Goal: Information Seeking & Learning: Learn about a topic

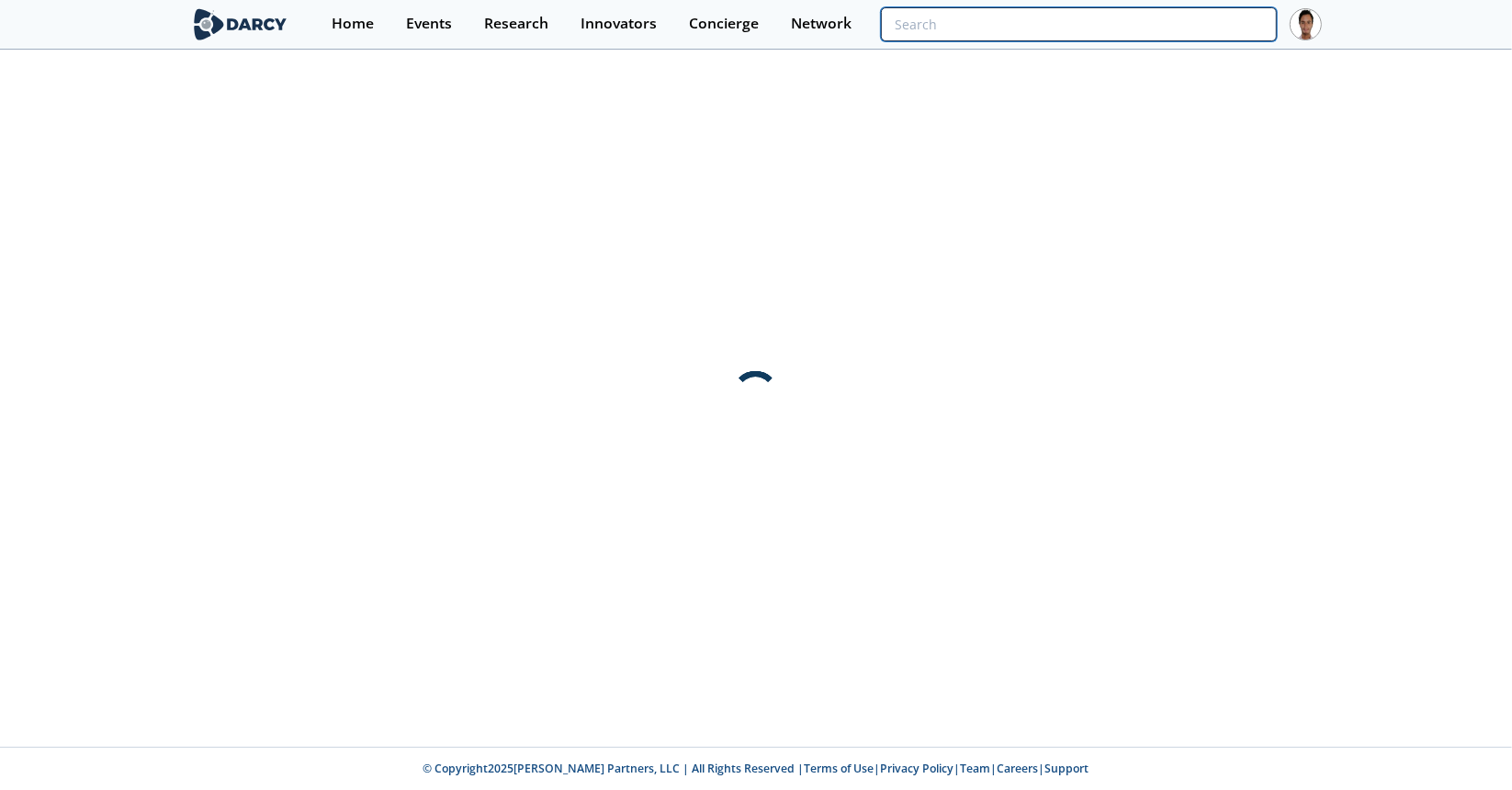
click at [1146, 38] on input "search" at bounding box center [1079, 25] width 396 height 34
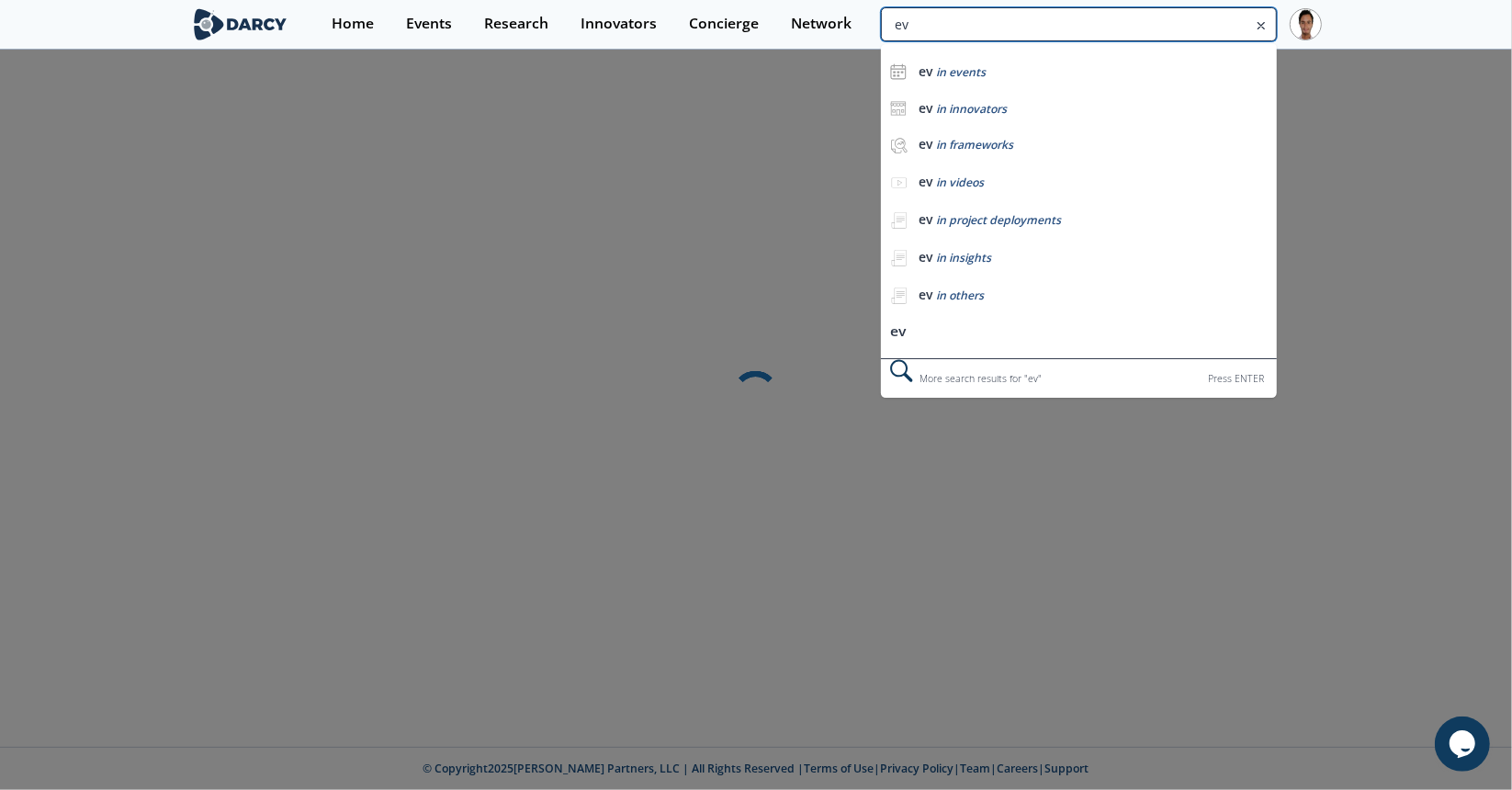
type input "ev"
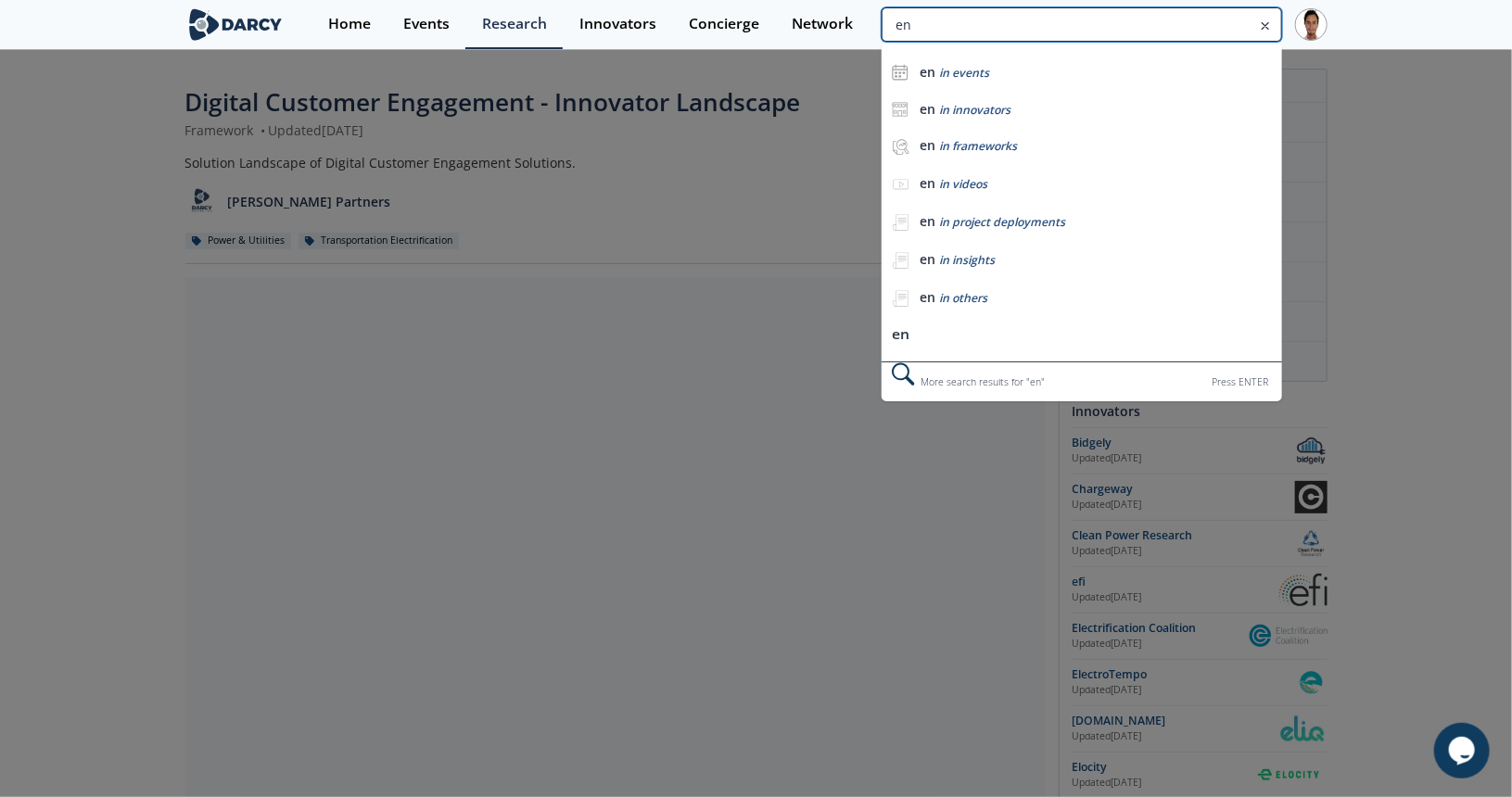
type input "e"
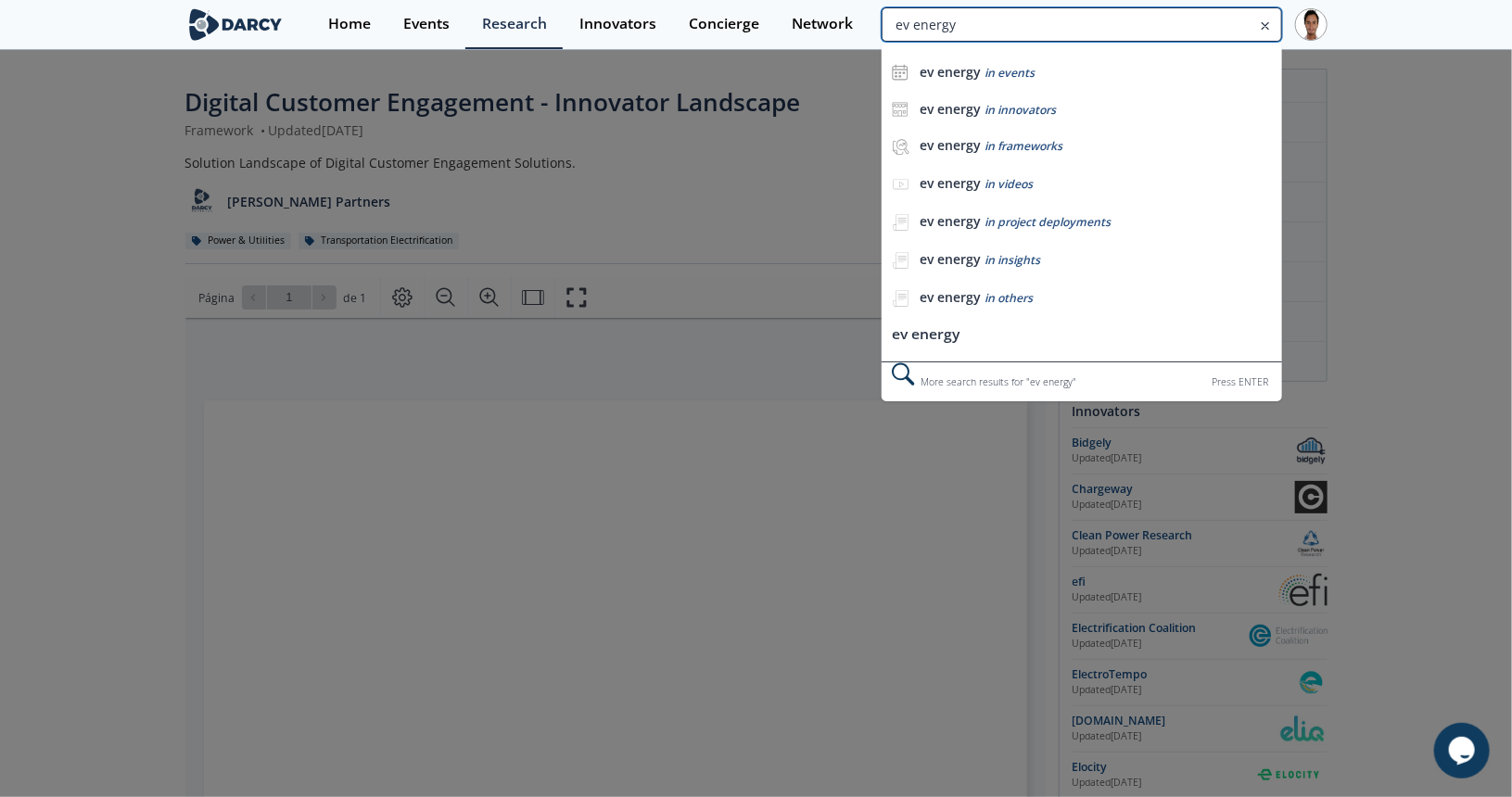
type input "ev energy"
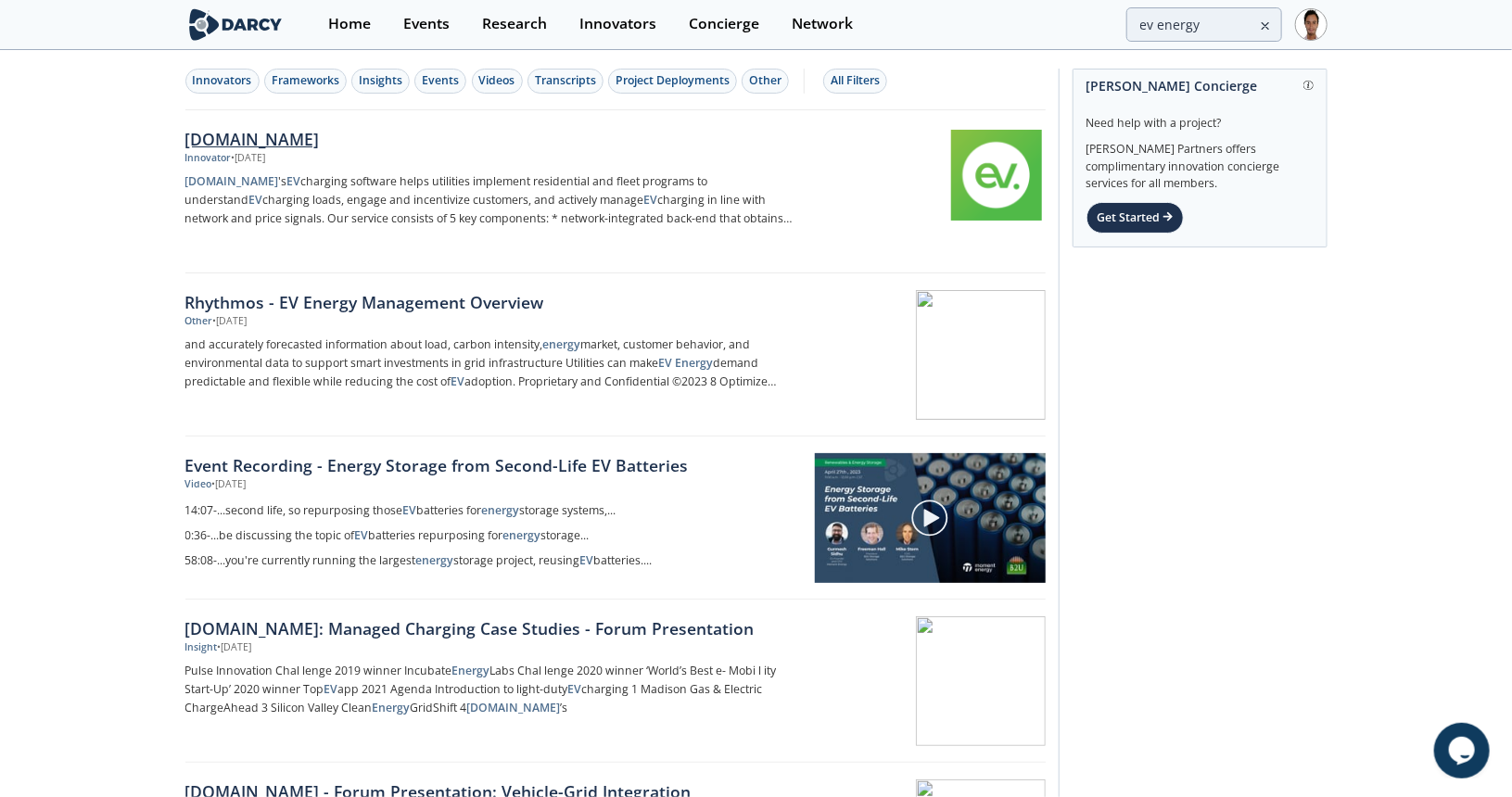
click at [961, 172] on img at bounding box center [997, 175] width 91 height 91
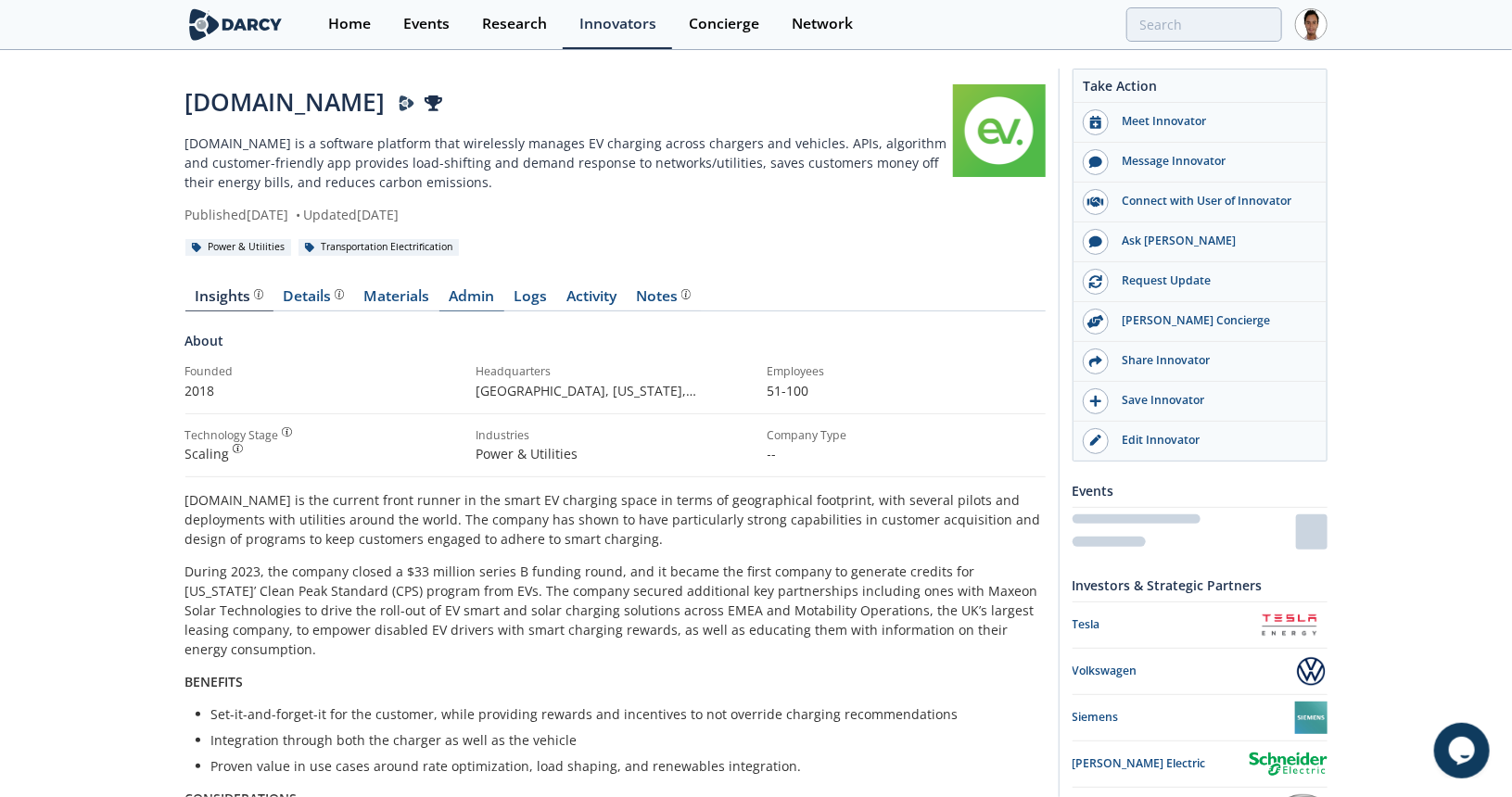
click at [479, 293] on link "Admin" at bounding box center [472, 300] width 65 height 22
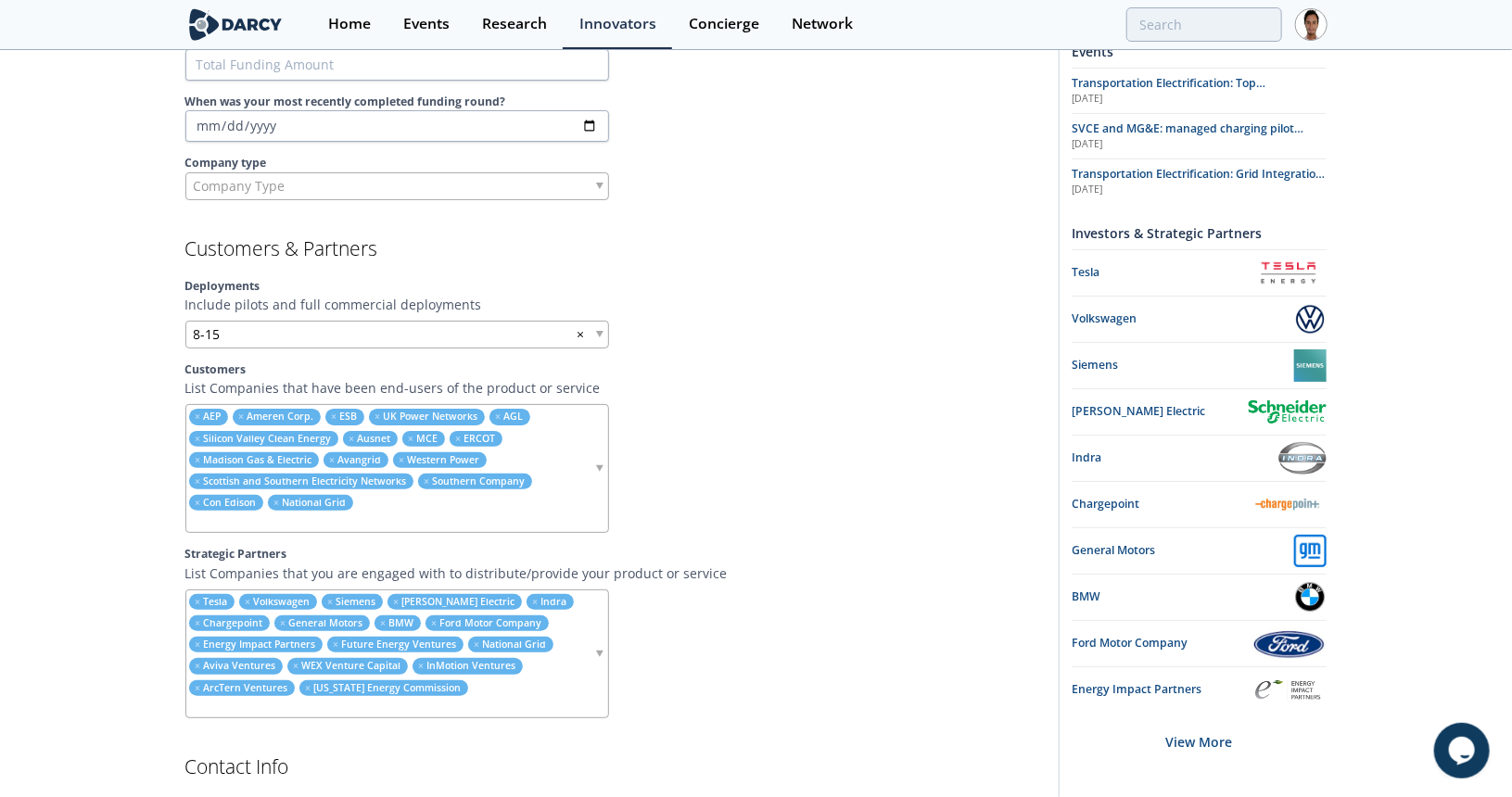
scroll to position [1483, 0]
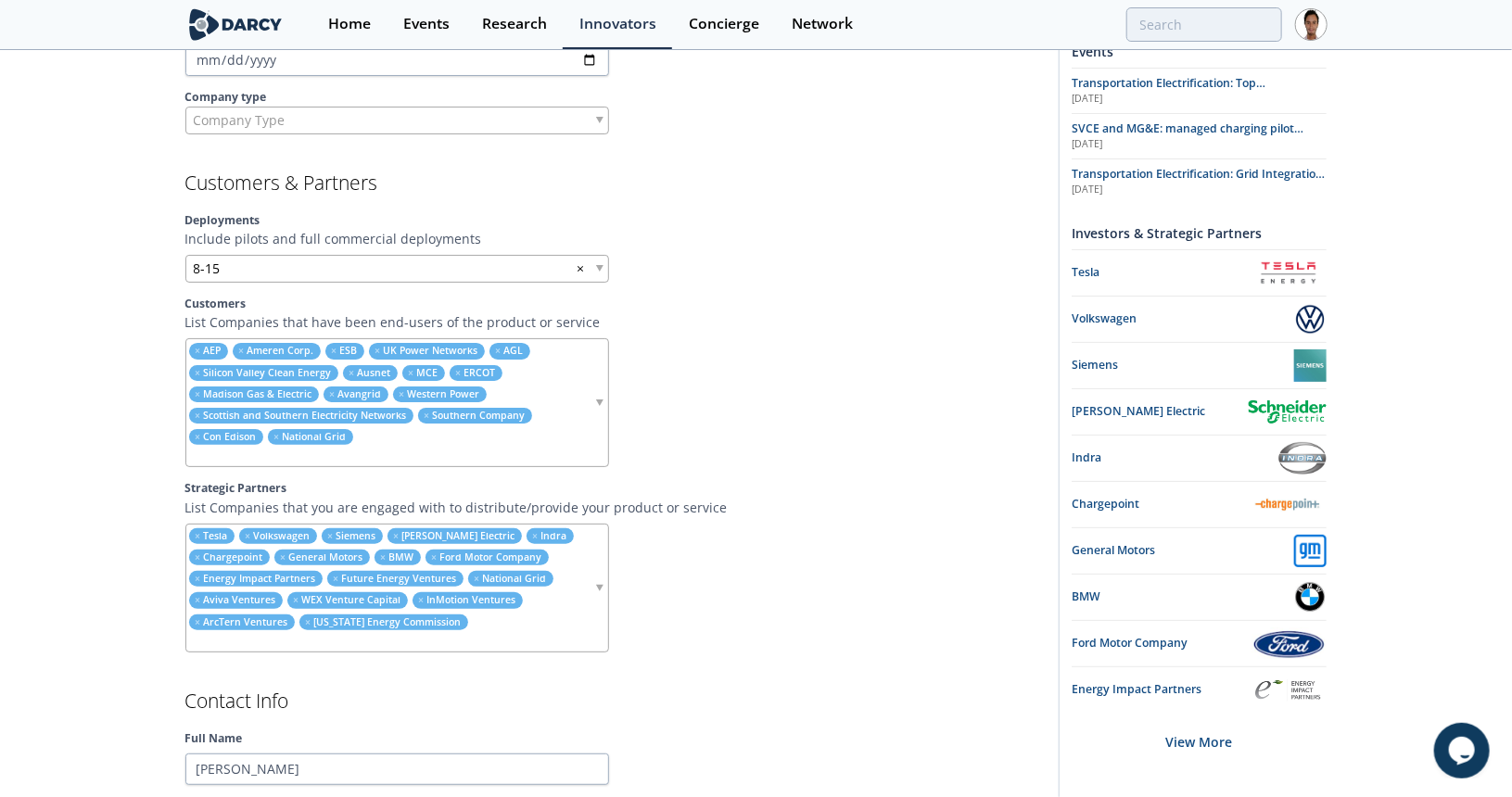
click at [530, 589] on ul "× Tesla × Volkswagen × Siemens × Schneider Electric × Indra × Chargepoint × Gen…" at bounding box center [390, 588] width 407 height 127
type input "volteras"
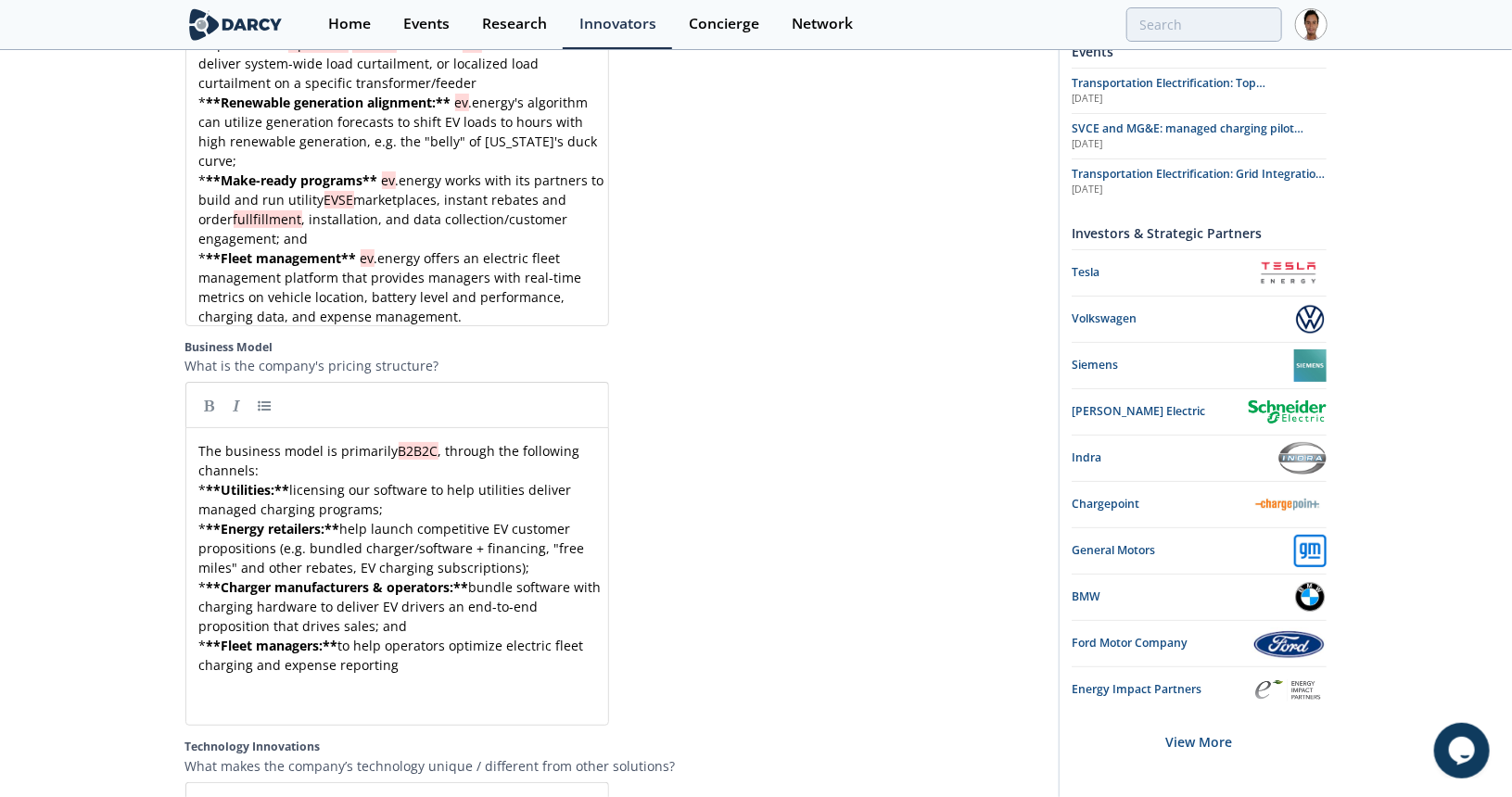
scroll to position [6370, 0]
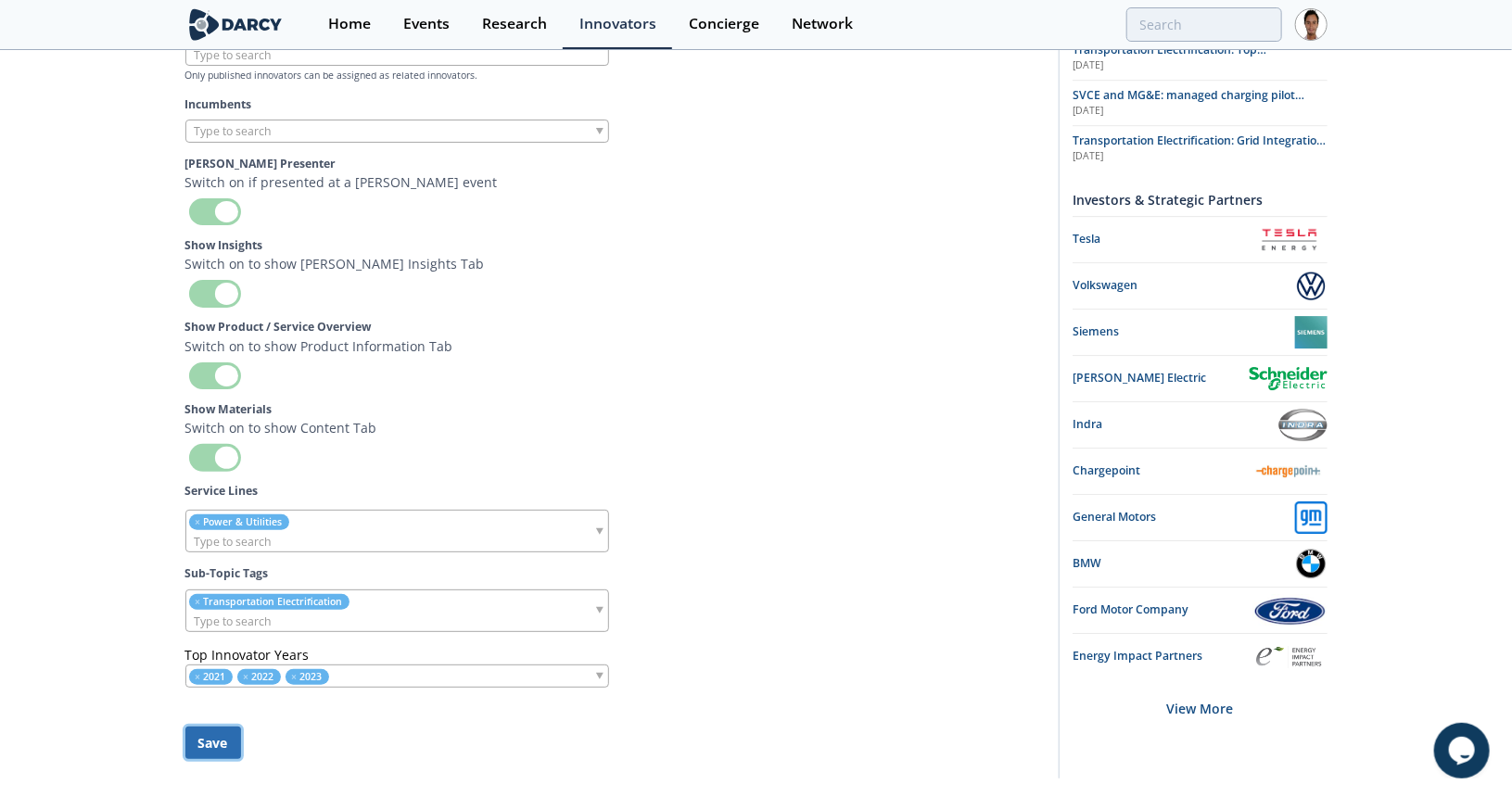
click at [191, 727] on button "Save" at bounding box center [213, 743] width 56 height 33
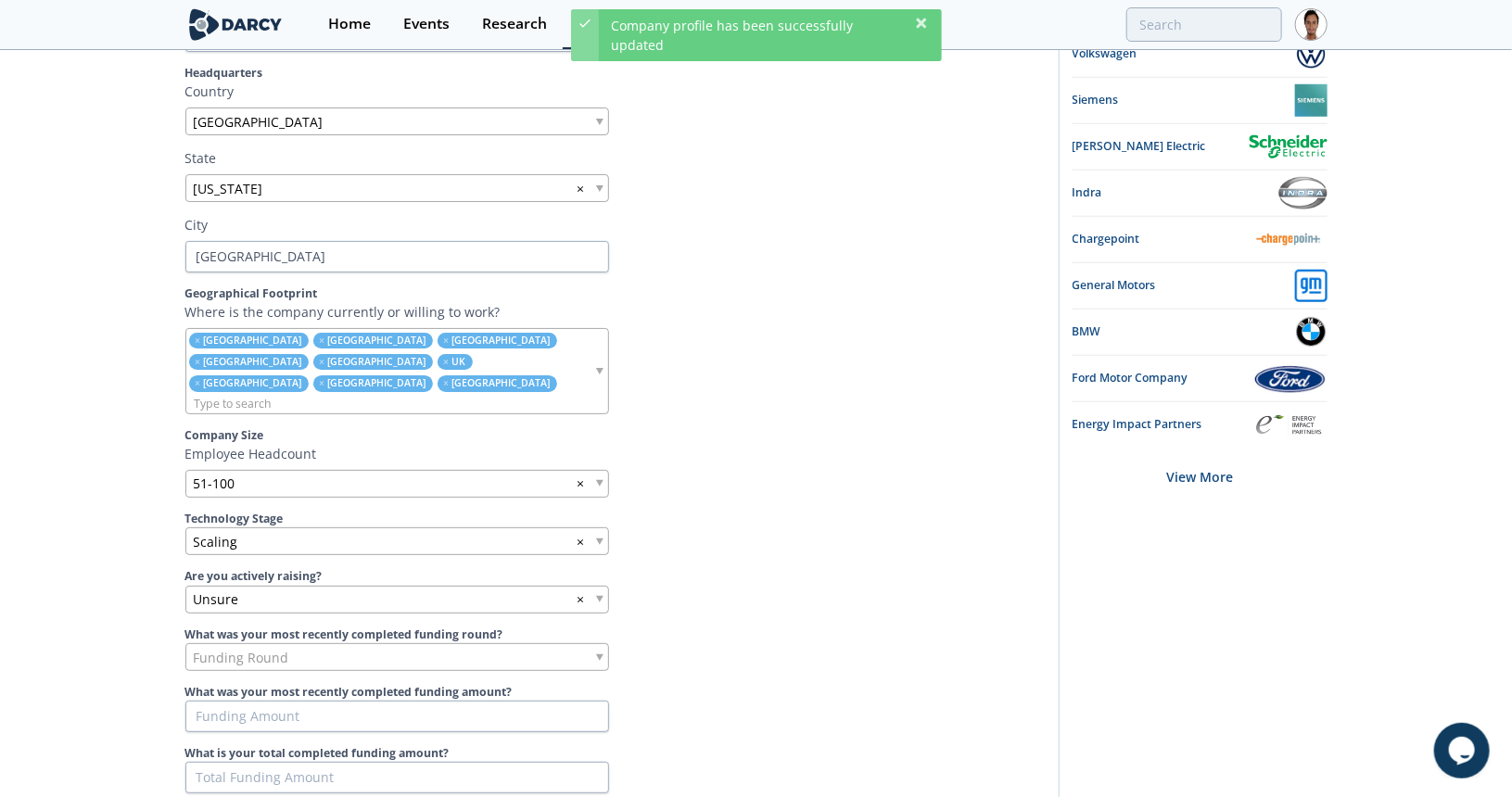
scroll to position [0, 0]
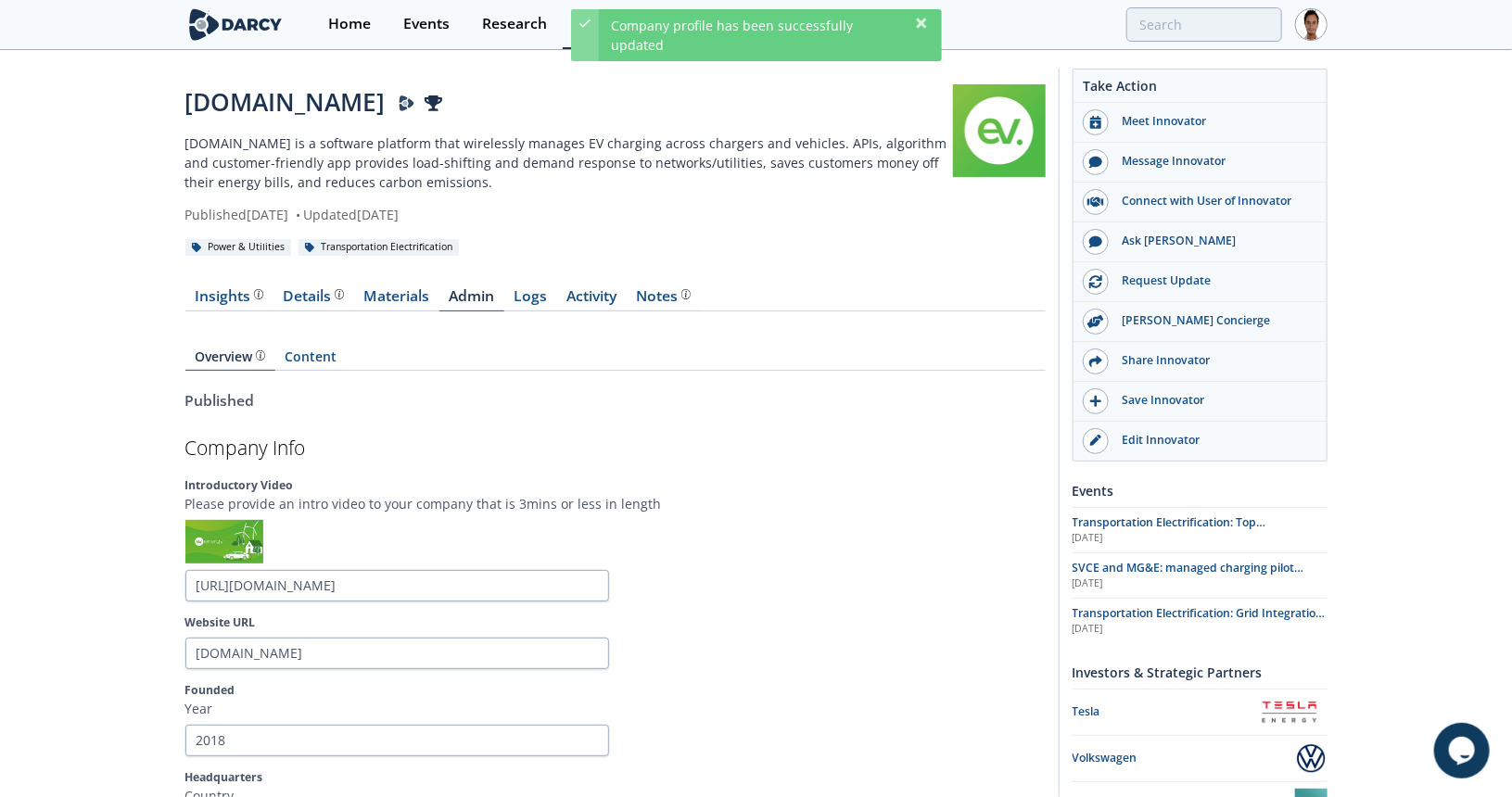
click at [235, 299] on div "Insights" at bounding box center [229, 296] width 69 height 14
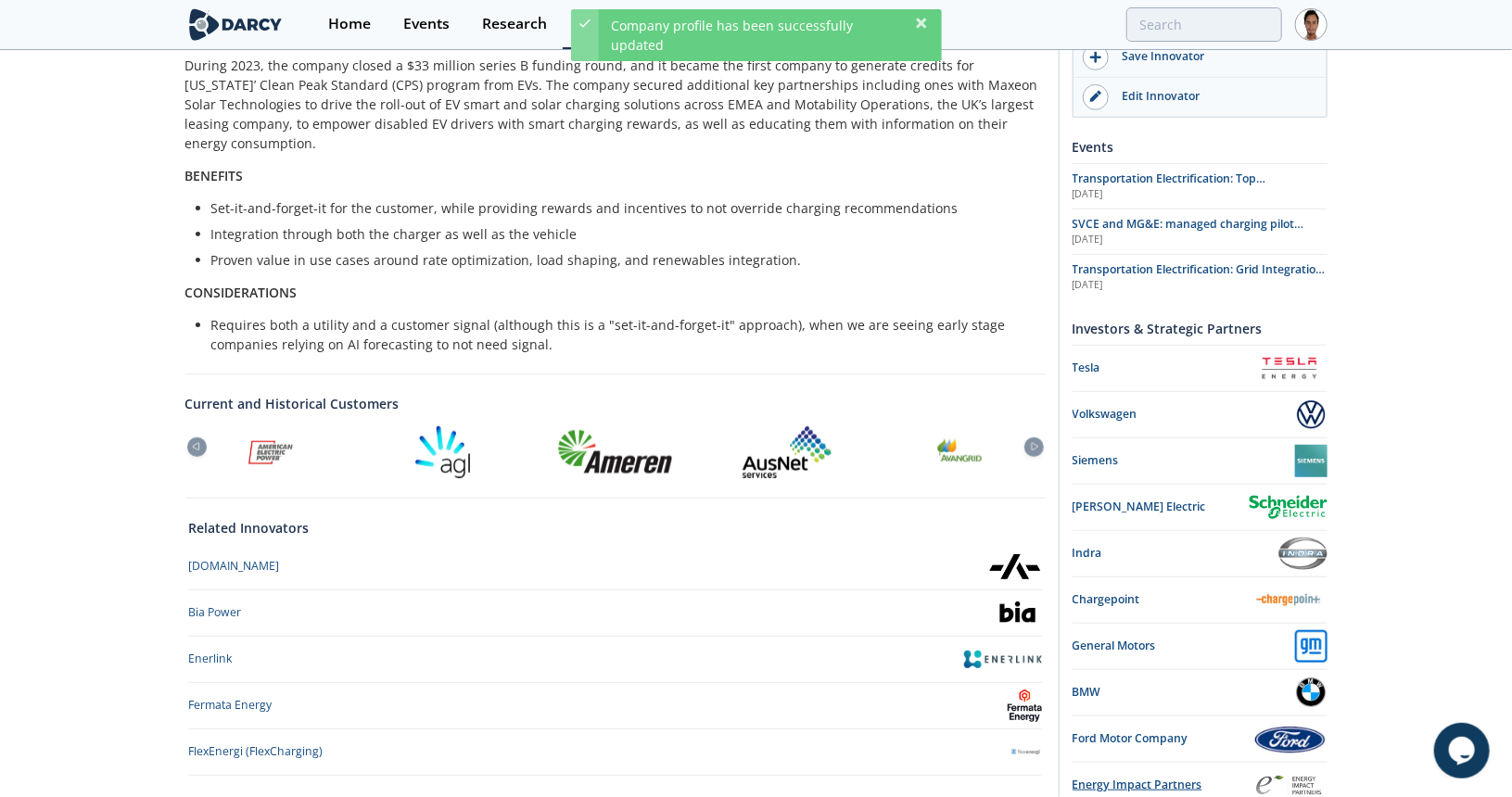
scroll to position [635, 0]
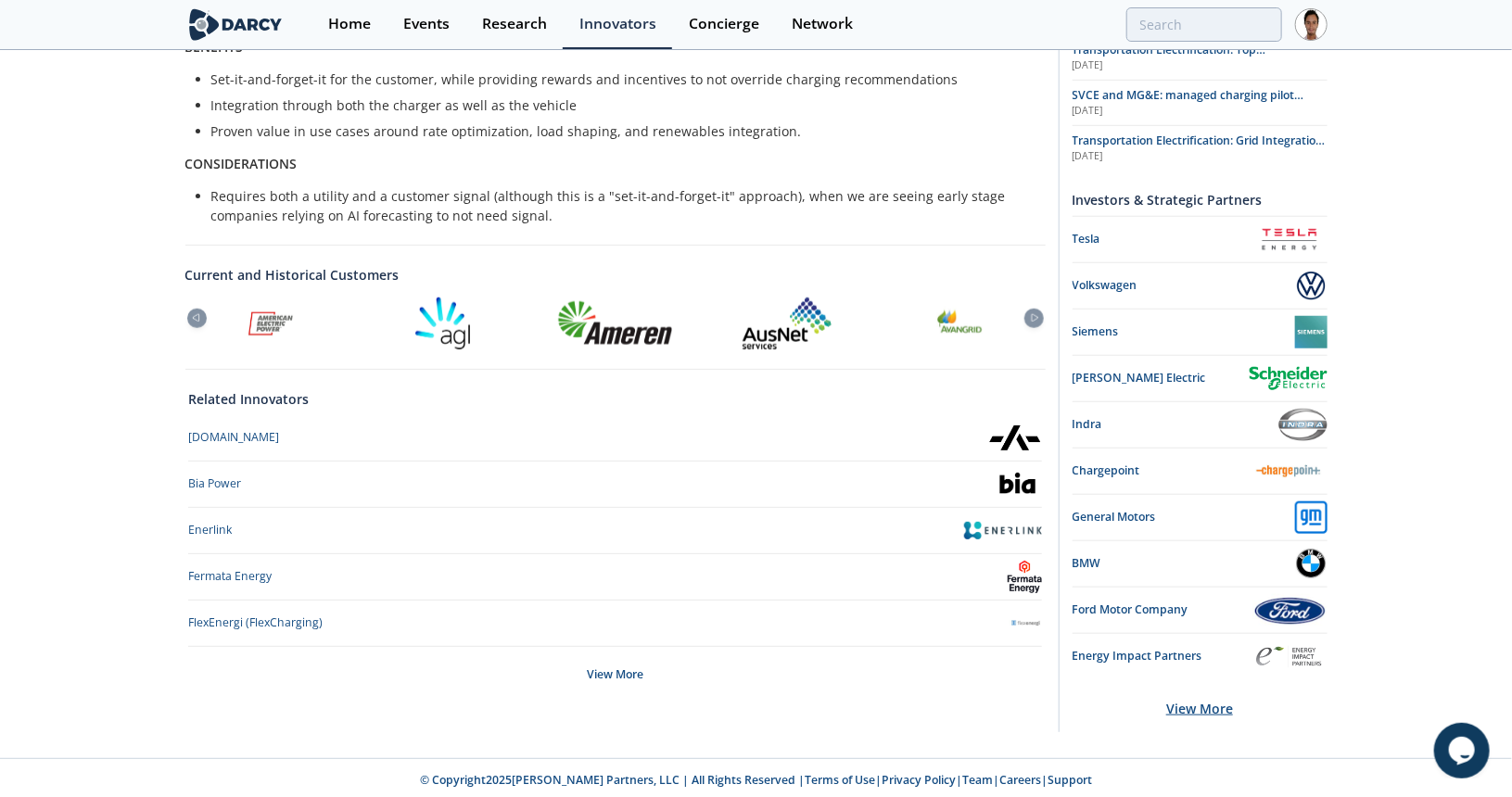
click at [1193, 696] on div "View More" at bounding box center [1200, 708] width 255 height 59
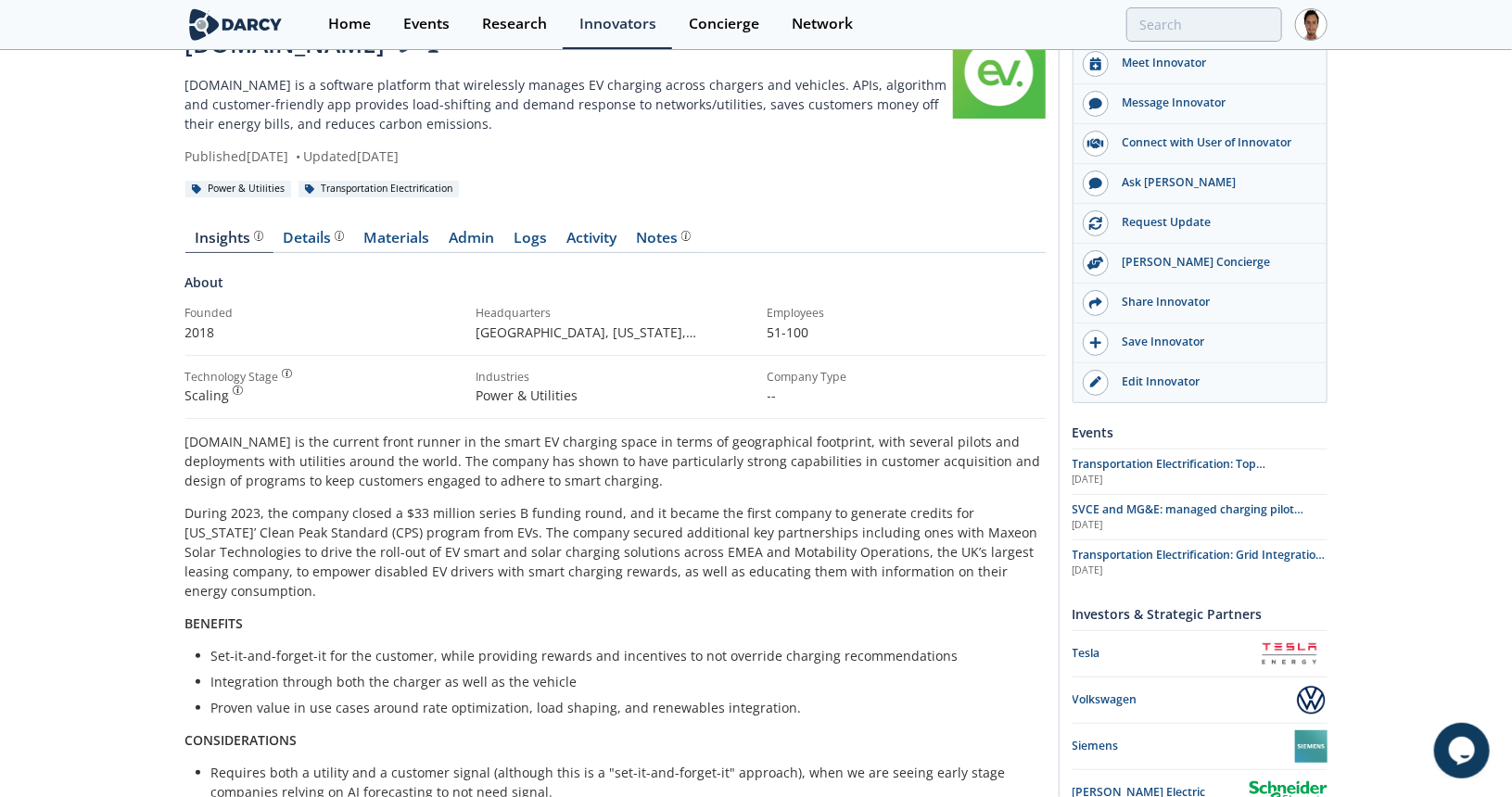
scroll to position [0, 0]
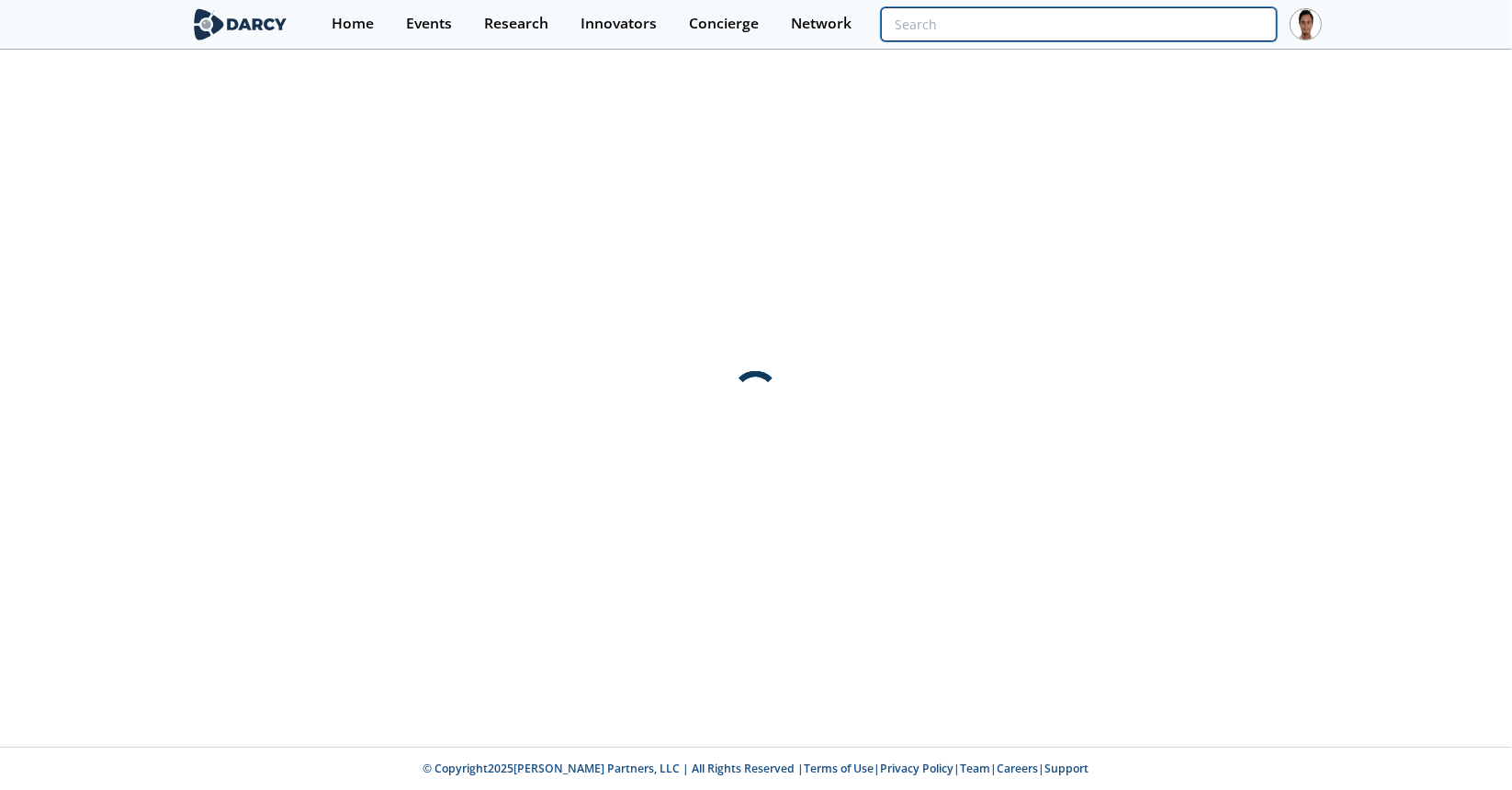
click at [1249, 27] on input "search" at bounding box center [1079, 25] width 396 height 34
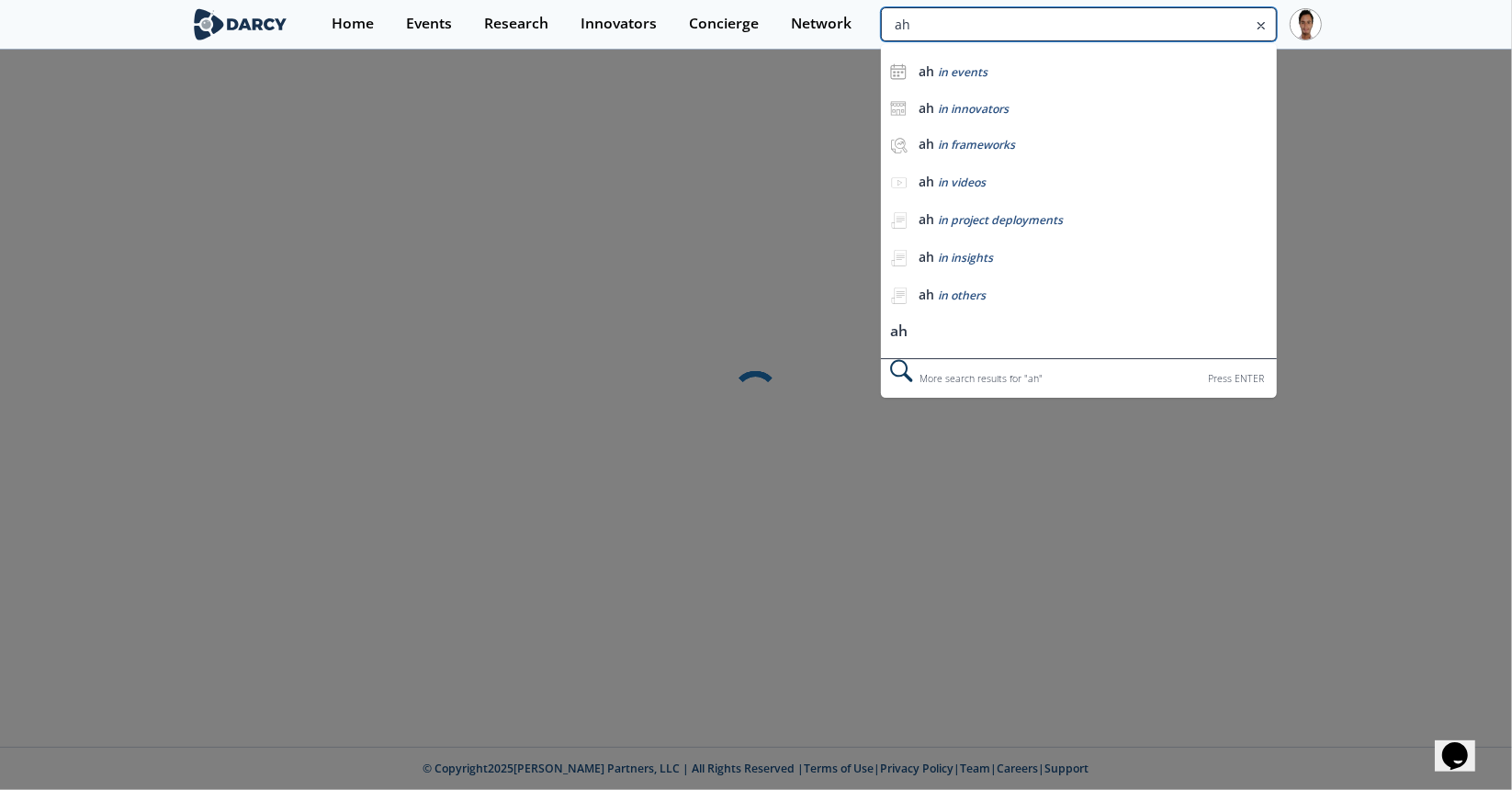
type input "ahm"
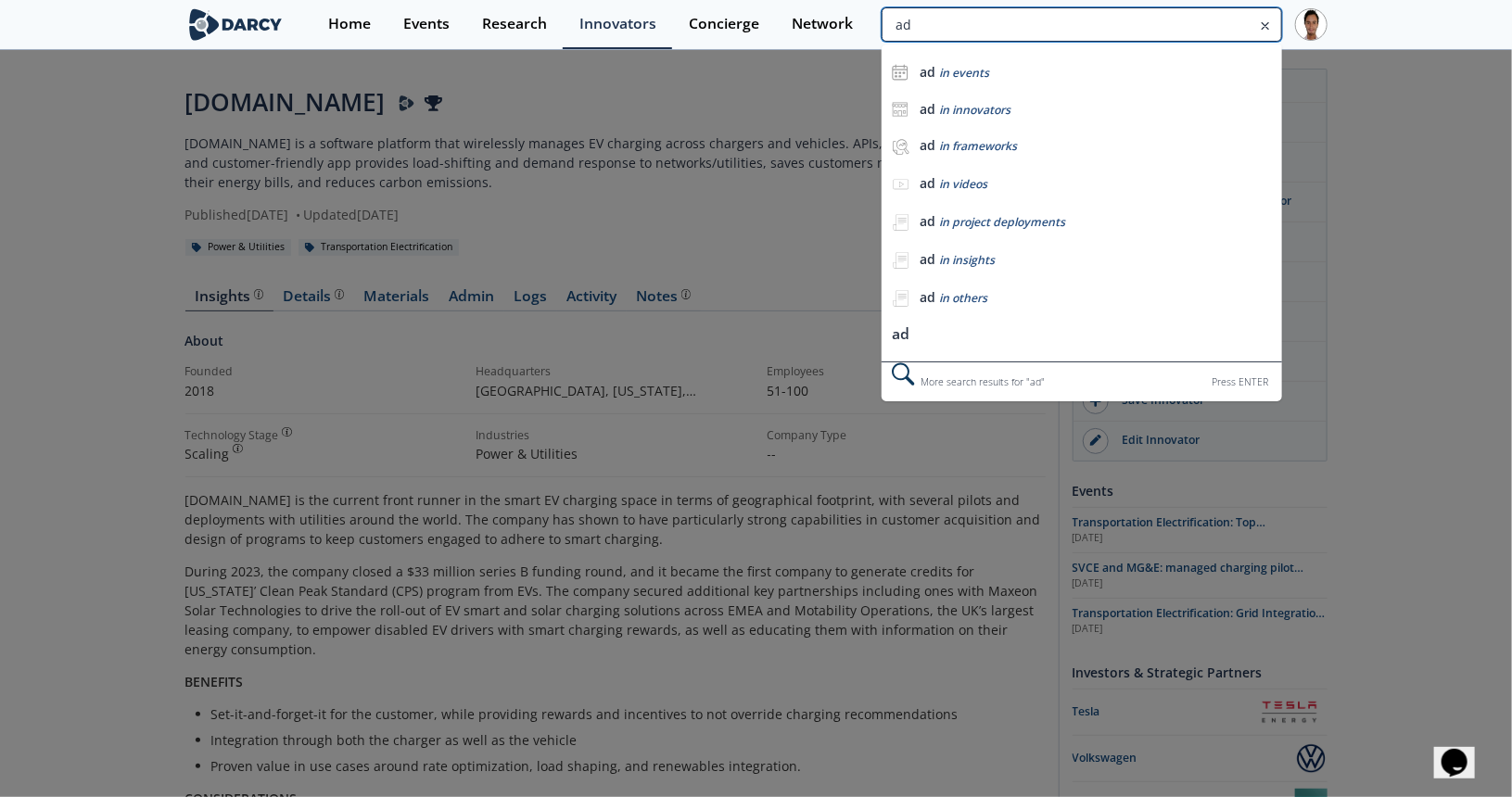
type input "a"
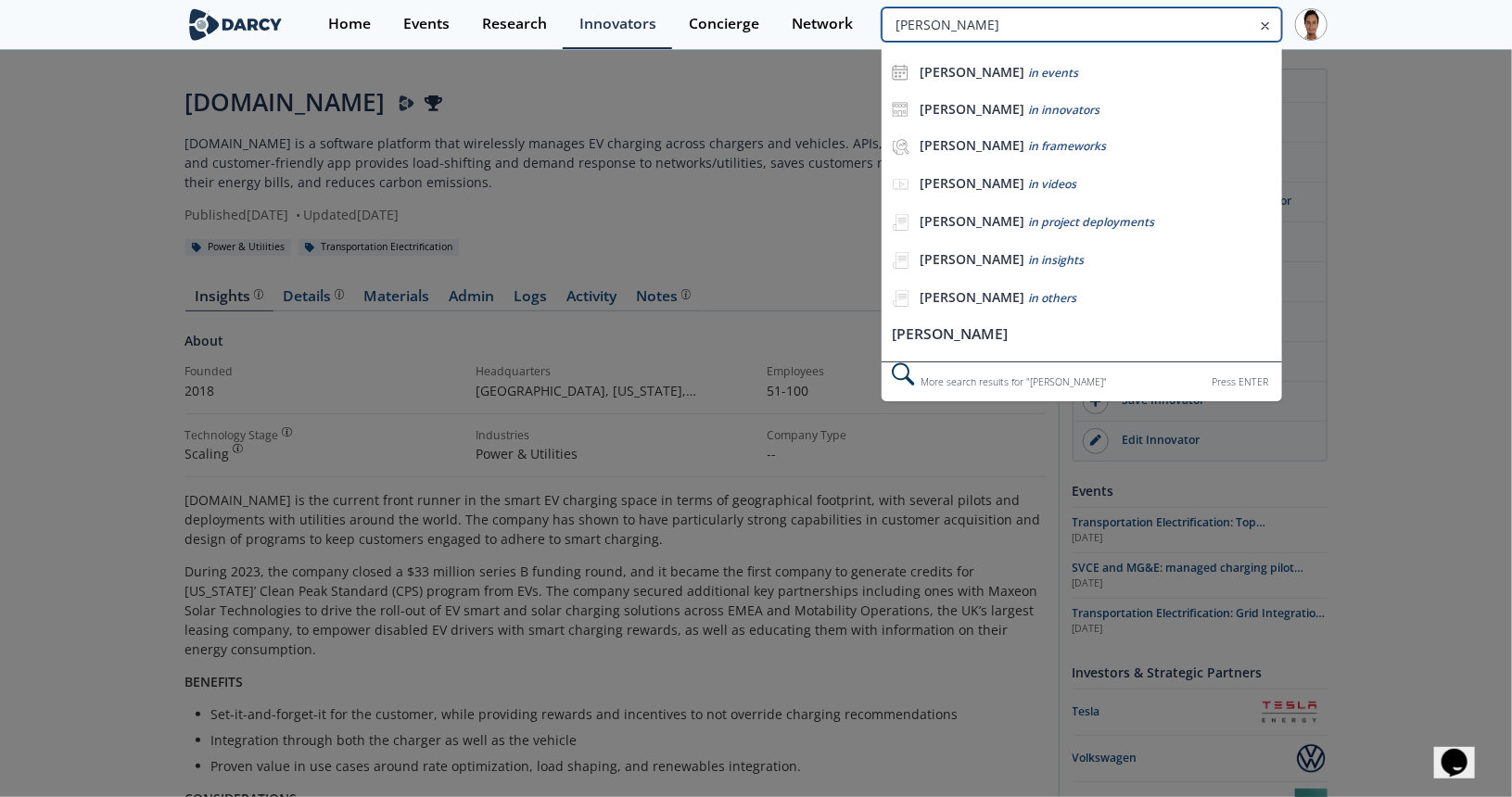
type input "ahmad faruqui"
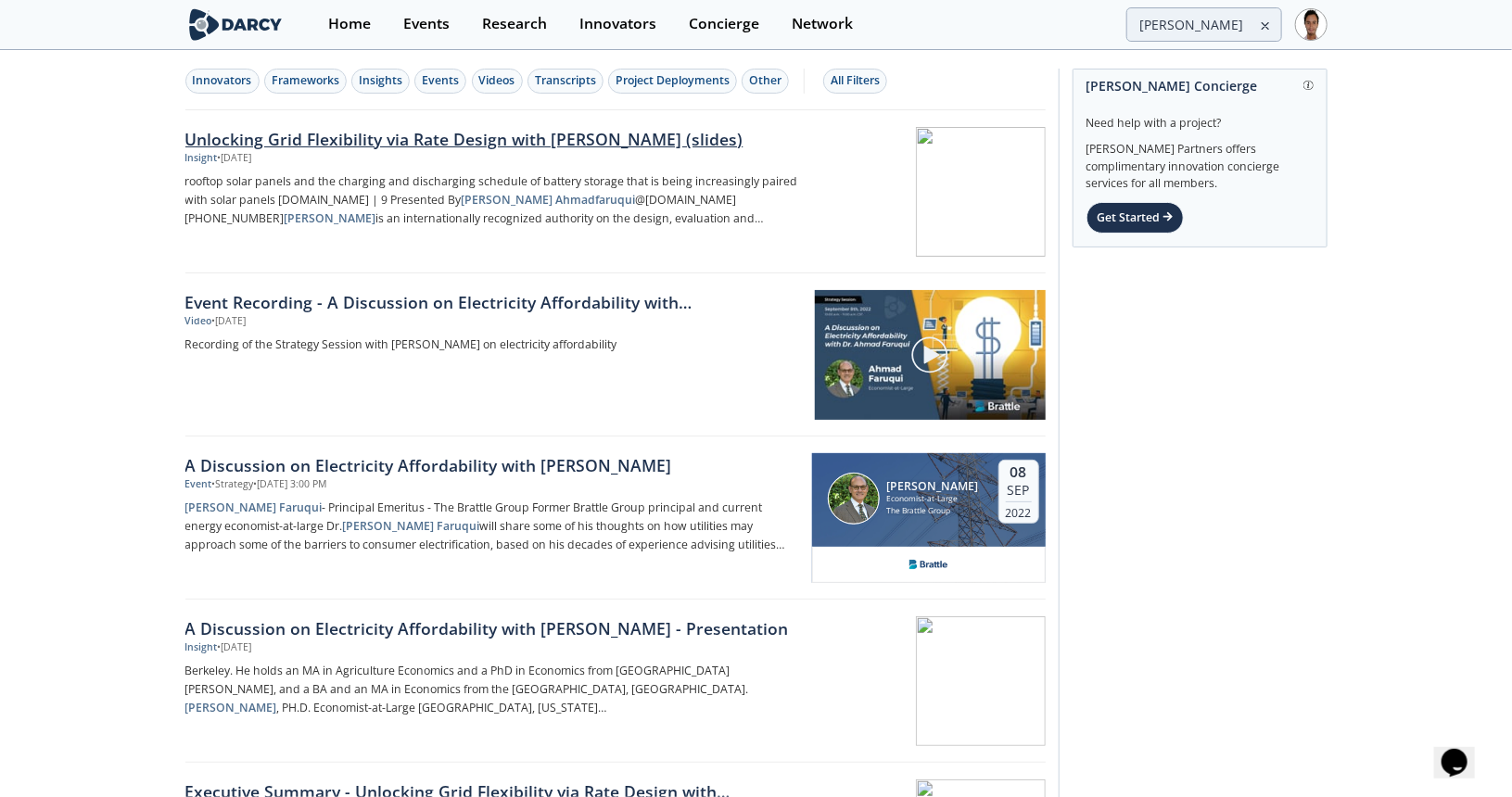
click at [320, 149] on div "Unlocking Grid Flexibility via Rate Design with Dr. Ahmad Faruqui (slides)" at bounding box center [492, 138] width 614 height 24
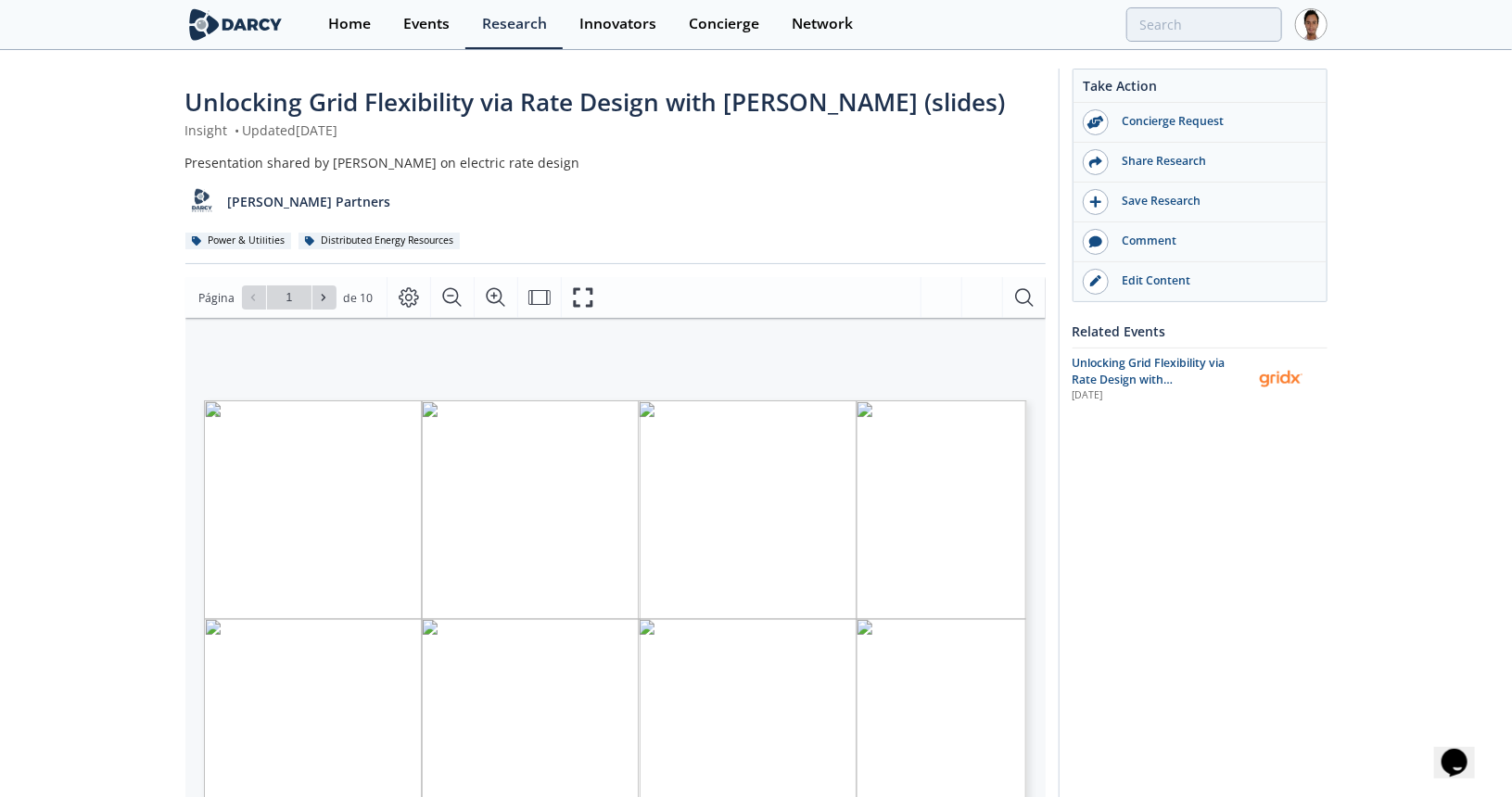
click at [1109, 382] on span "Unlocking Grid Flexibility via Rate Design with Dr. Faruqui and GridX" at bounding box center [1148, 380] width 153 height 50
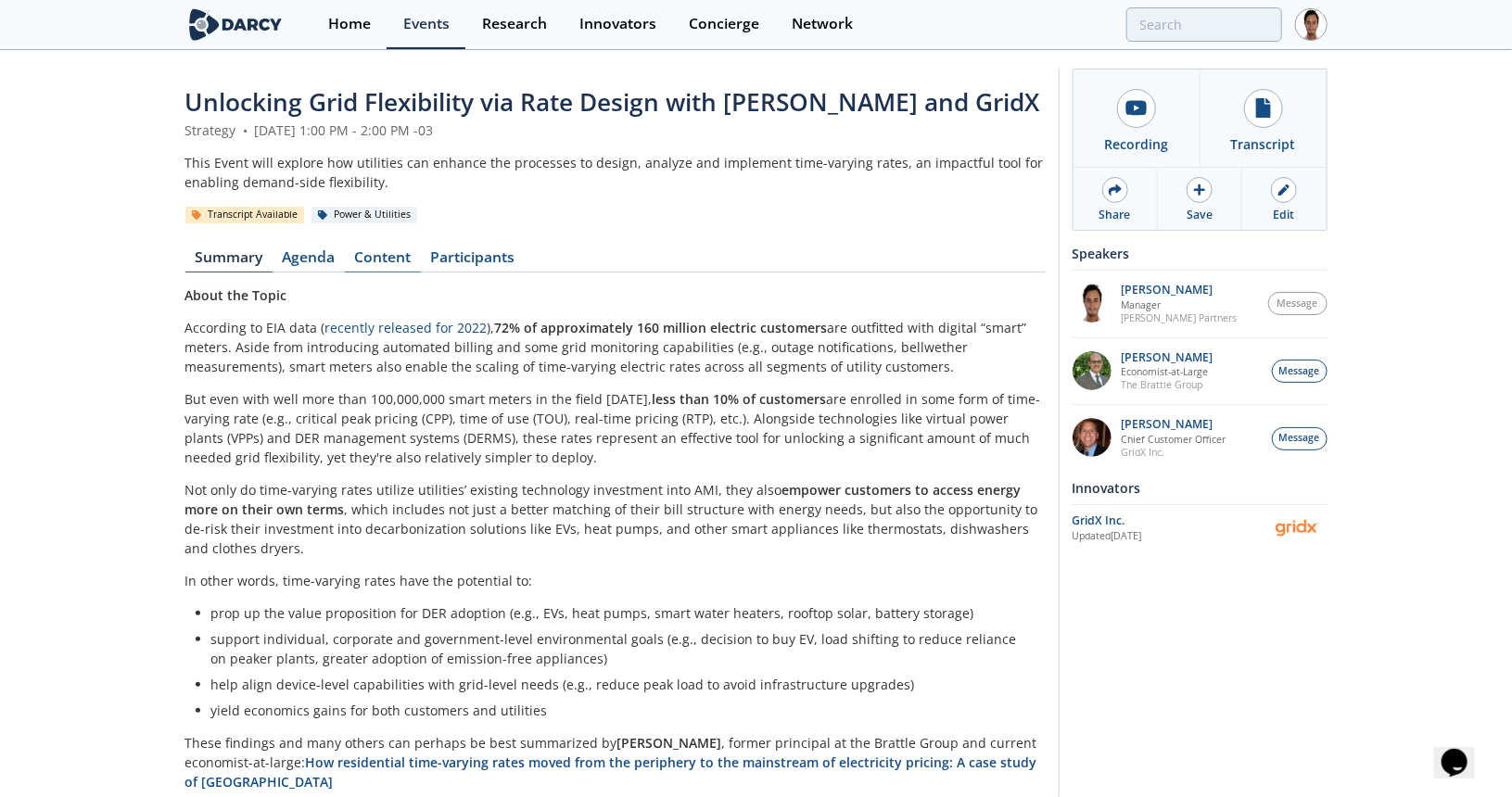
click at [395, 257] on link "Content" at bounding box center [383, 261] width 76 height 22
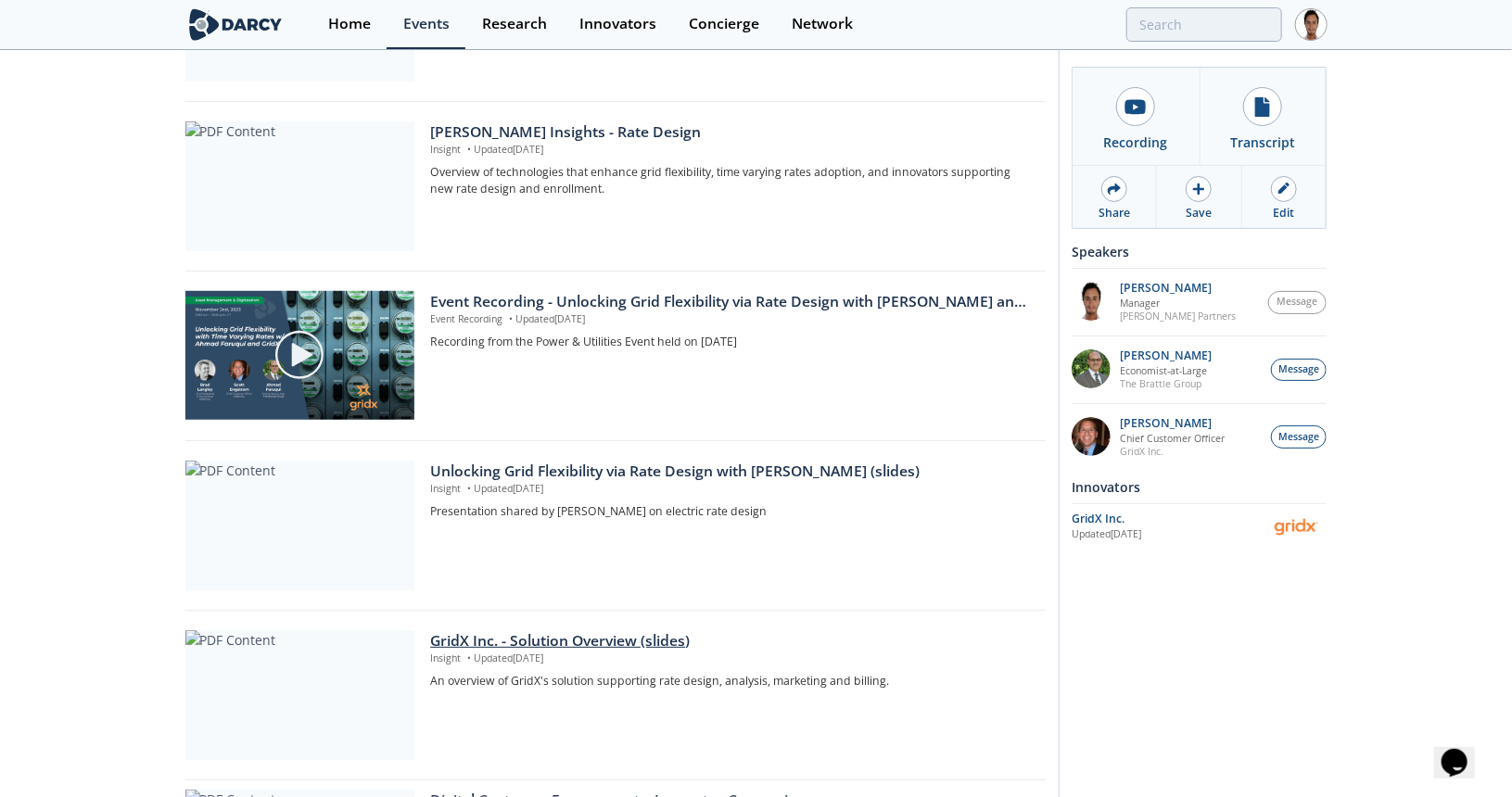
scroll to position [649, 0]
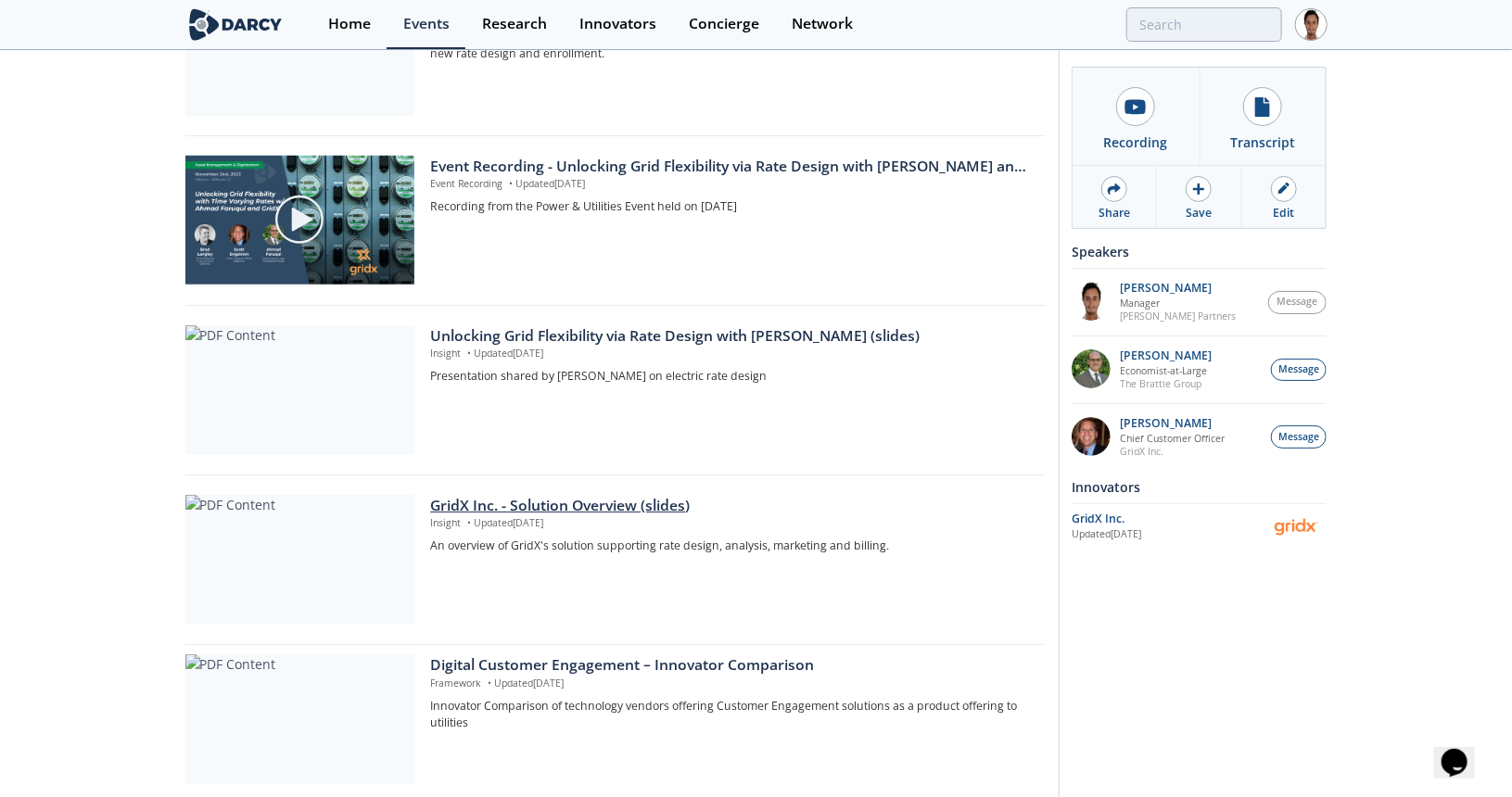
click at [540, 509] on div "GridX Inc. - Solution Overview (slides)" at bounding box center [730, 505] width 602 height 22
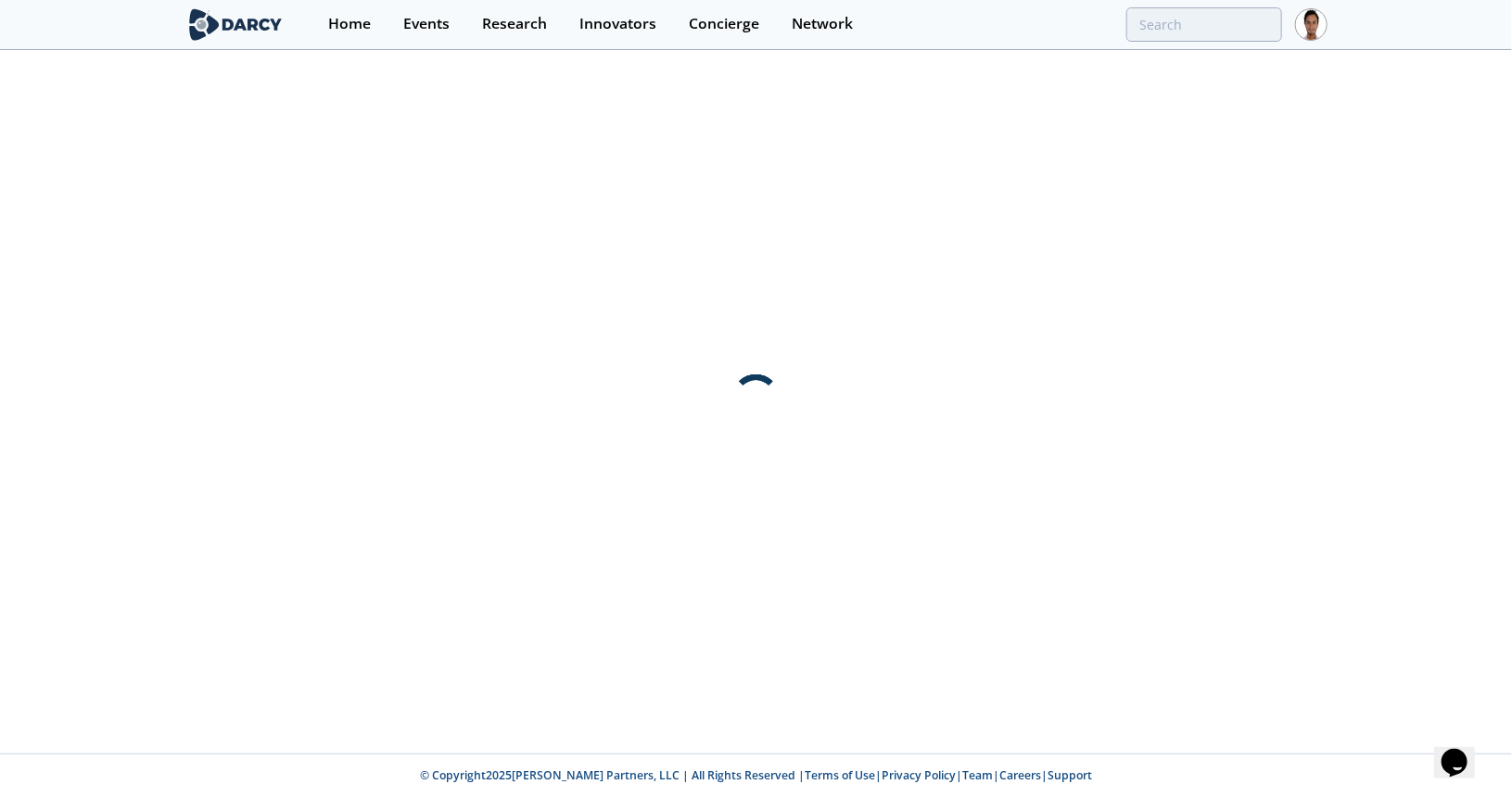
scroll to position [0, 0]
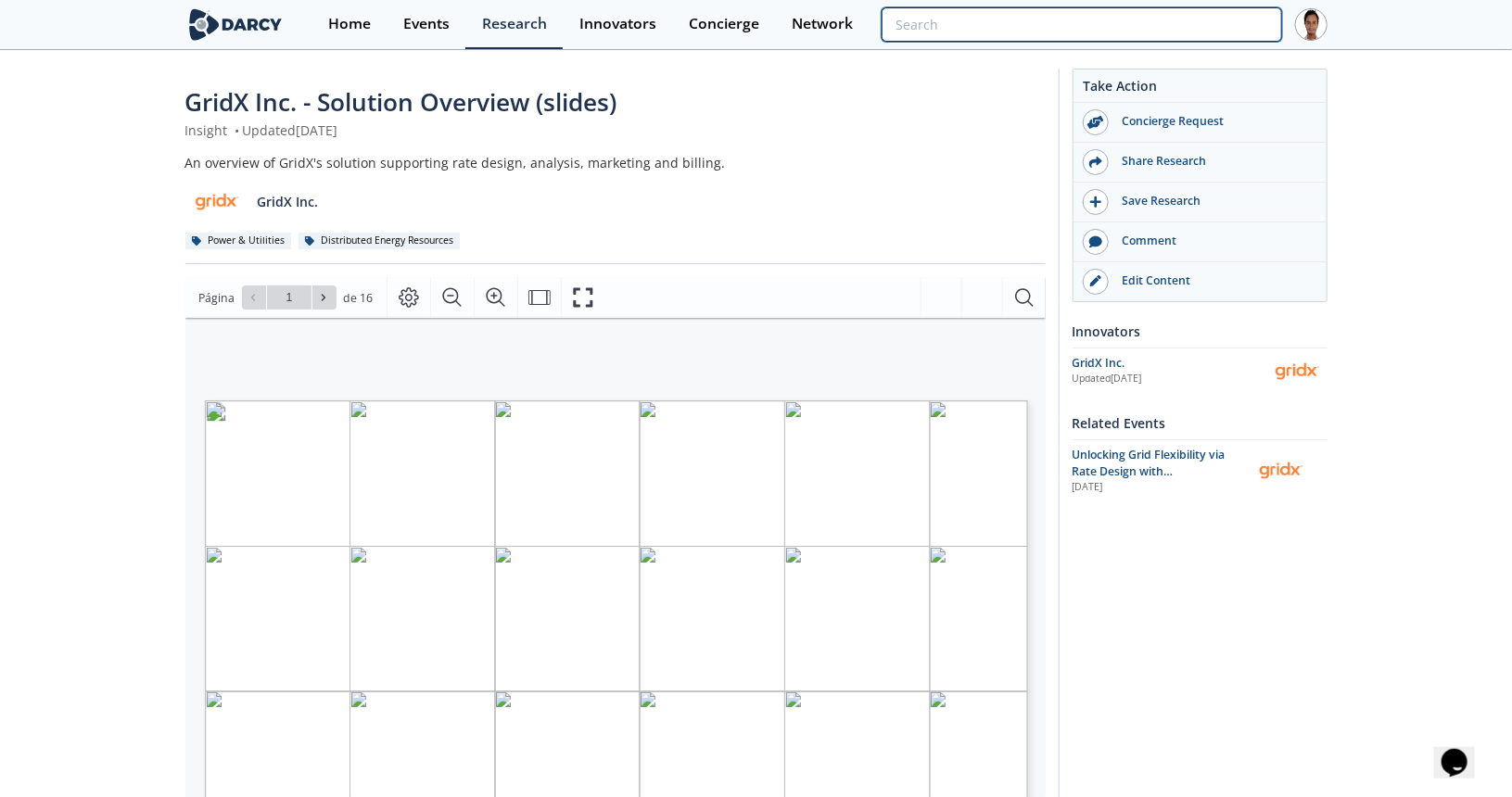
click at [1174, 23] on input "search" at bounding box center [1081, 25] width 400 height 35
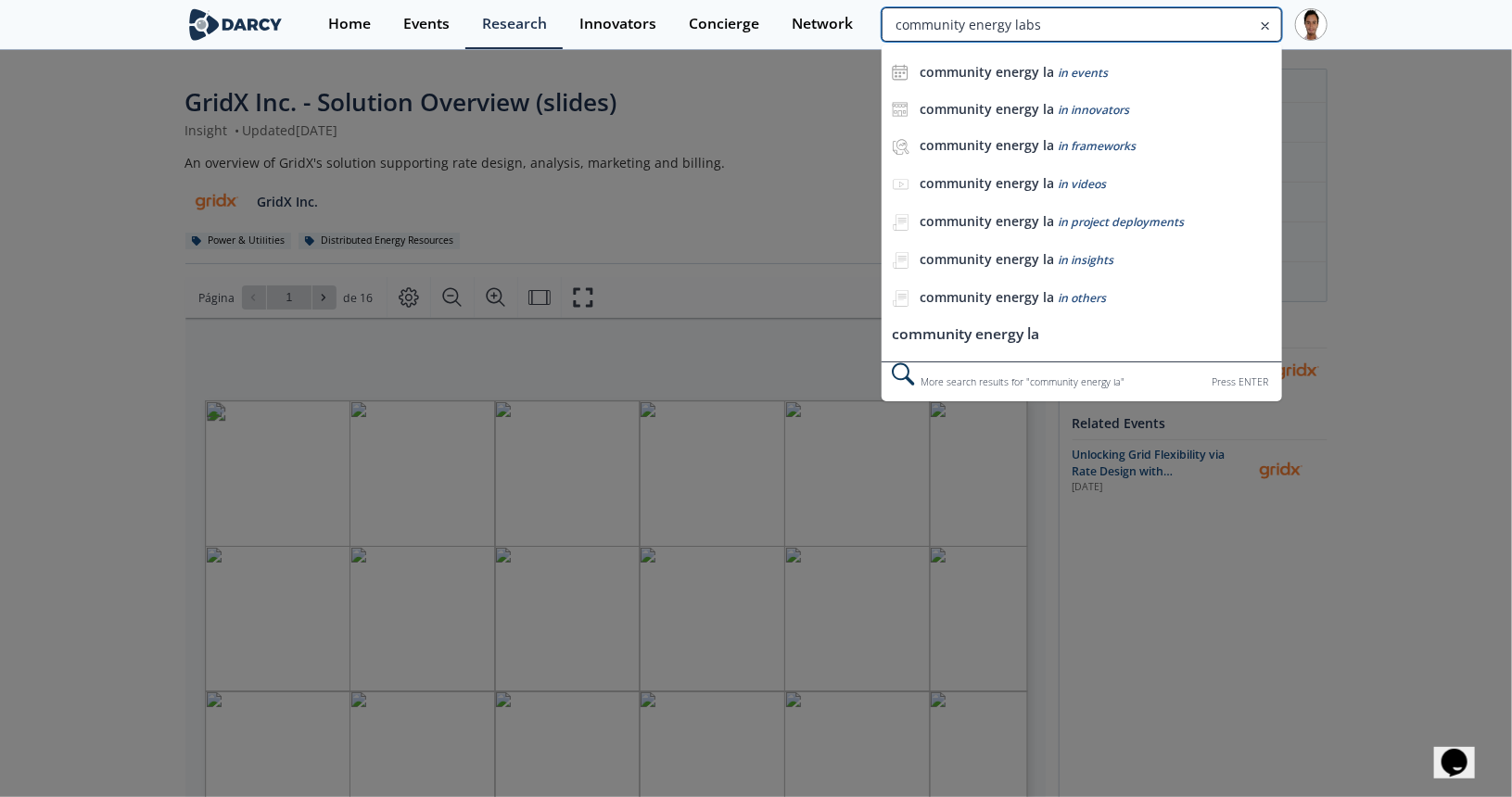
type input "community energy labs"
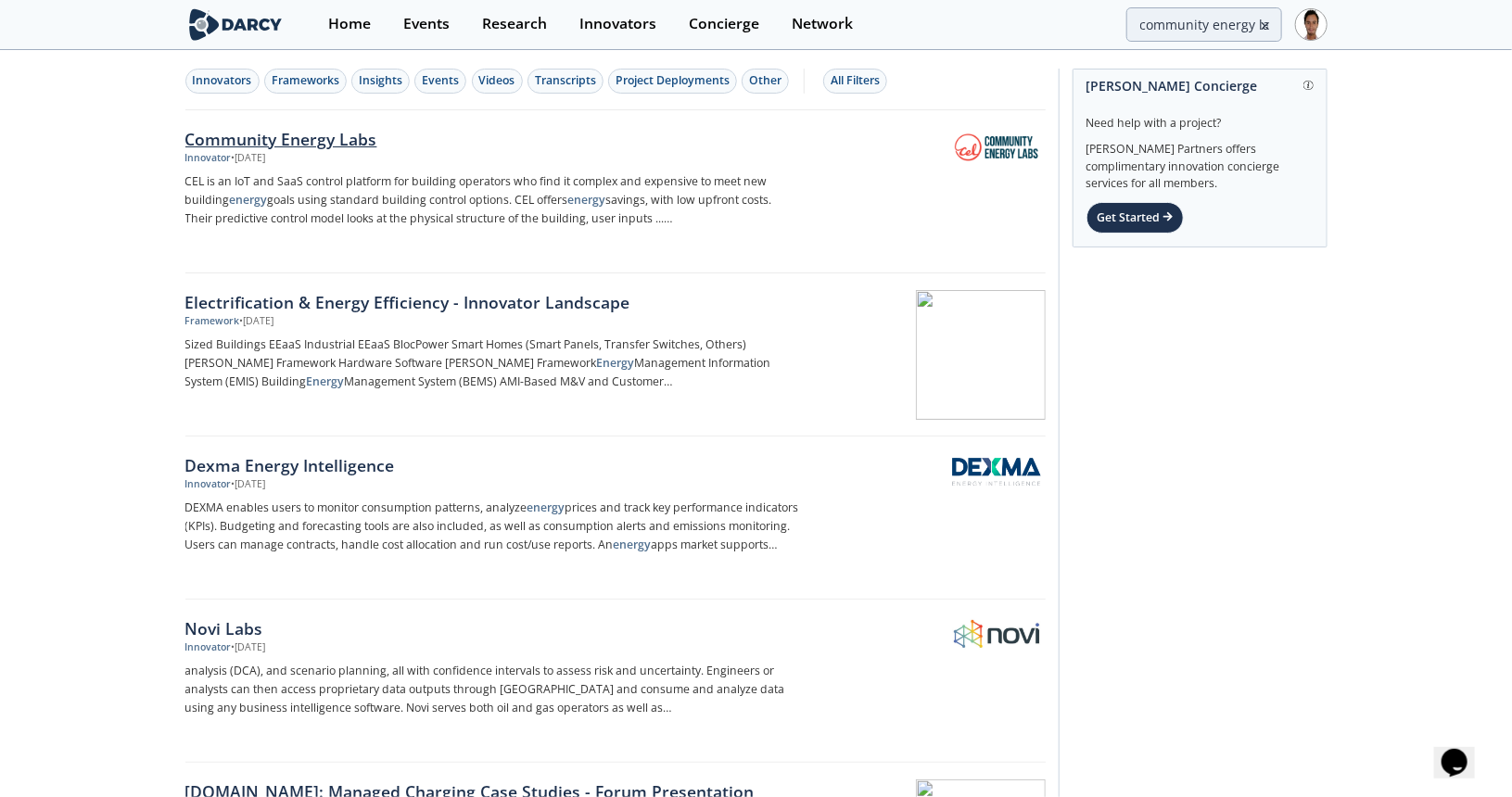
click at [265, 148] on div "Community Energy Labs" at bounding box center [492, 138] width 614 height 24
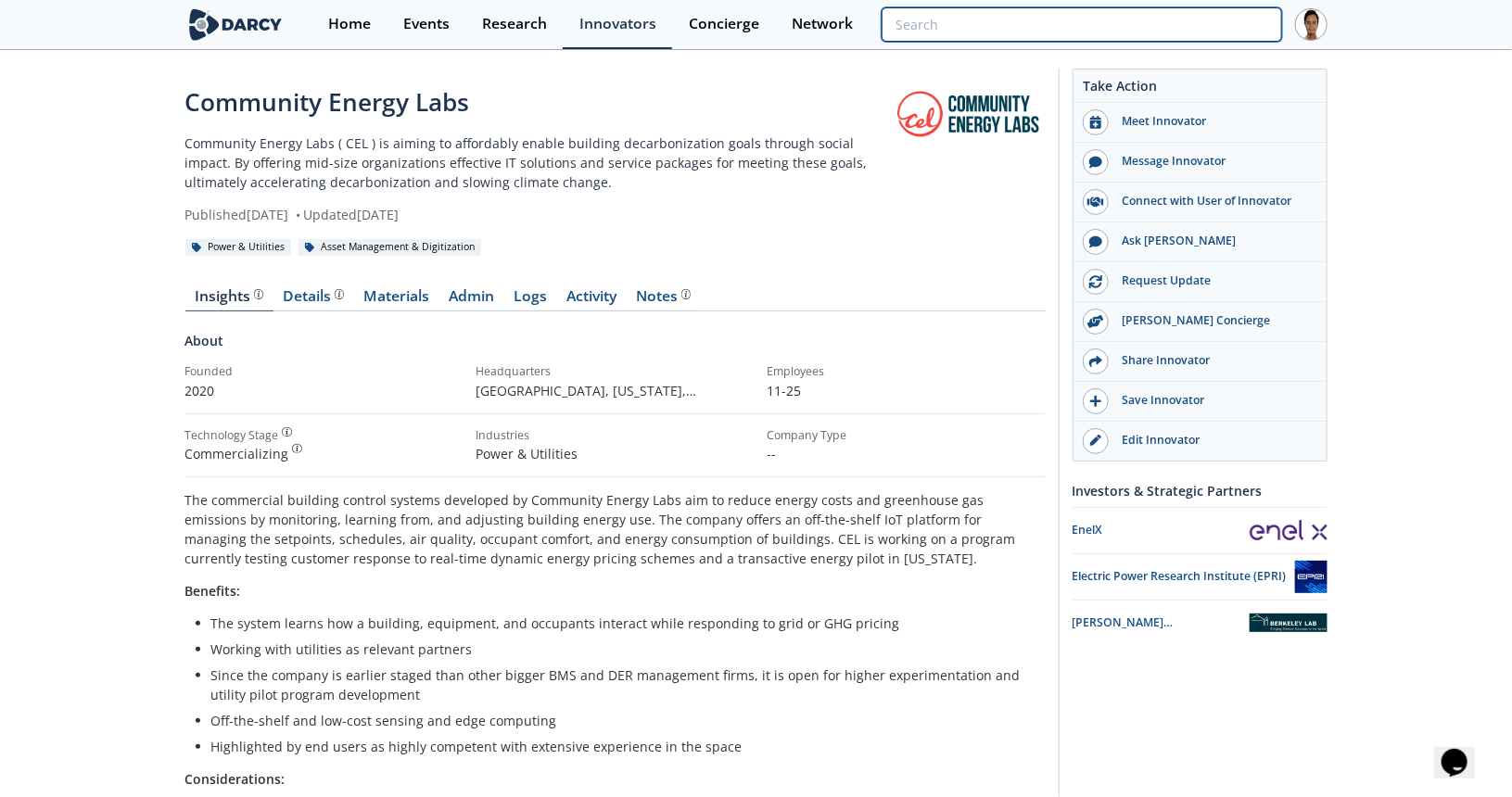
click at [1134, 20] on input "search" at bounding box center [1081, 25] width 400 height 35
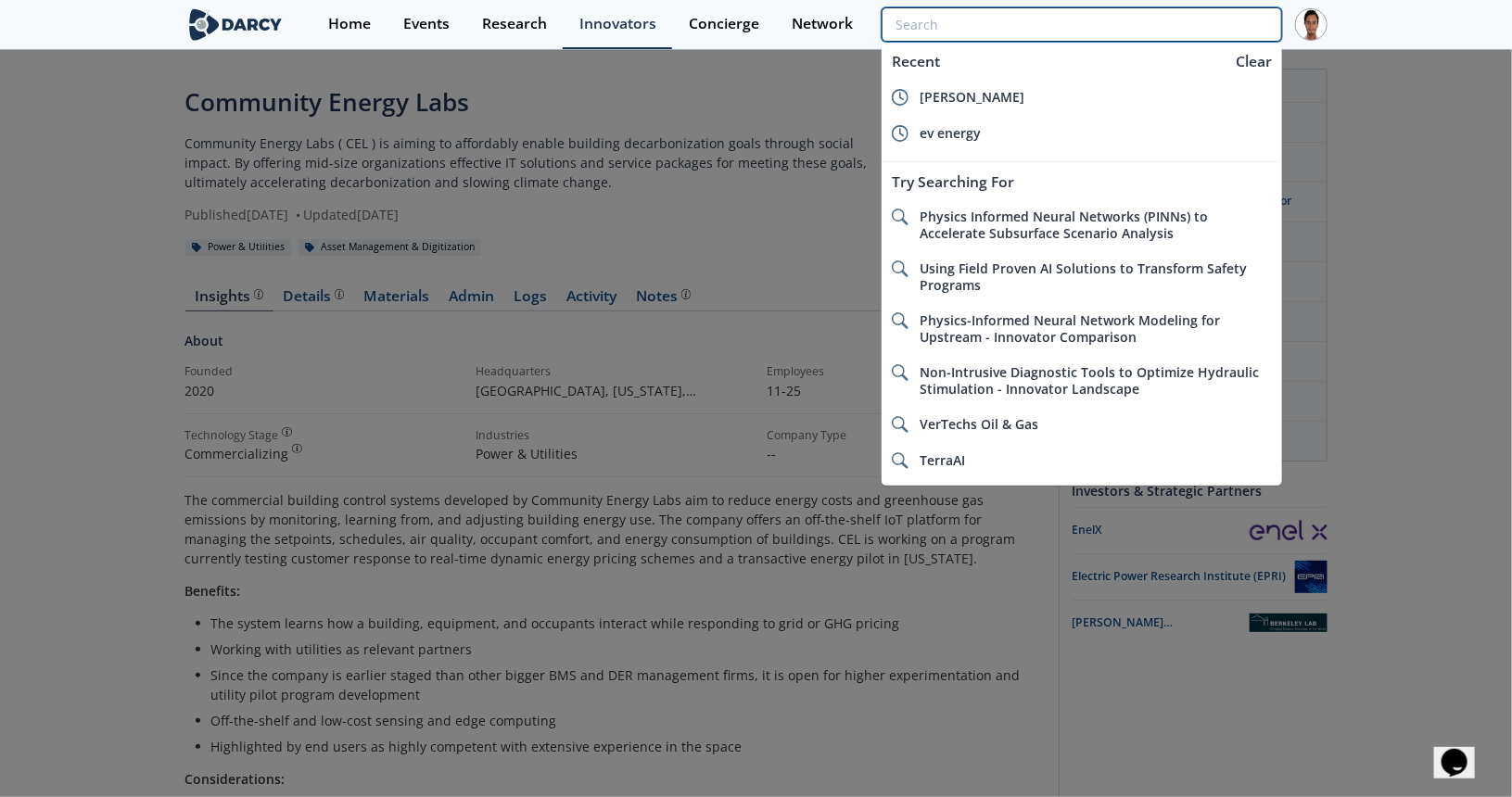
type input "l"
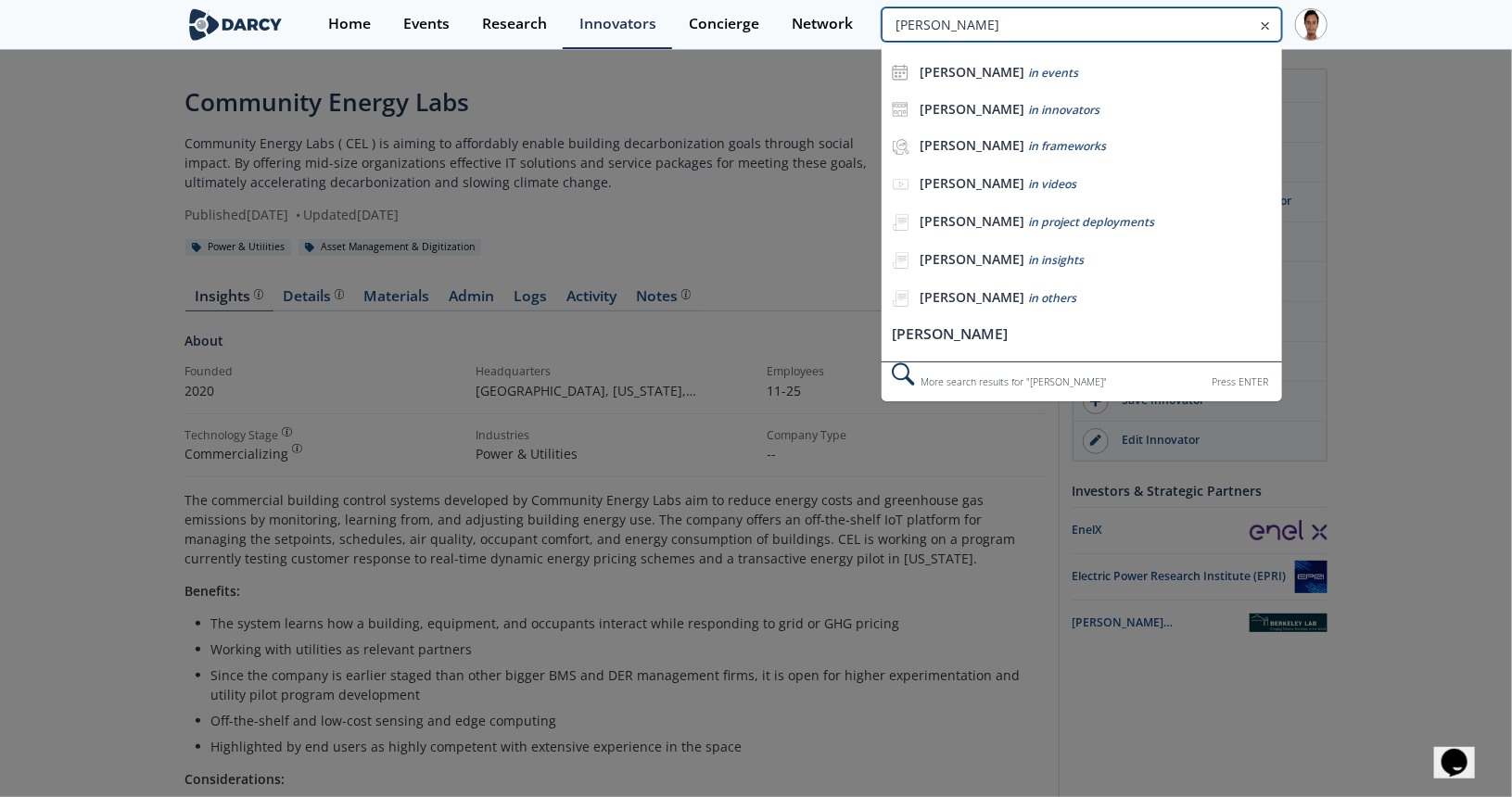
type input "jim lazar"
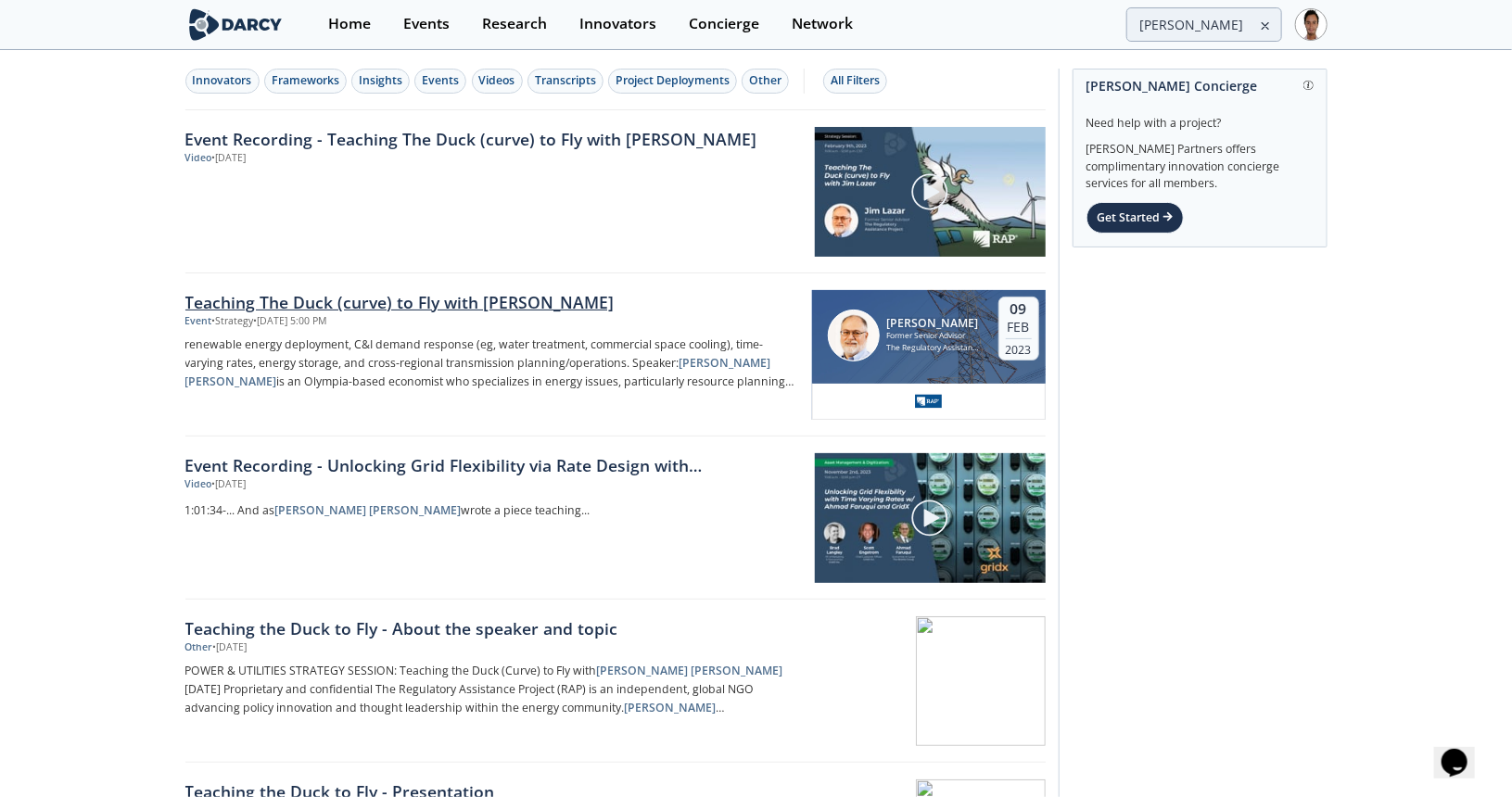
click at [353, 308] on div "Teaching The Duck (curve) to Fly with Jim Lazar" at bounding box center [492, 302] width 614 height 24
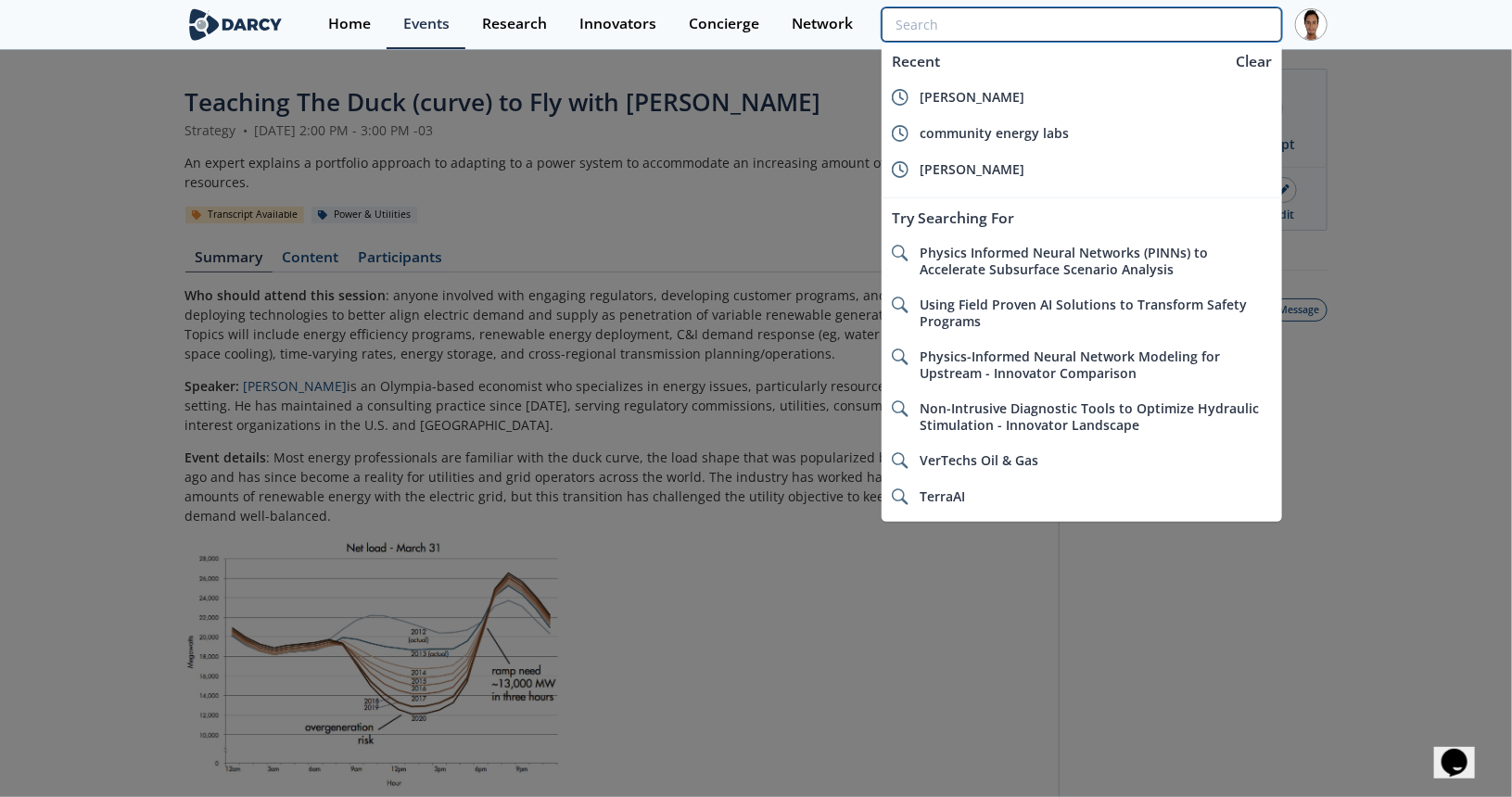
click at [1148, 29] on input "search" at bounding box center [1081, 25] width 400 height 35
click at [437, 19] on div "Events" at bounding box center [426, 23] width 46 height 14
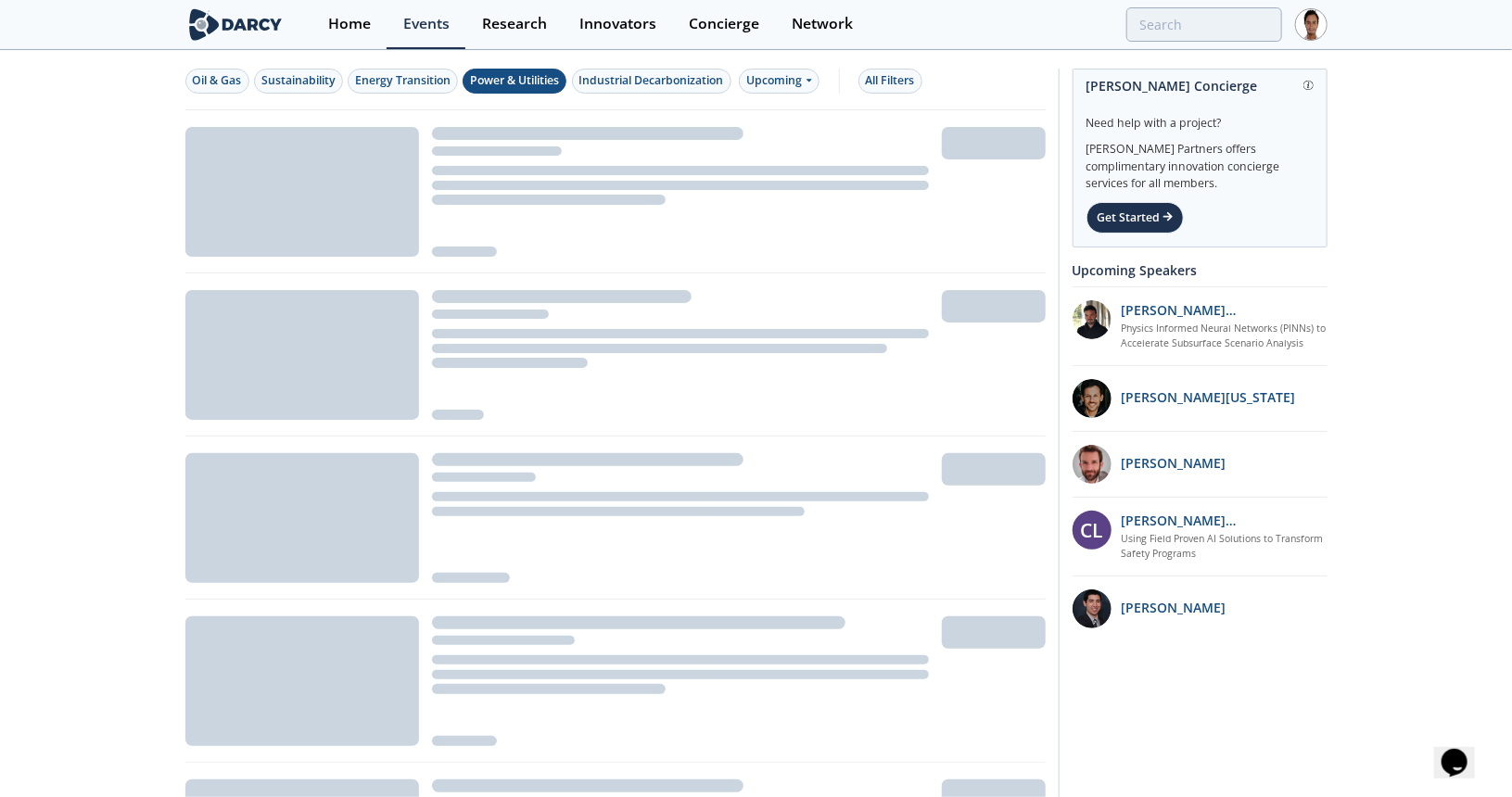
click at [507, 83] on div "Power & Utilities" at bounding box center [514, 80] width 89 height 16
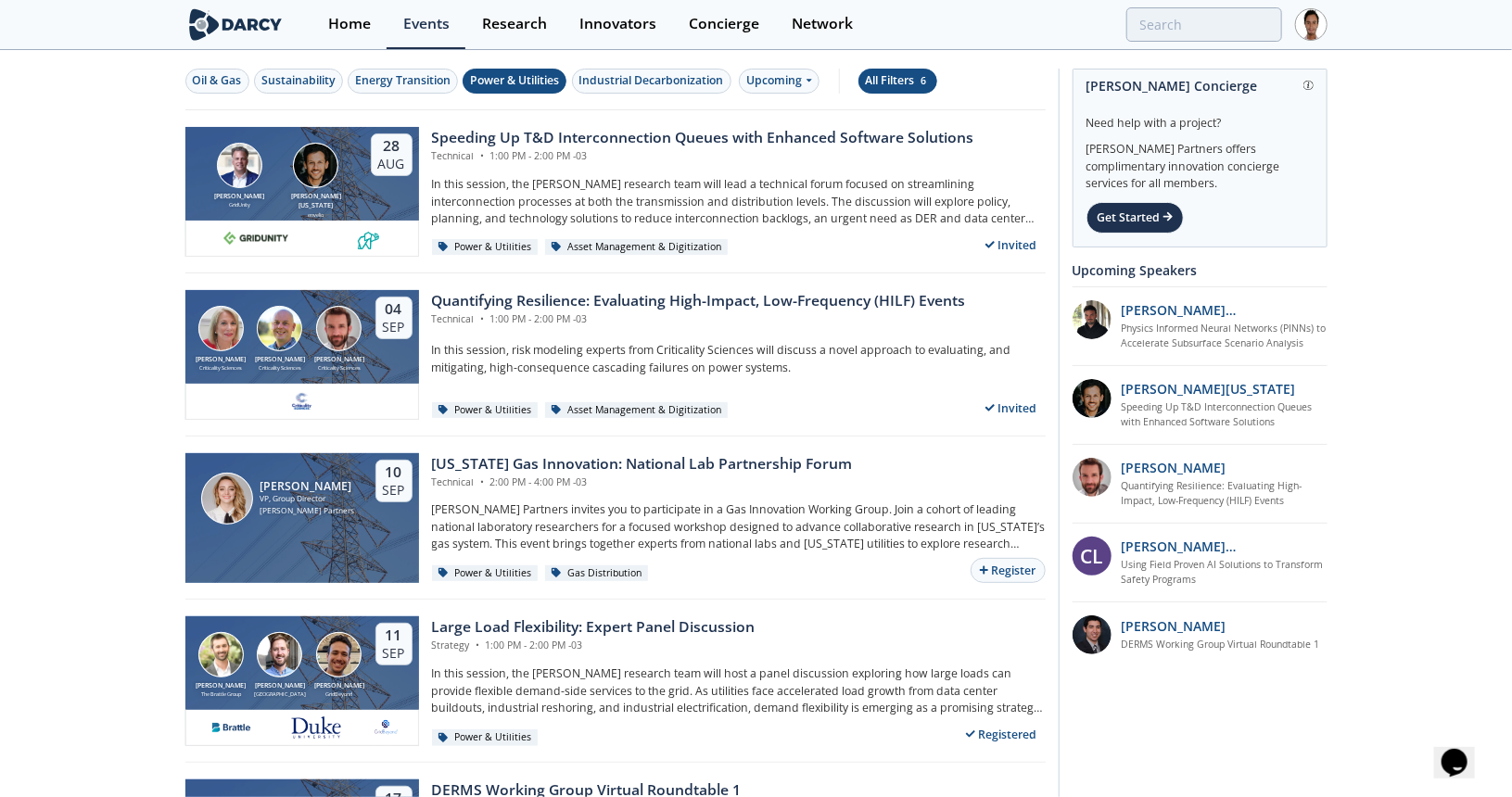
click at [901, 79] on div "All Filters 6" at bounding box center [898, 80] width 64 height 16
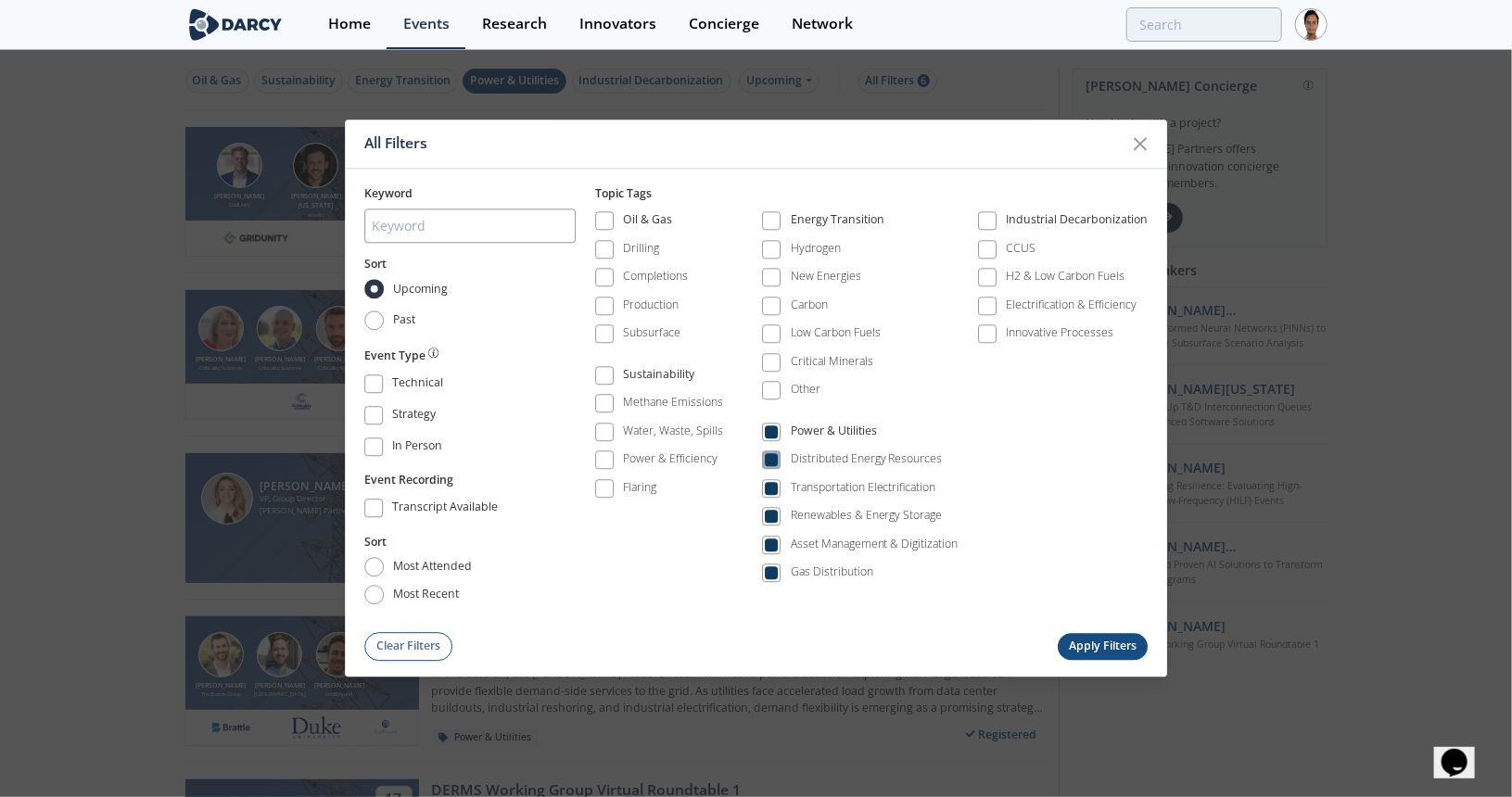
drag, startPoint x: 821, startPoint y: 432, endPoint x: 825, endPoint y: 454, distance: 22.4
click at [821, 431] on div "Power & Utilities" at bounding box center [834, 434] width 86 height 22
click at [826, 456] on div "Distributed Energy Resources" at bounding box center [866, 459] width 153 height 16
click at [1097, 645] on button "Apply Filters" at bounding box center [1103, 646] width 91 height 27
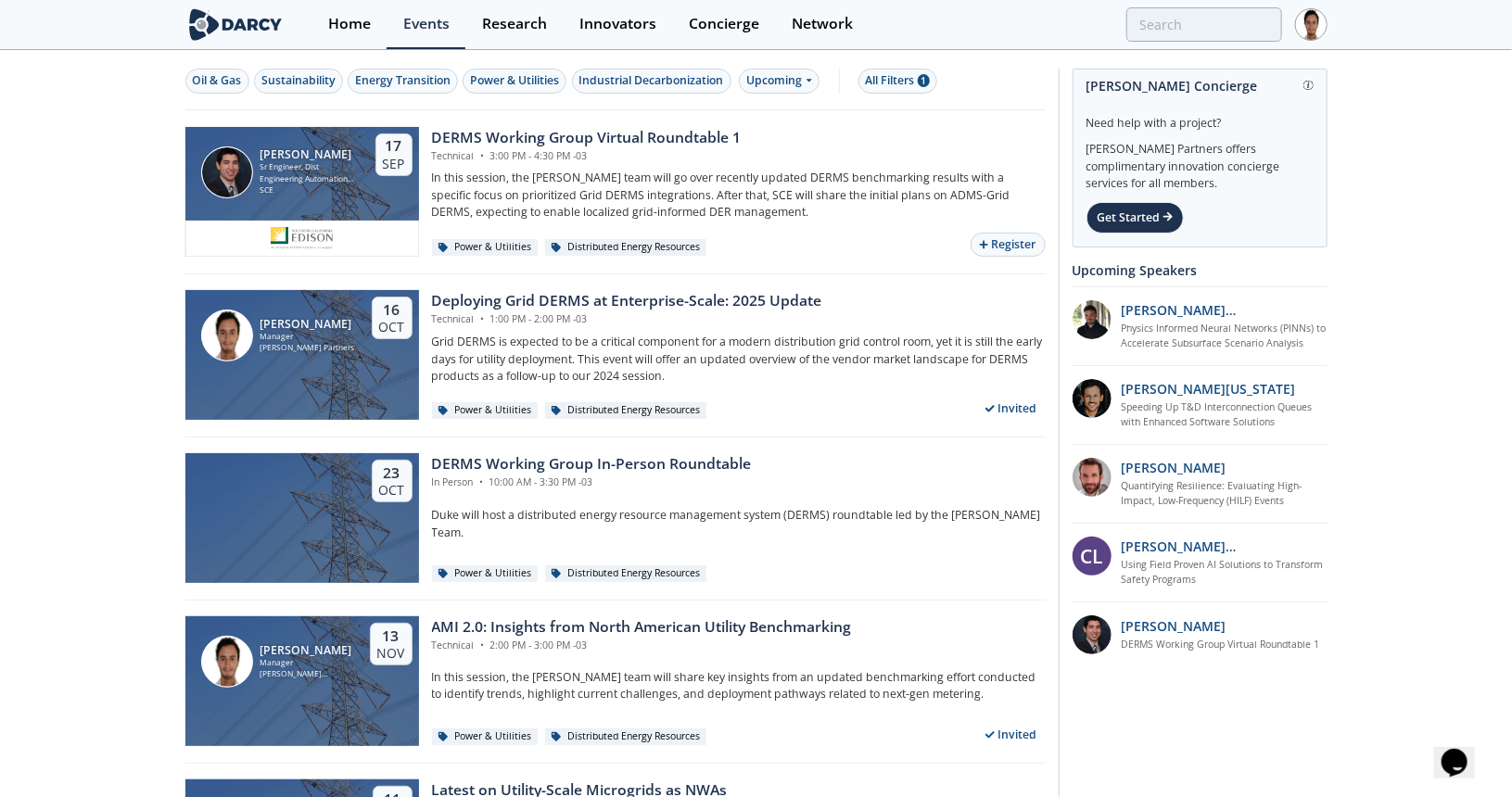
click at [754, 66] on div "Oil & Gas Sustainability Energy Transition Power & Utilities Industrial Decarbo…" at bounding box center [615, 81] width 861 height 59
click at [771, 90] on div "Upcoming" at bounding box center [779, 82] width 81 height 25
click at [771, 141] on div "Past" at bounding box center [798, 140] width 115 height 30
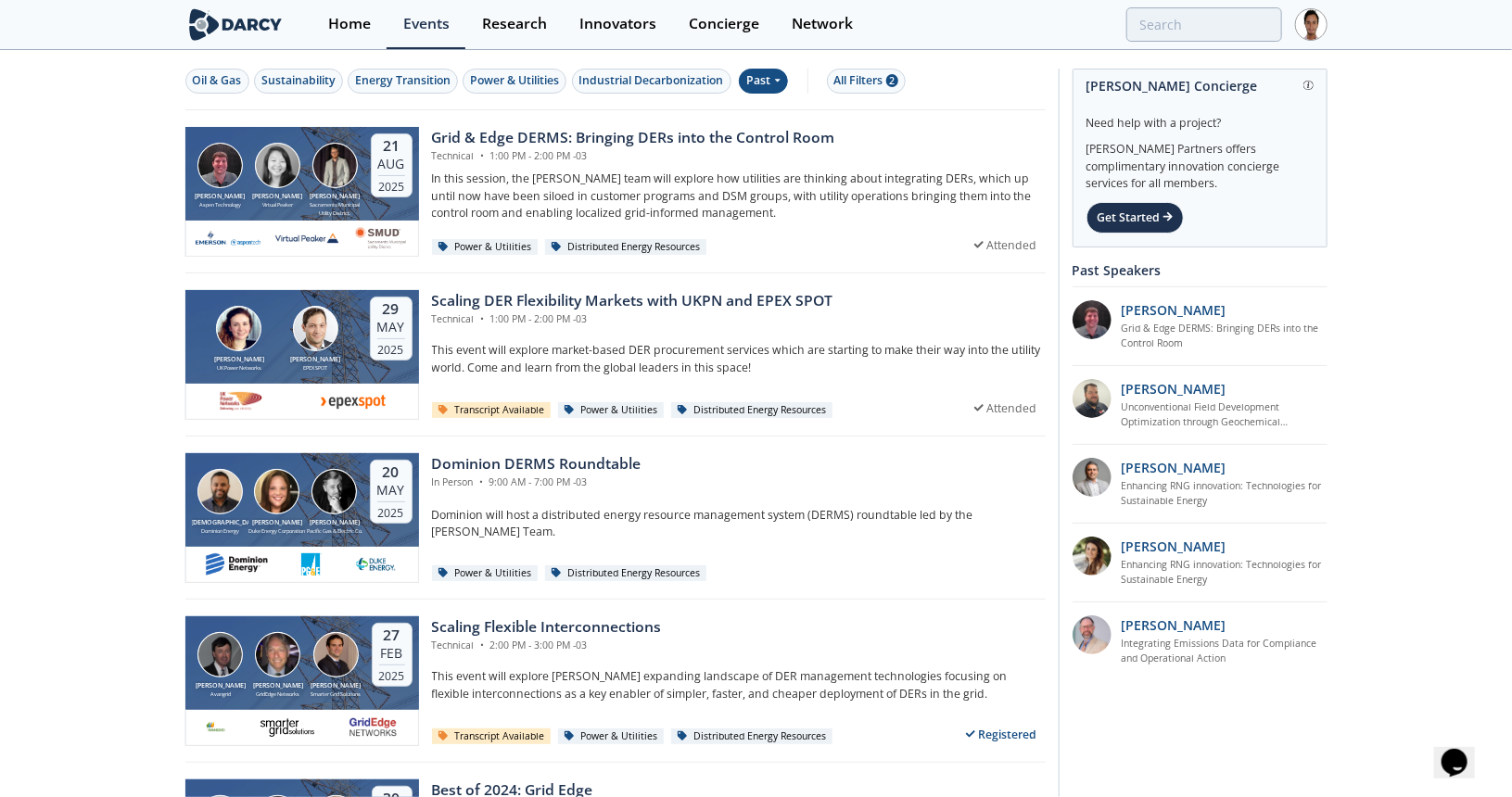
click at [765, 79] on div "Past" at bounding box center [763, 82] width 49 height 25
click at [852, 75] on div "All Filters 2" at bounding box center [866, 80] width 64 height 16
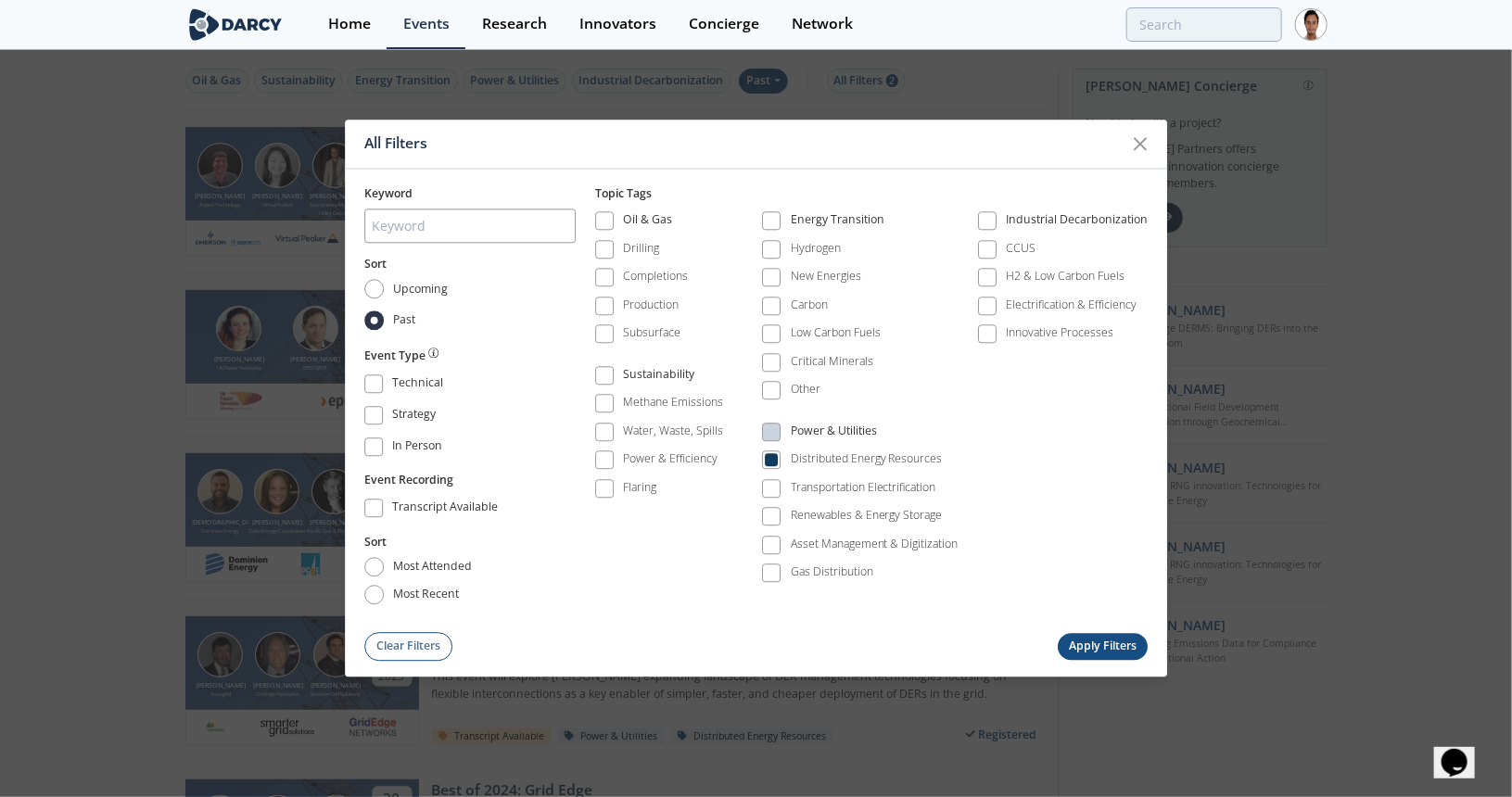
click at [803, 416] on ul "Hydrogen New Energies Carbon Low Carbon Fuels Critical Minerals Other" at bounding box center [860, 328] width 197 height 182
click at [803, 428] on div "Power & Utilities" at bounding box center [834, 434] width 86 height 22
click at [1066, 623] on div "Keyword Sort Upcoming Past Event Type Technical Strategy In Person Event Record…" at bounding box center [757, 414] width 823 height 492
click at [1079, 632] on div "Clear Filters Apply Filters" at bounding box center [757, 646] width 785 height 29
click at [1098, 646] on button "Apply Filters" at bounding box center [1103, 646] width 91 height 27
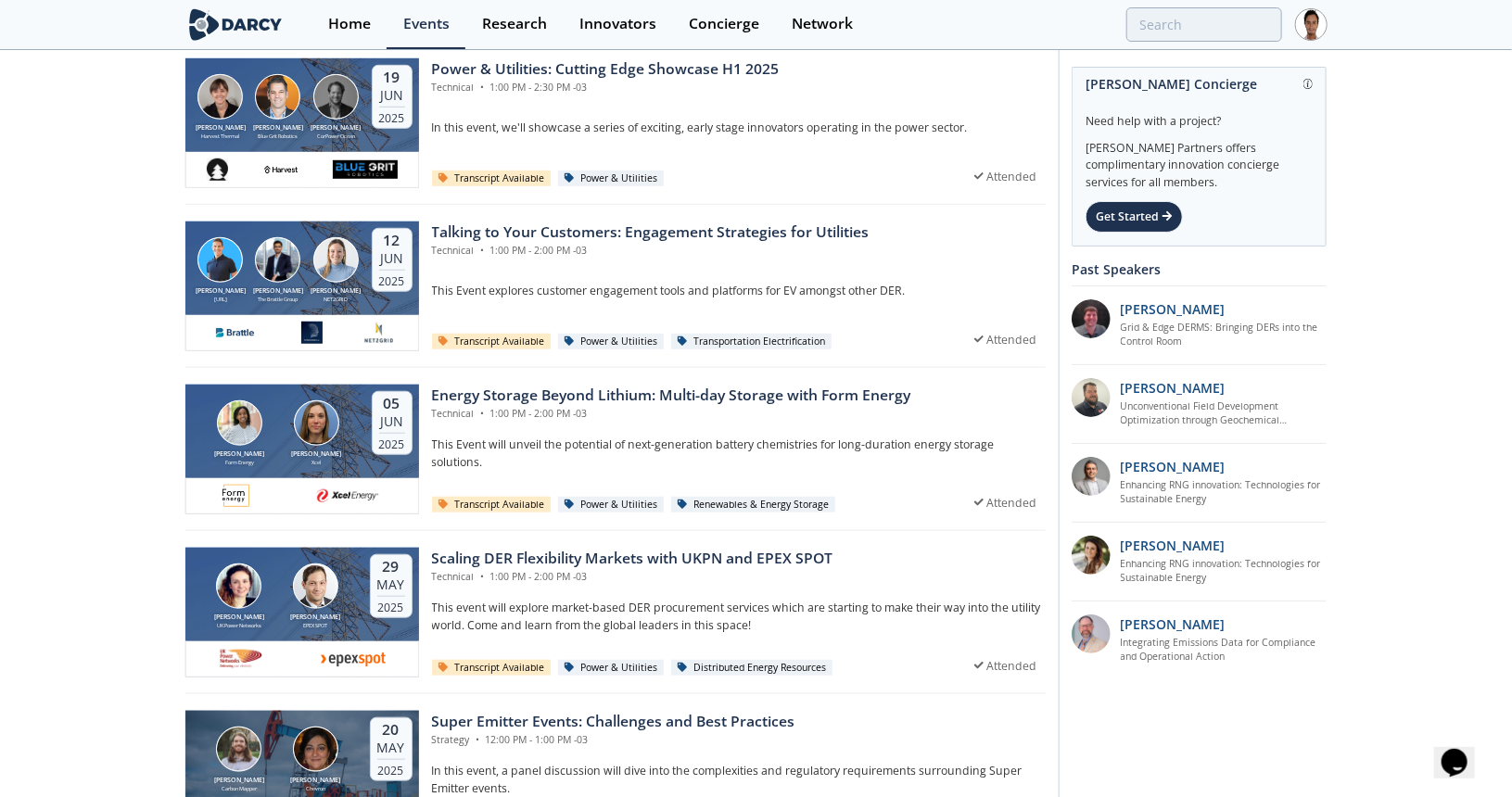
scroll to position [649, 0]
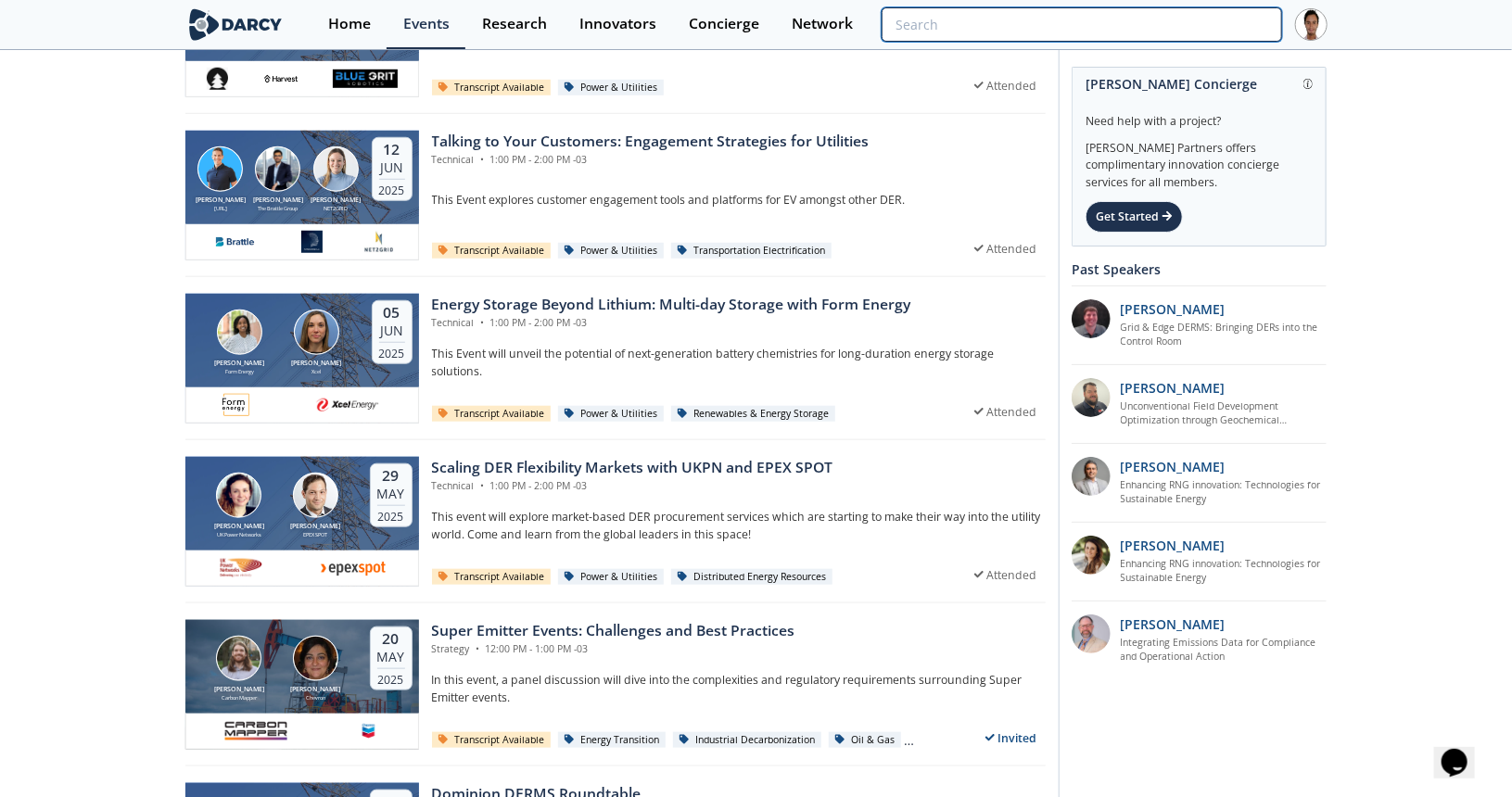
click at [1203, 37] on input "search" at bounding box center [1081, 25] width 400 height 35
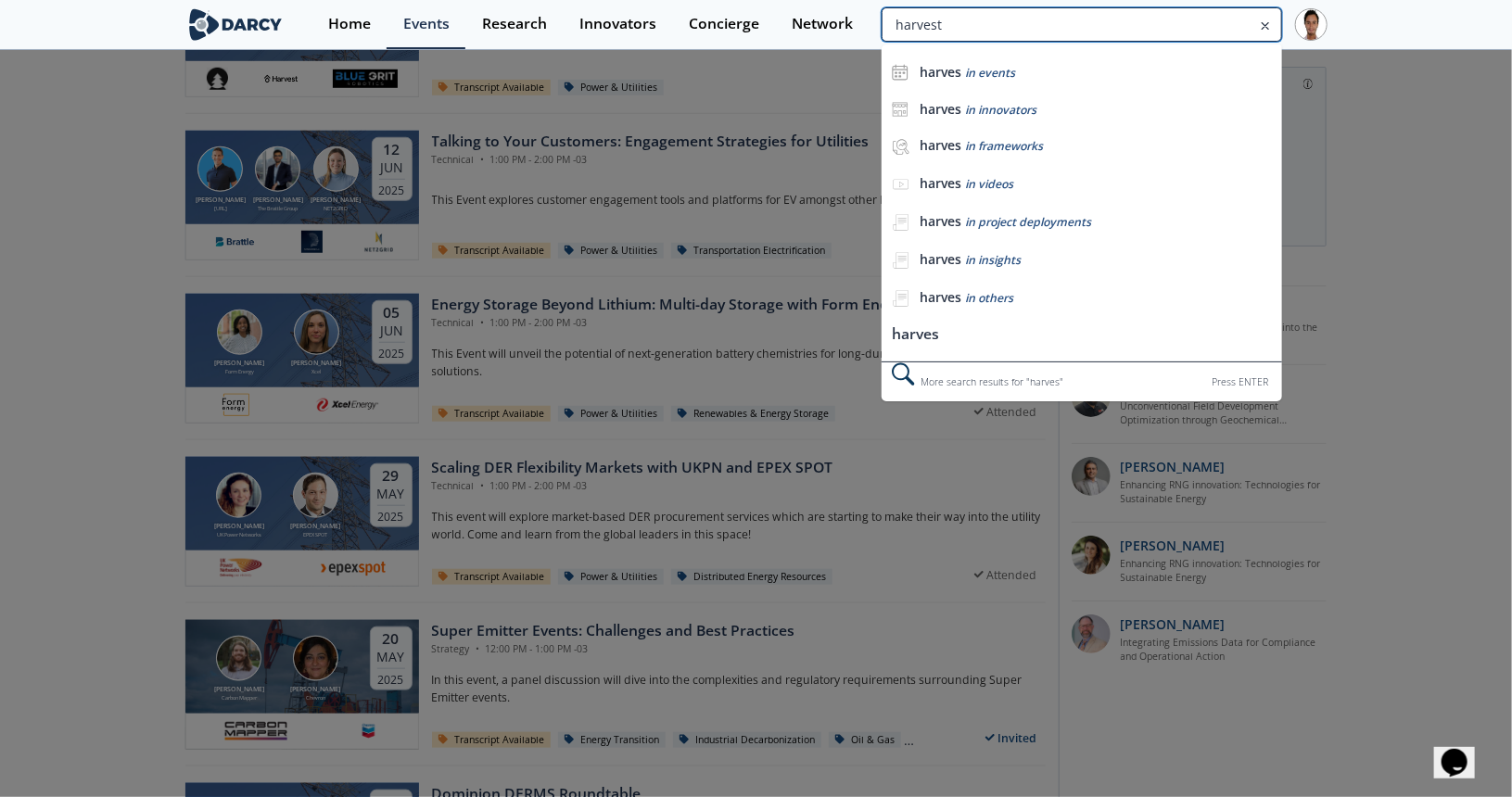
type input "harvest"
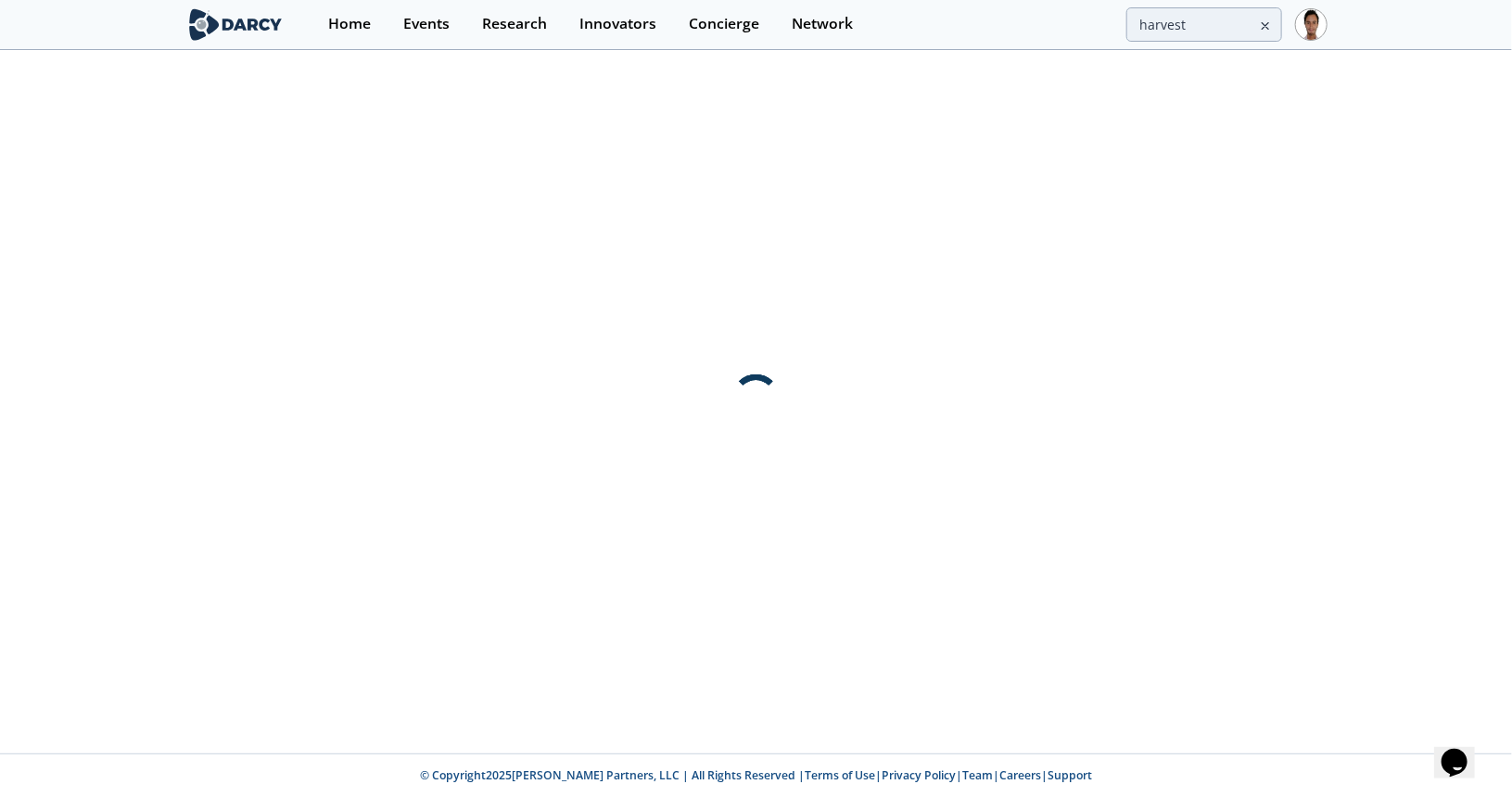
scroll to position [0, 0]
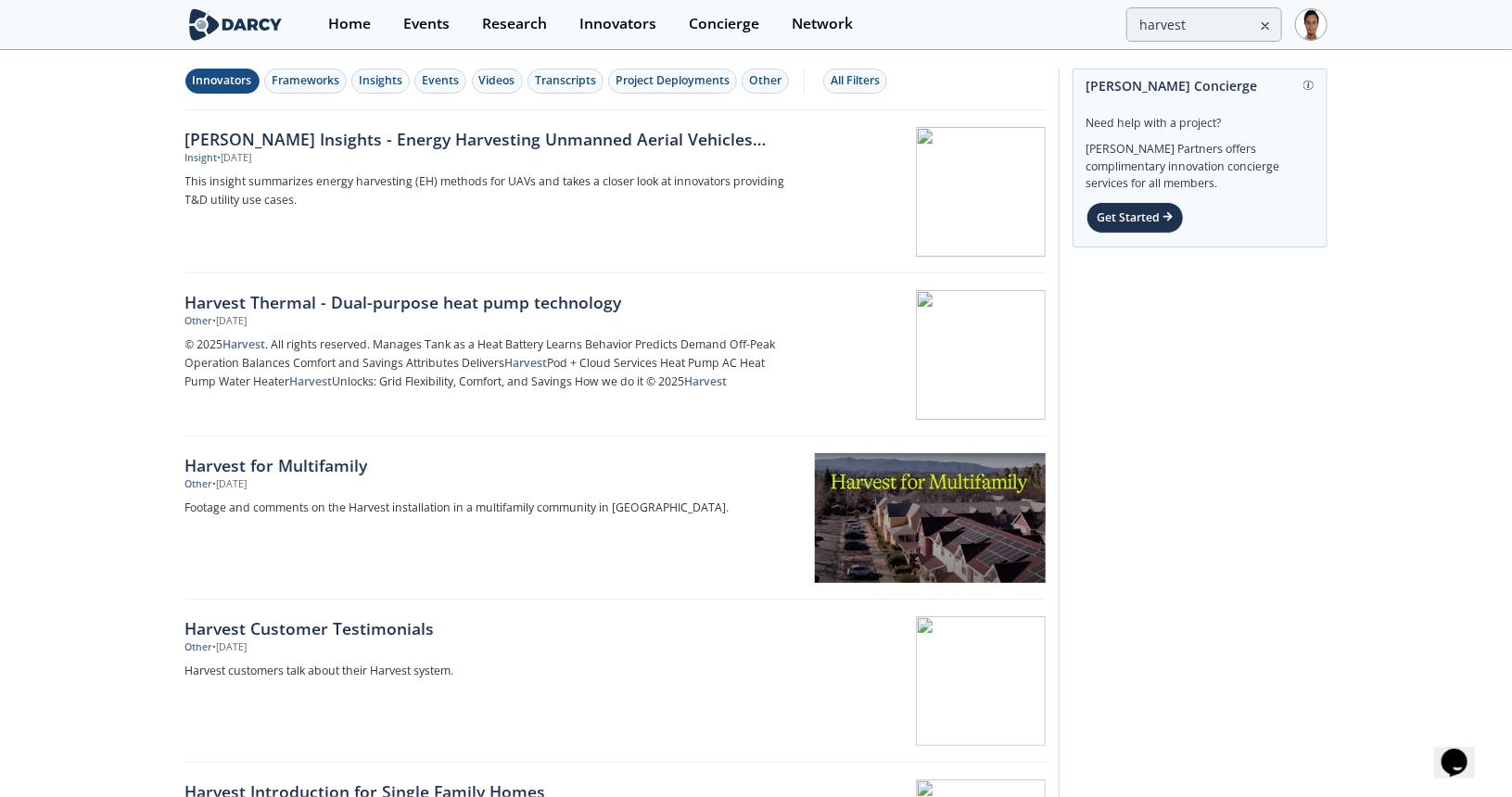
click at [219, 83] on div "Innovators" at bounding box center [223, 80] width 59 height 16
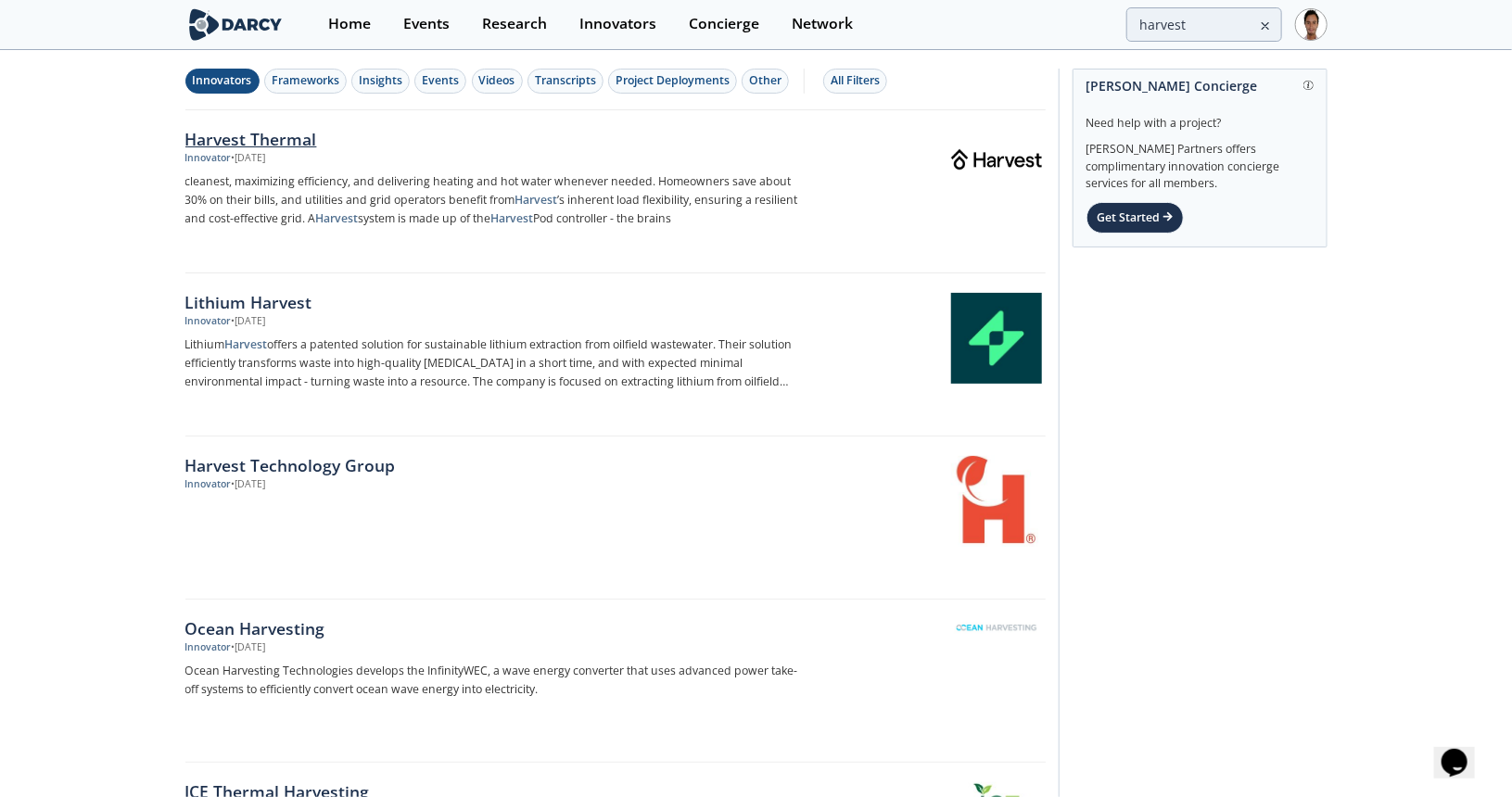
click at [290, 144] on div "Harvest Thermal" at bounding box center [492, 138] width 614 height 24
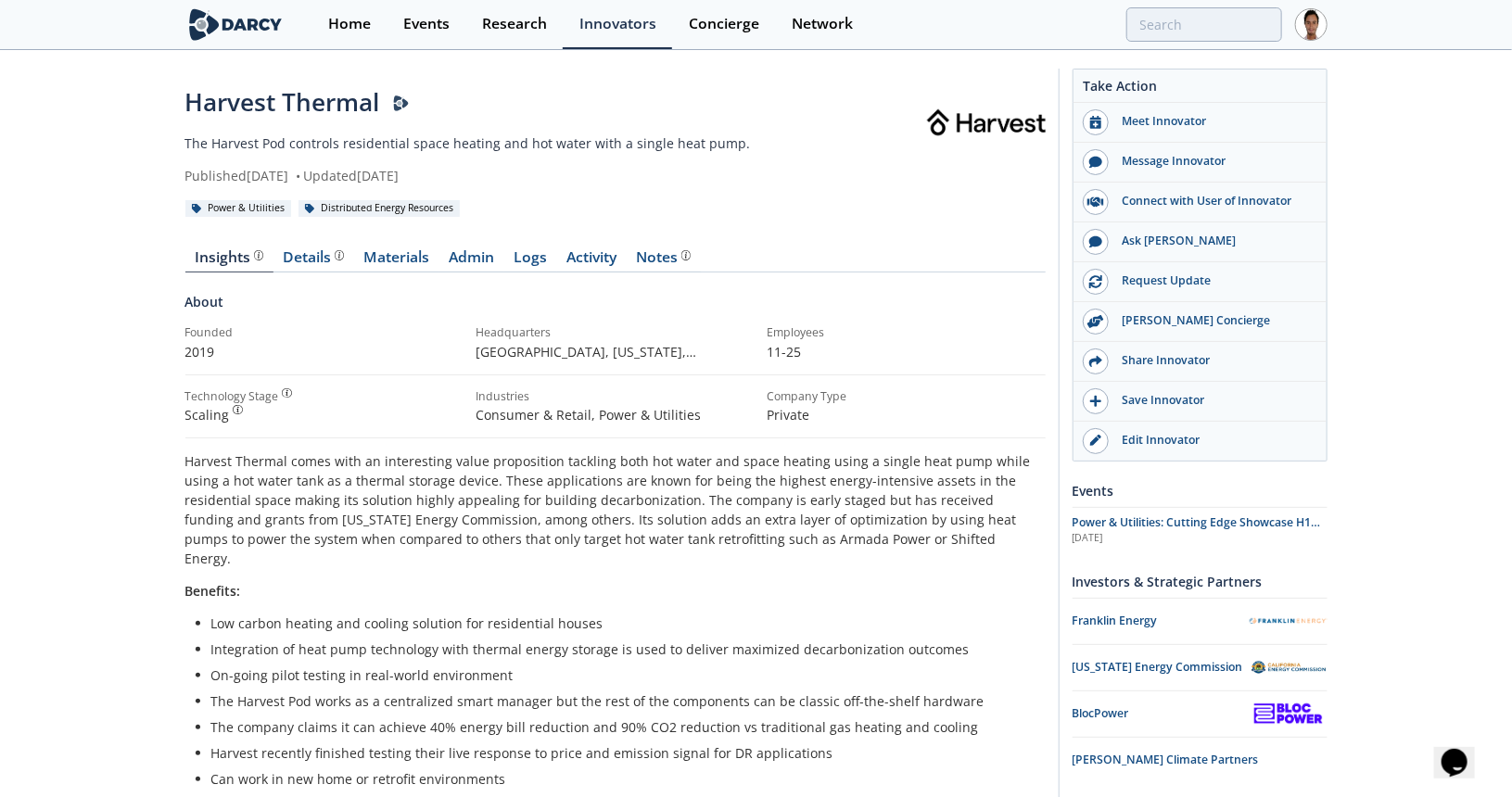
click at [1138, 526] on p "Power & Utilities: Cutting Edge Showcase H1 2025" at bounding box center [1200, 522] width 255 height 16
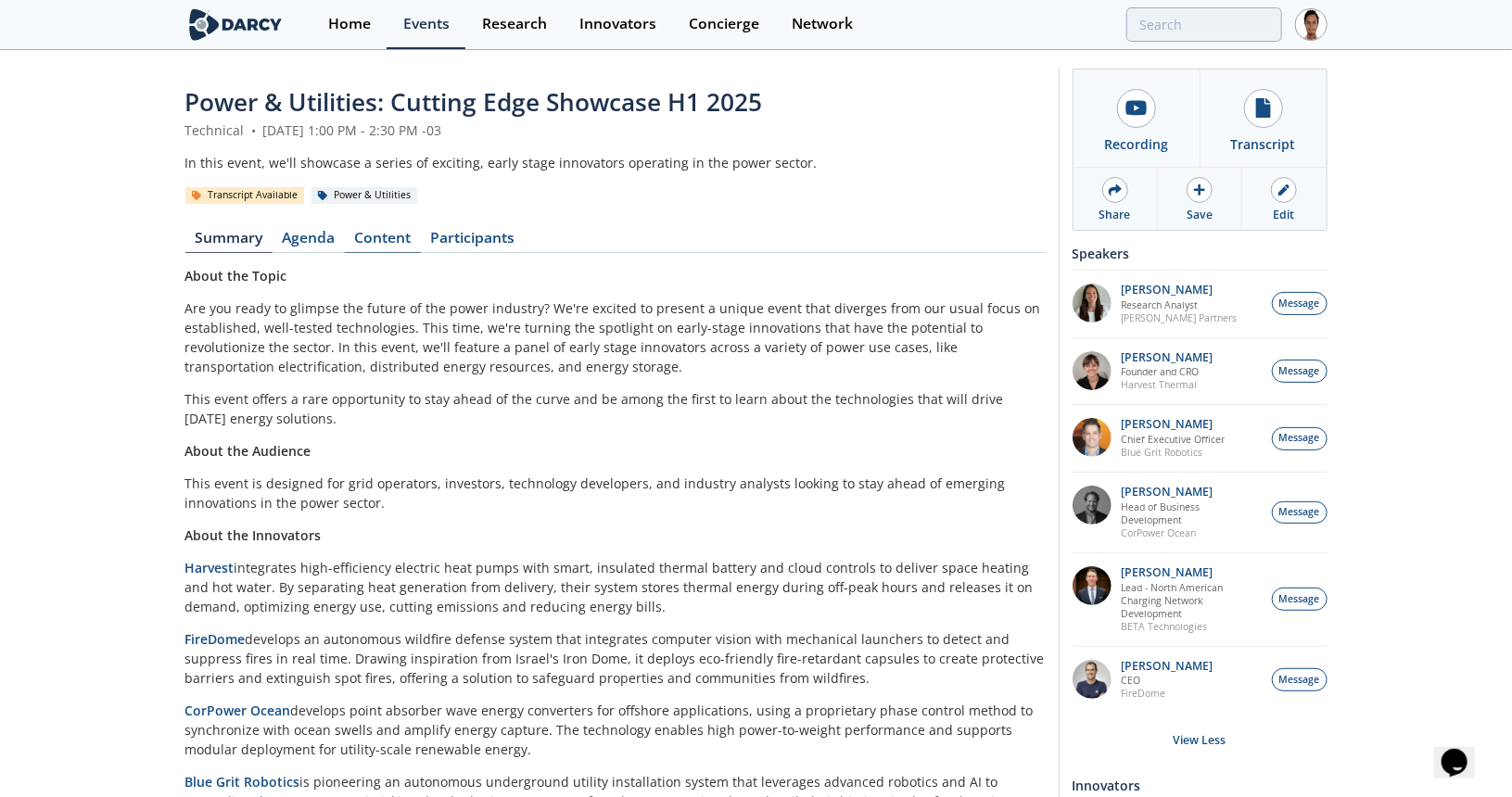
click at [352, 231] on link "Content" at bounding box center [383, 242] width 76 height 22
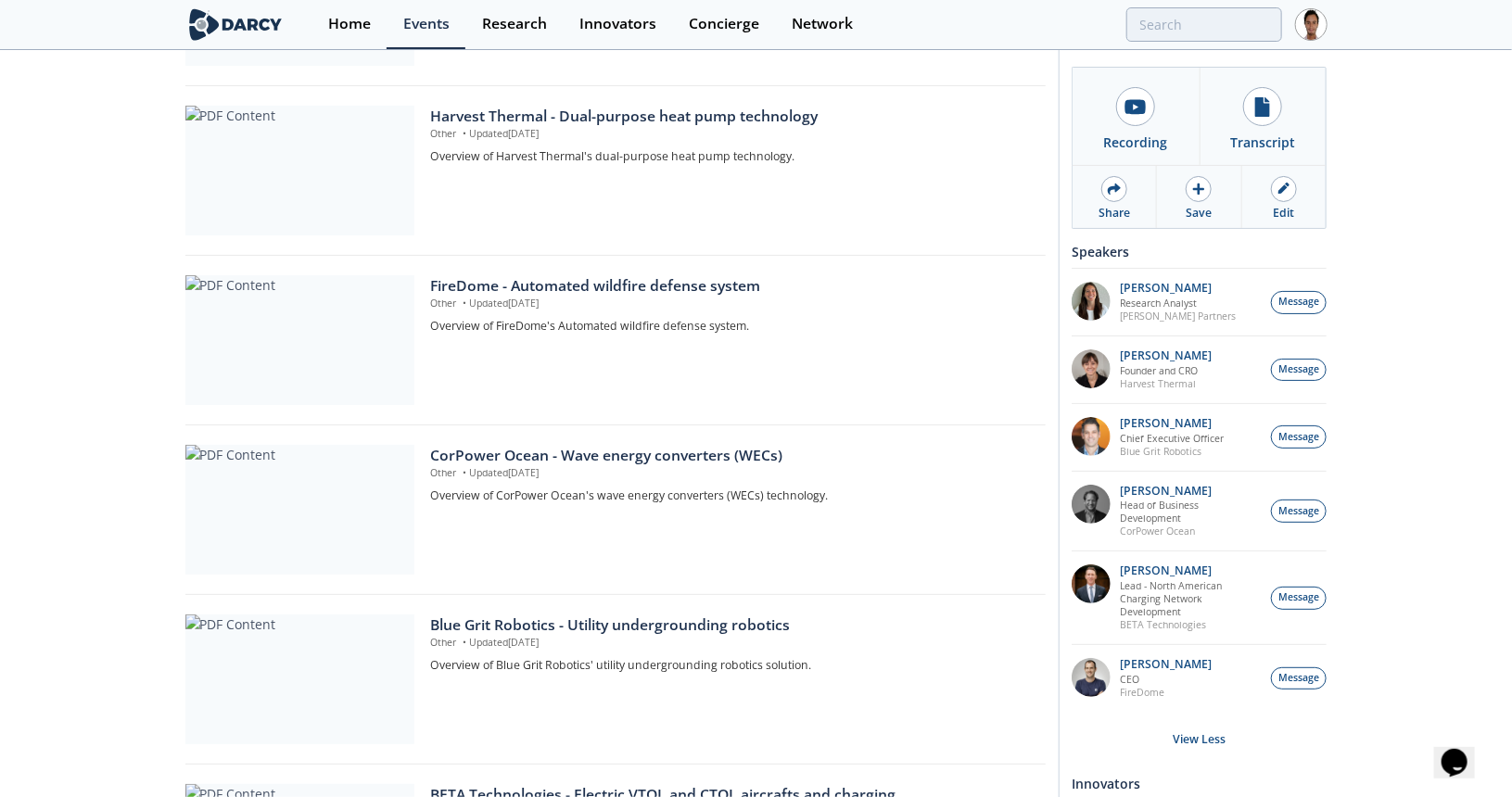
scroll to position [309, 0]
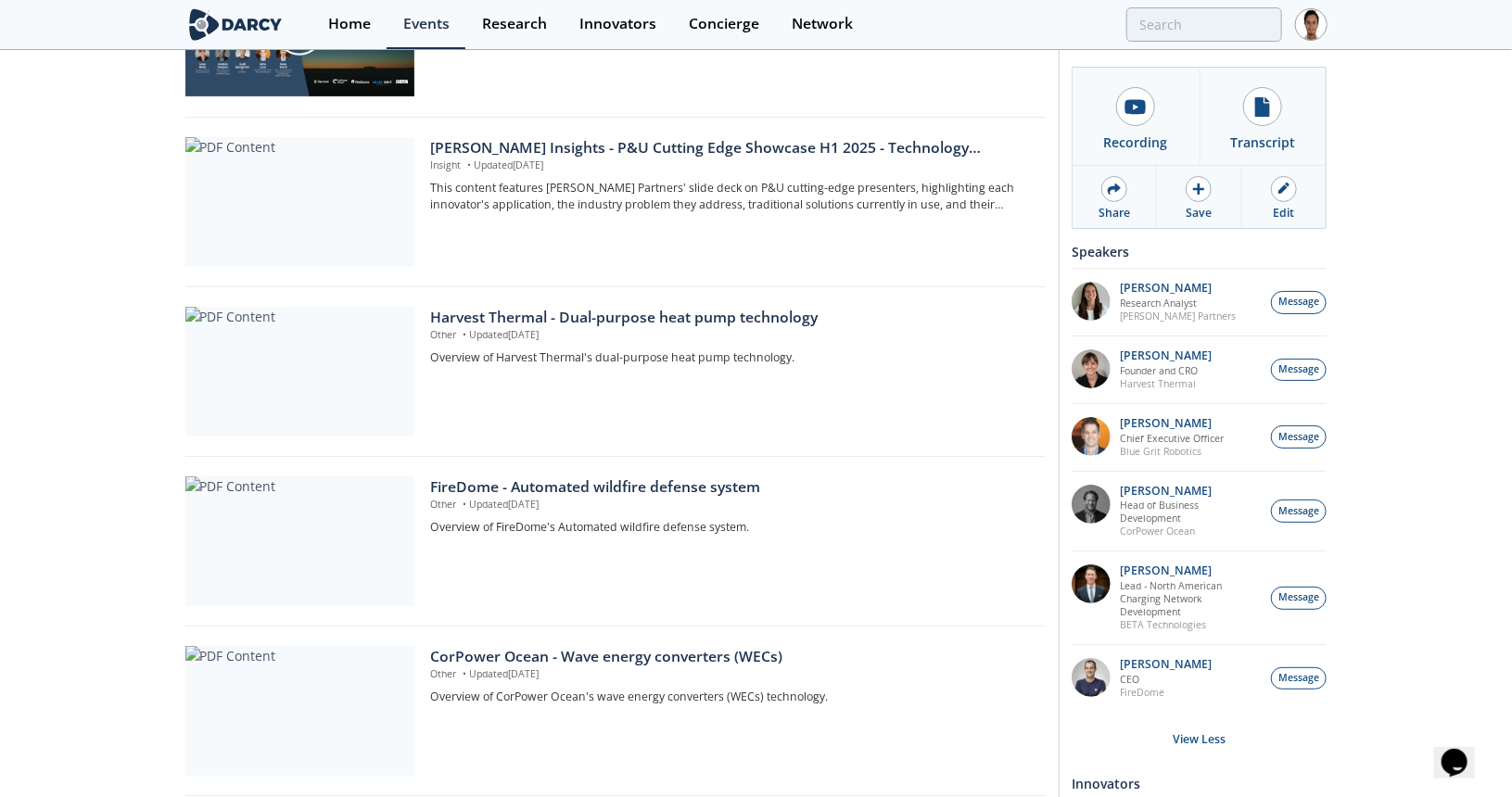
click at [1183, 4] on div "Home Events Research Innovators Concierge Network" at bounding box center [819, 24] width 1015 height 49
click at [1187, 26] on input "search" at bounding box center [1081, 25] width 400 height 35
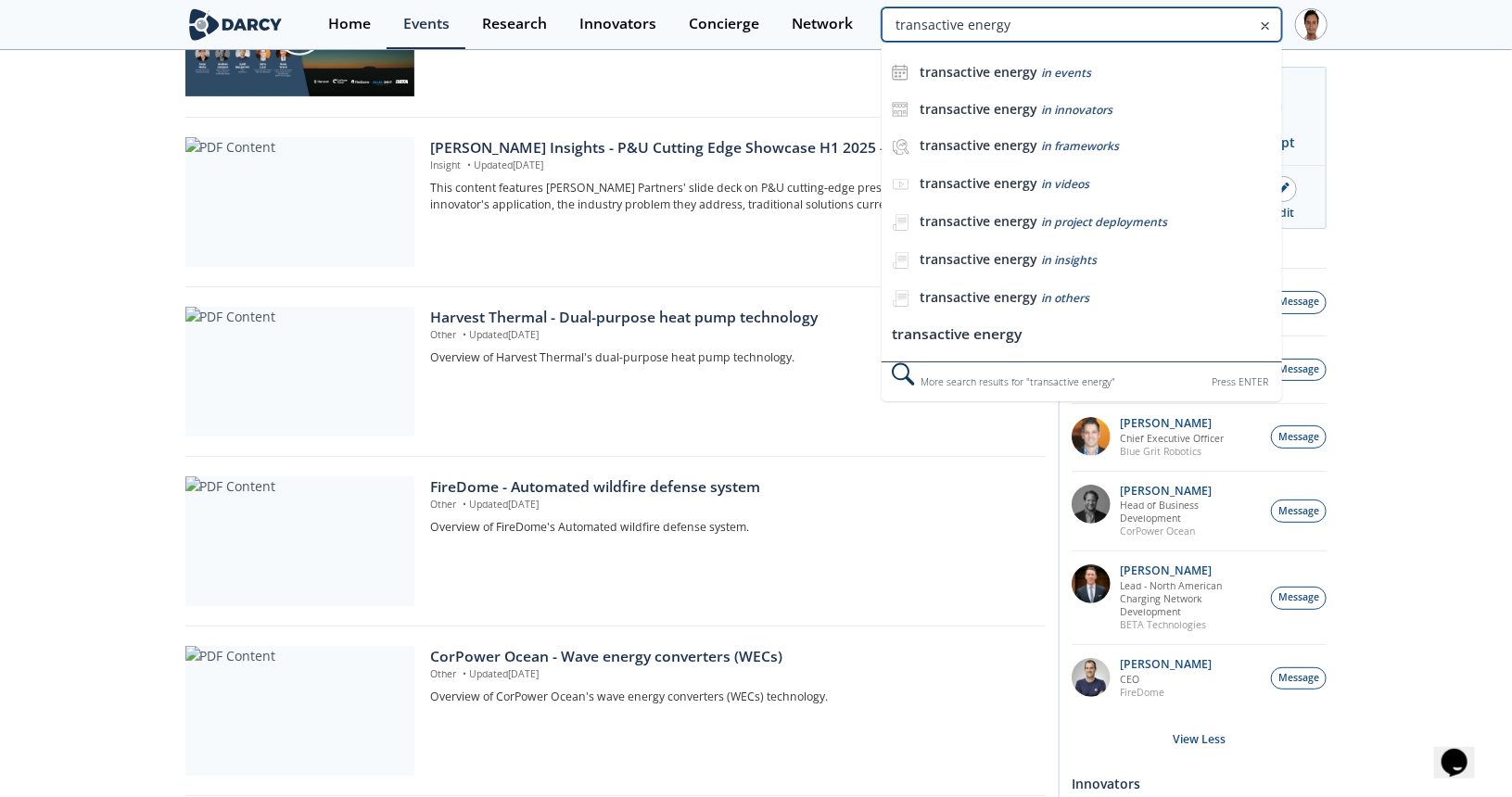
type input "transactive energy"
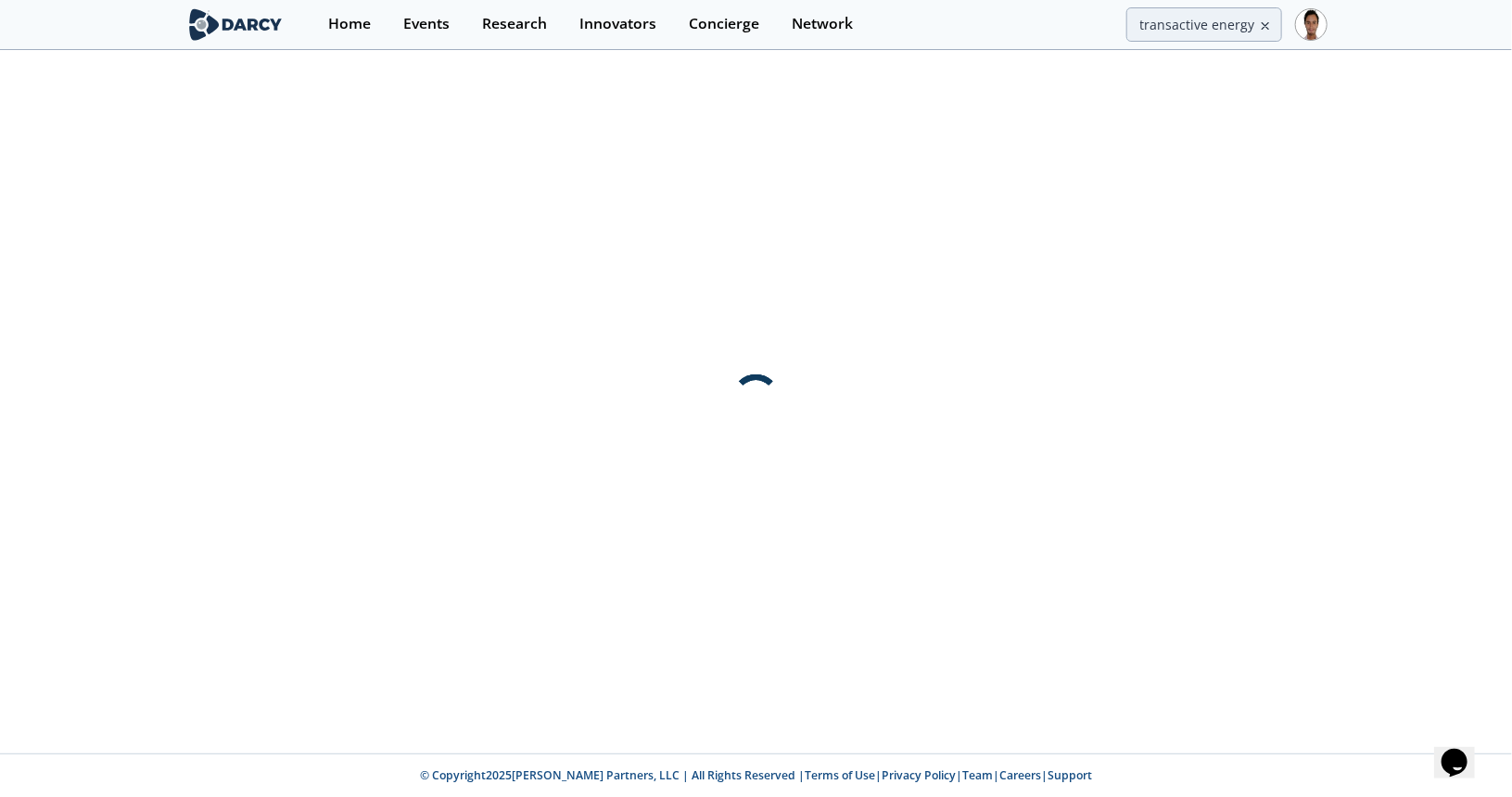
scroll to position [0, 0]
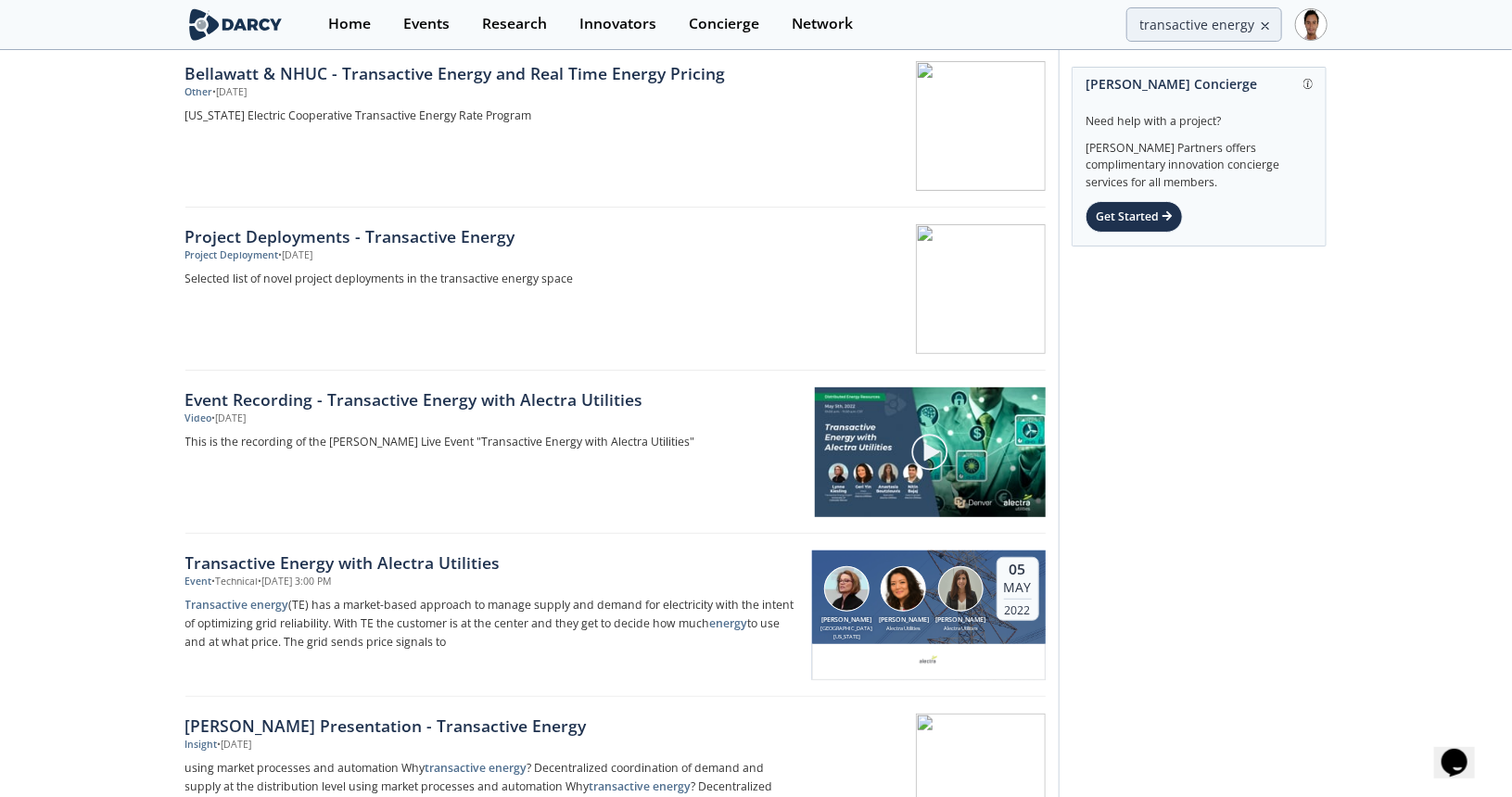
scroll to position [371, 0]
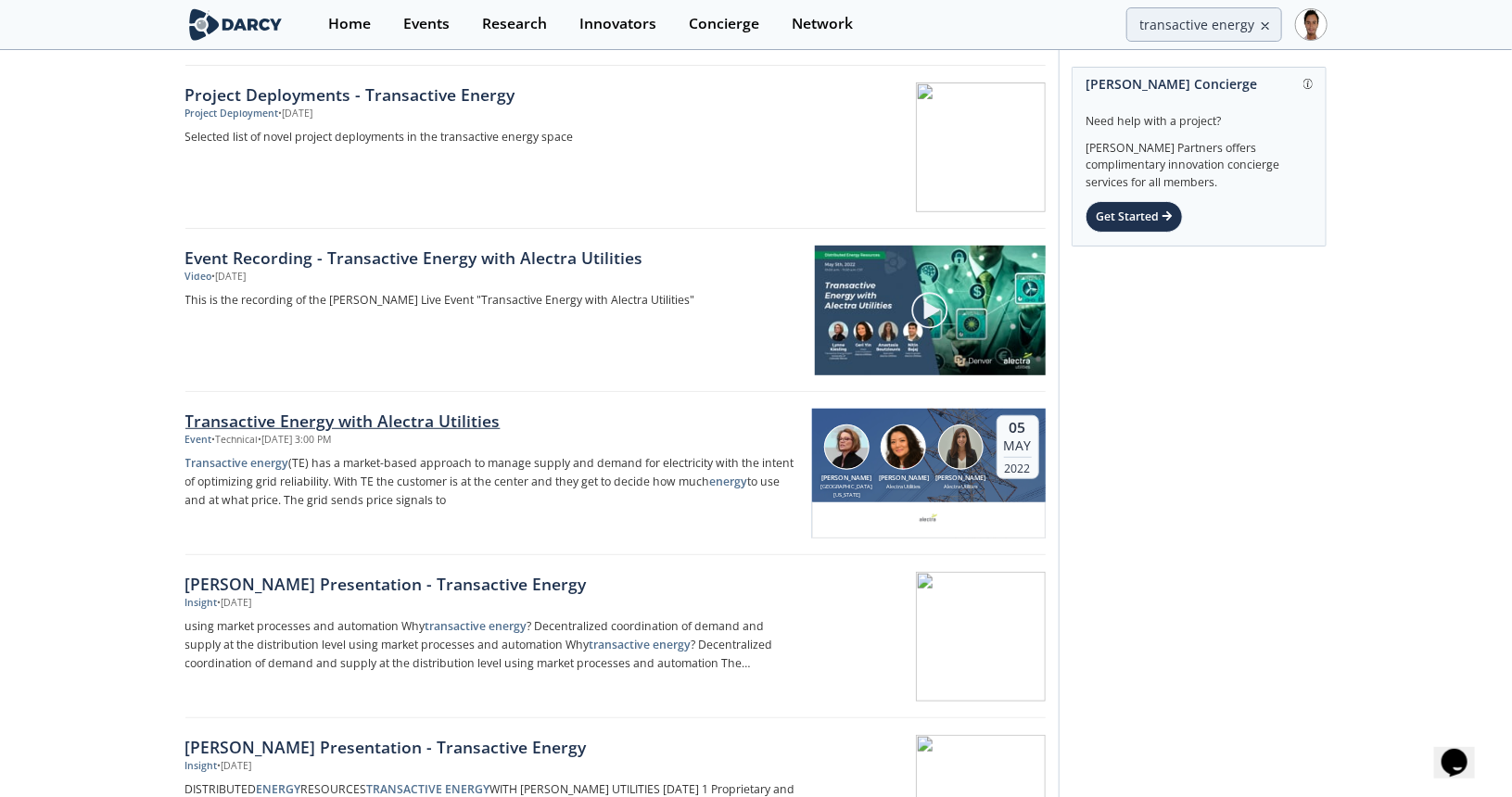
click at [399, 423] on div "Transactive Energy with Alectra Utilities" at bounding box center [492, 420] width 614 height 24
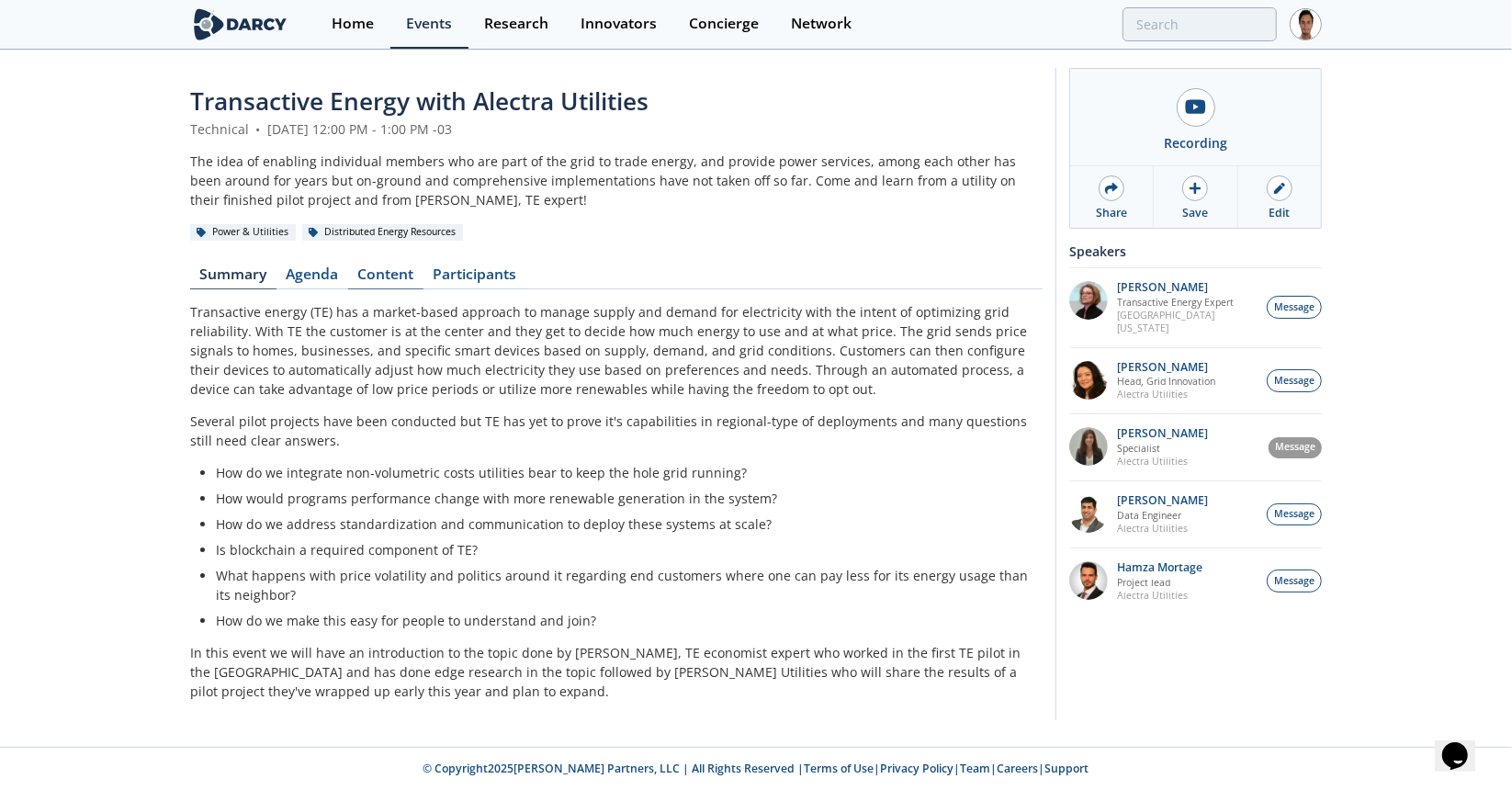
click at [390, 276] on link "Content" at bounding box center [385, 278] width 75 height 22
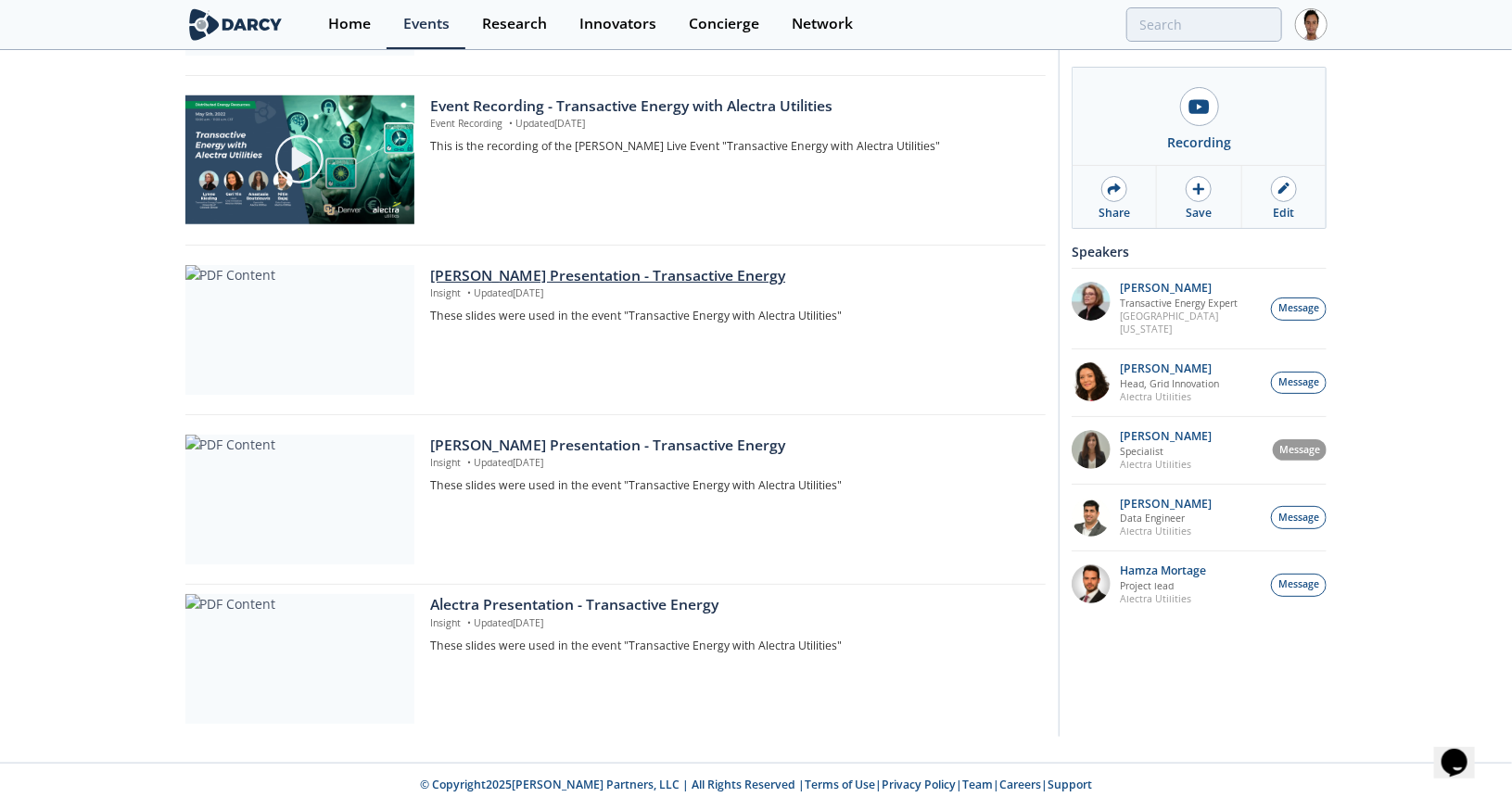
scroll to position [734, 0]
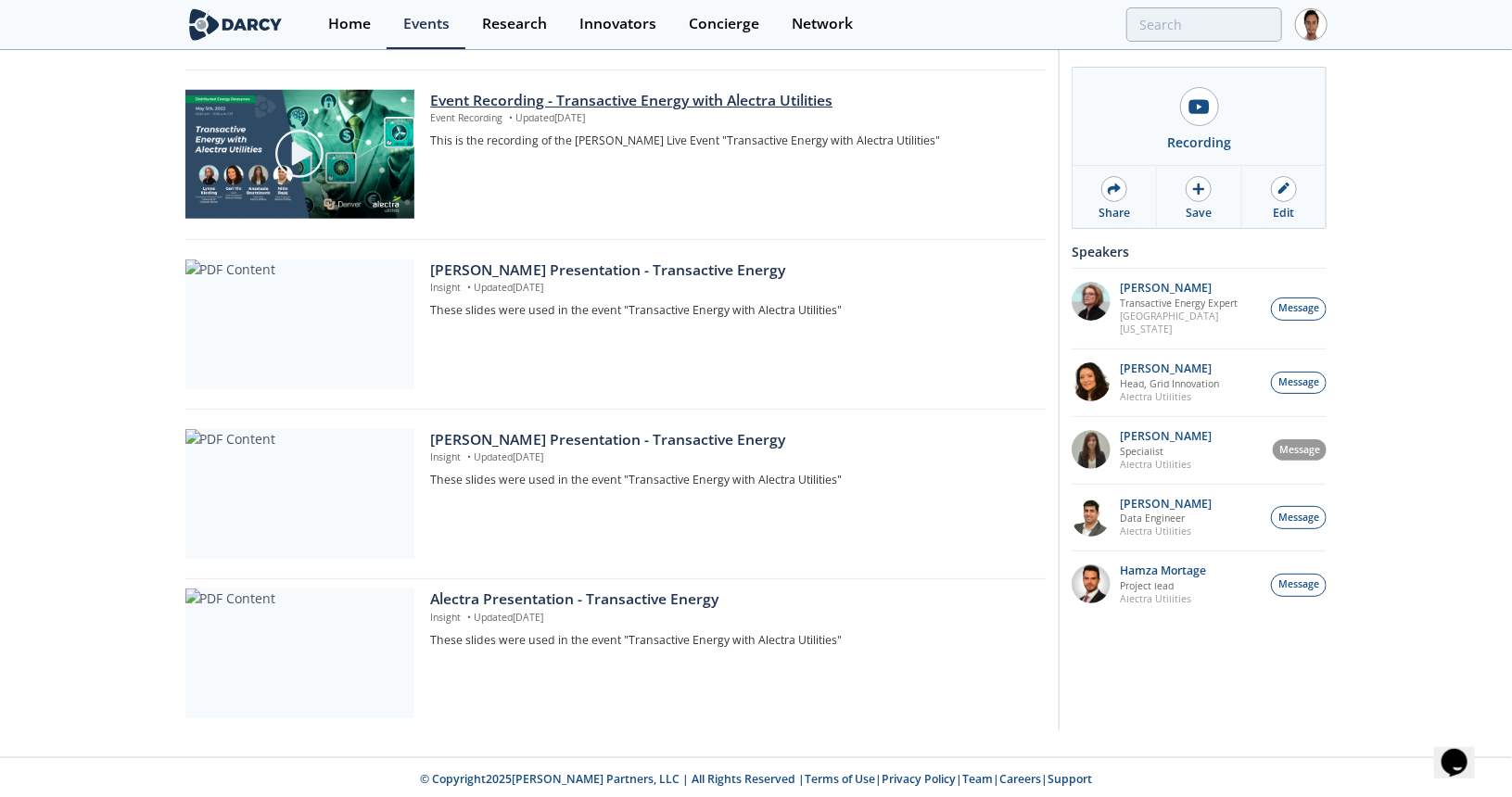
click at [476, 96] on div "Event Recording - Transactive Energy with Alectra Utilities" at bounding box center [730, 101] width 602 height 22
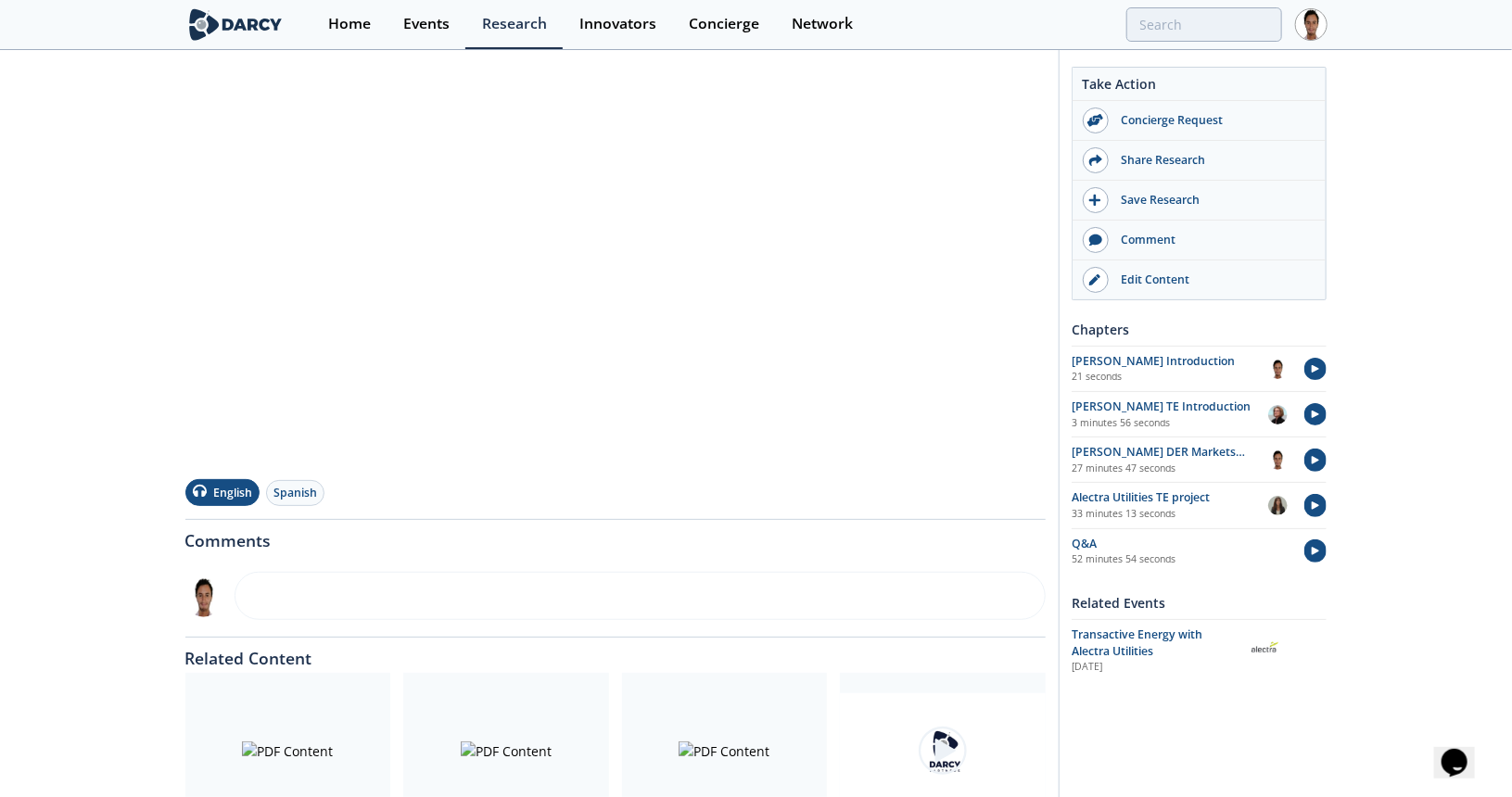
scroll to position [371, 0]
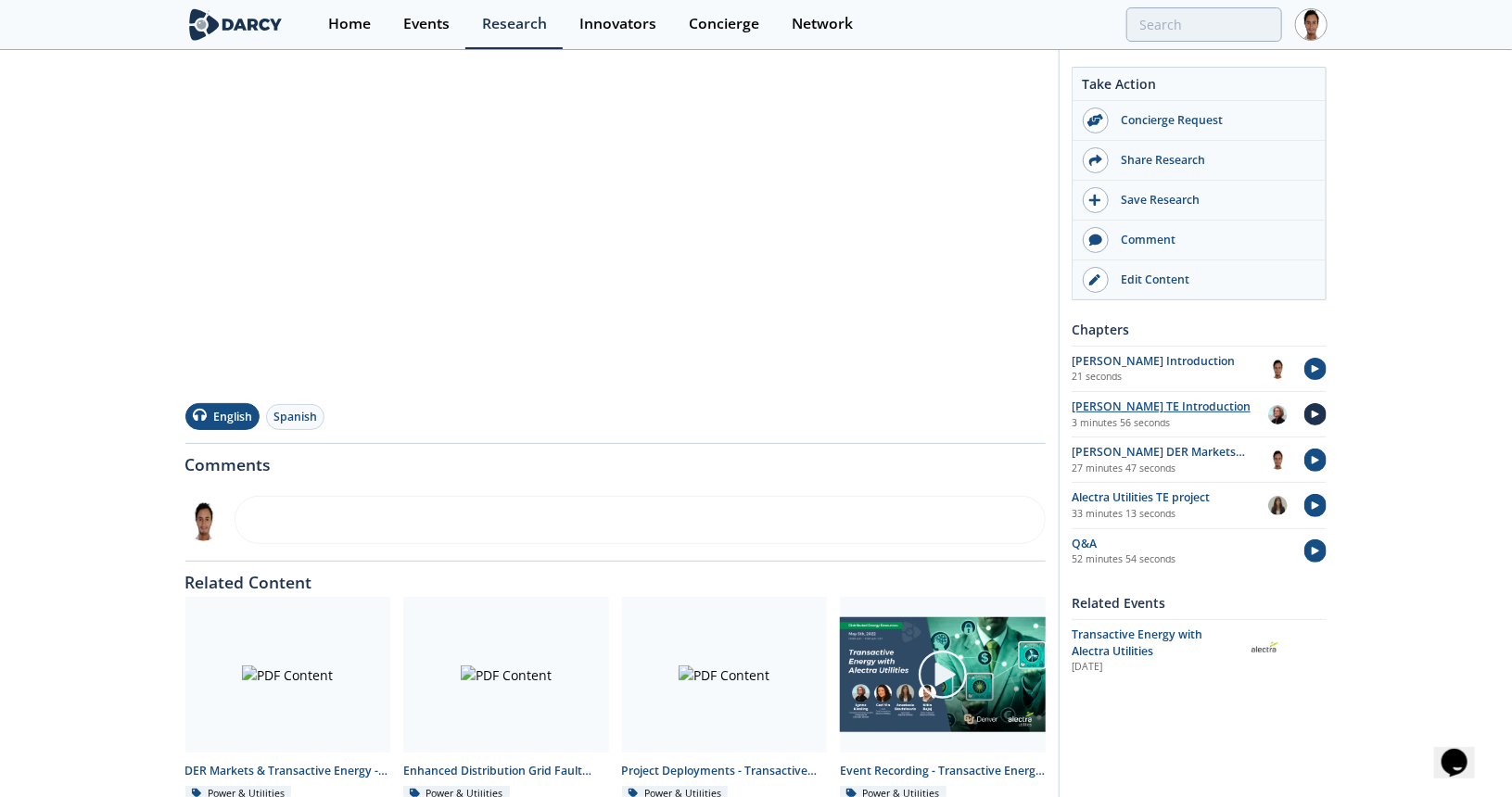
click at [1311, 406] on img at bounding box center [1316, 414] width 23 height 23
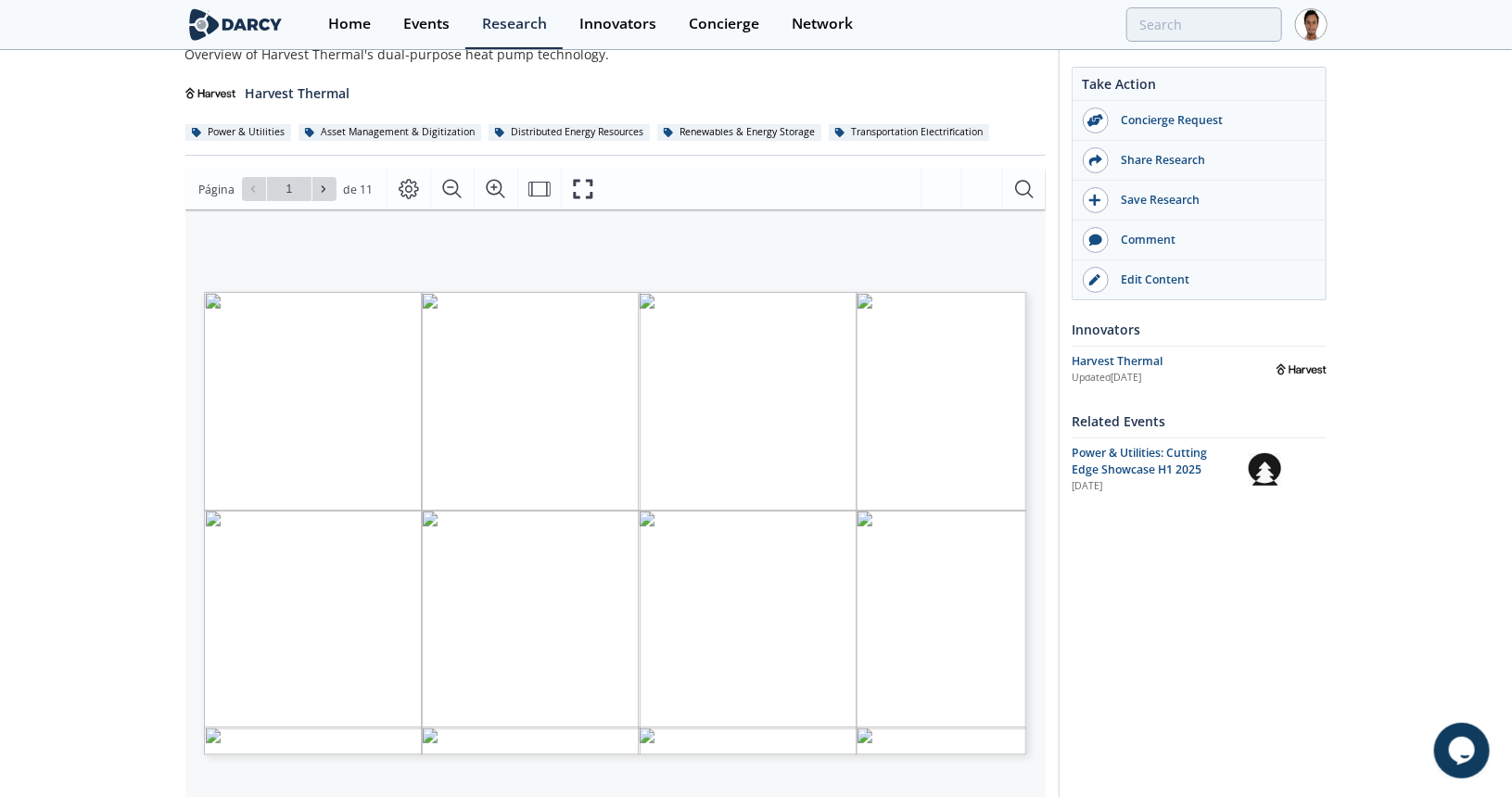
scroll to position [185, 0]
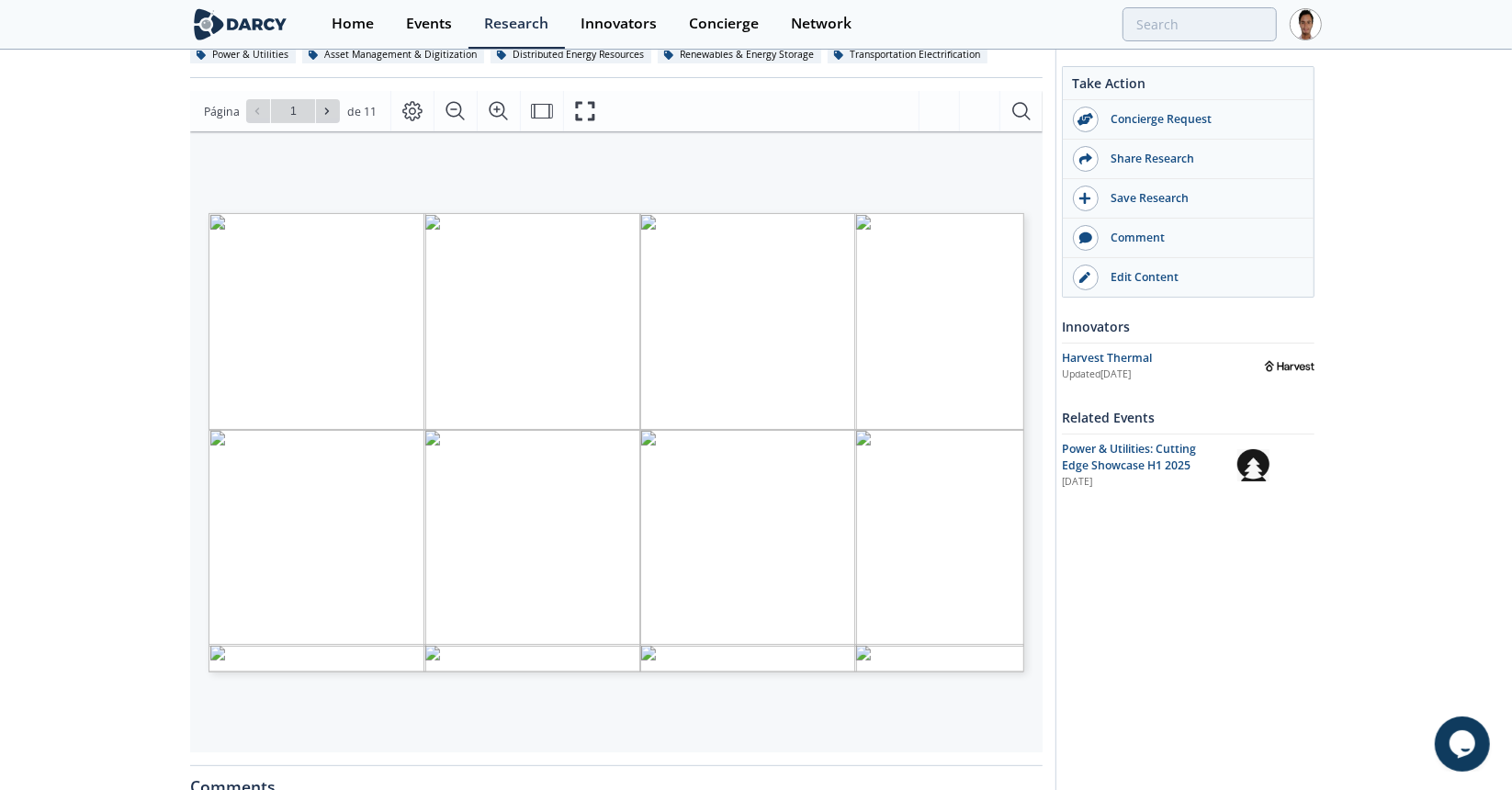
type input "2"
type input "4"
type input "6"
type input "7"
type input "10"
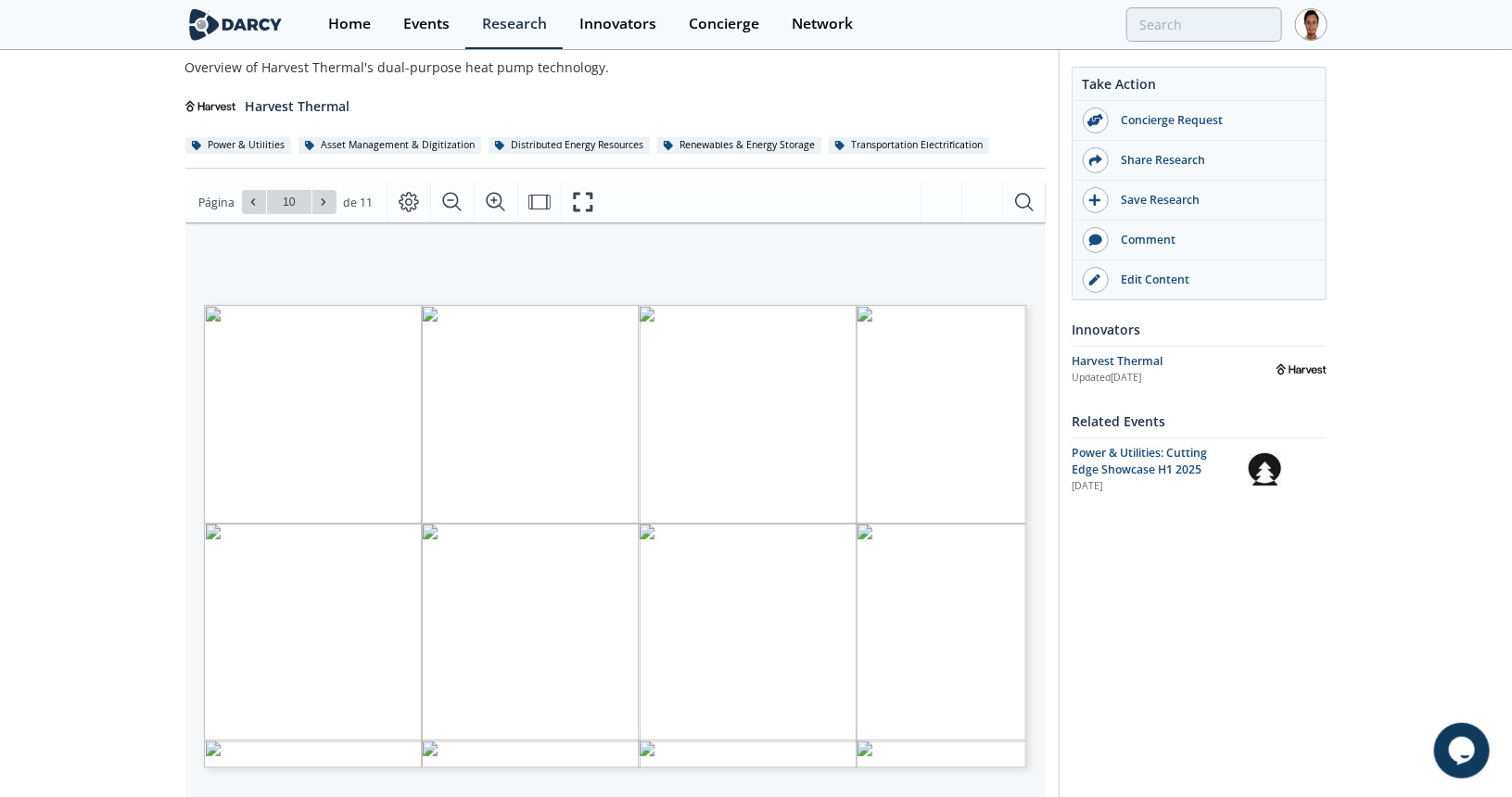
scroll to position [0, 0]
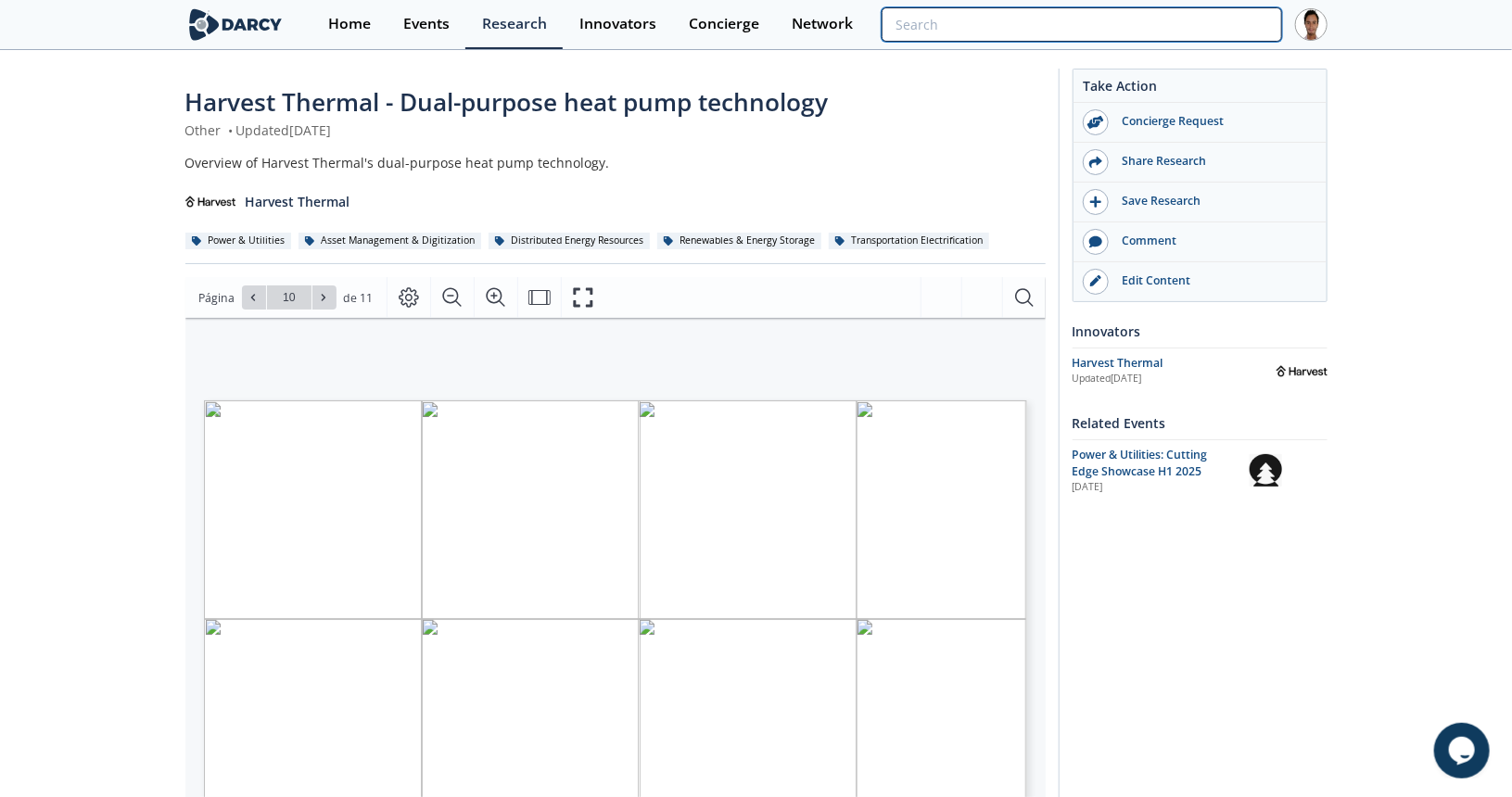
click at [1217, 9] on input "search" at bounding box center [1081, 25] width 400 height 35
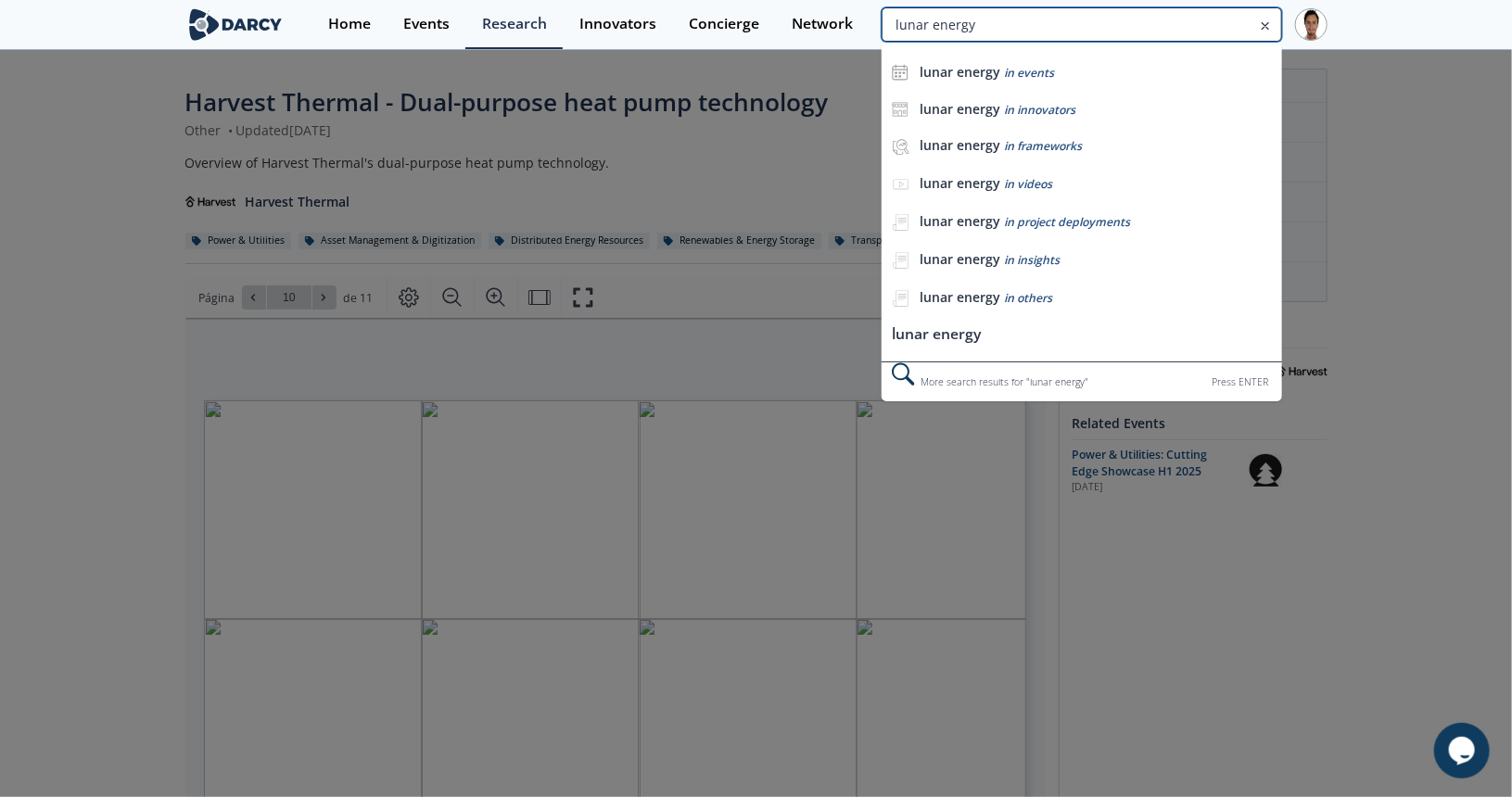
type input "lunar energy"
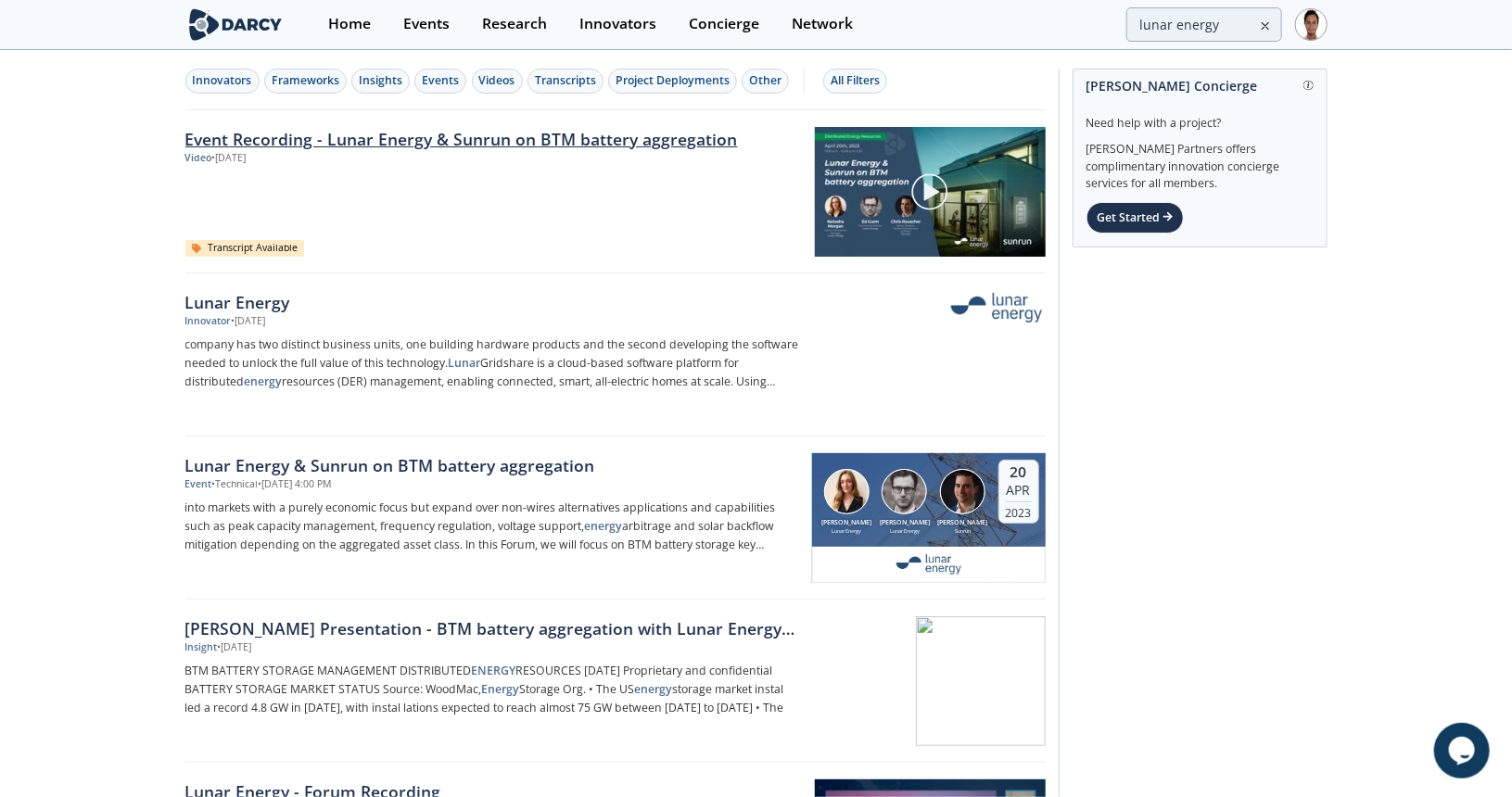
click at [438, 132] on link "Event Recording - Lunar Energy & Sunrun on BTM battery aggregation" at bounding box center [493, 138] width 617 height 24
